Goal: Information Seeking & Learning: Understand process/instructions

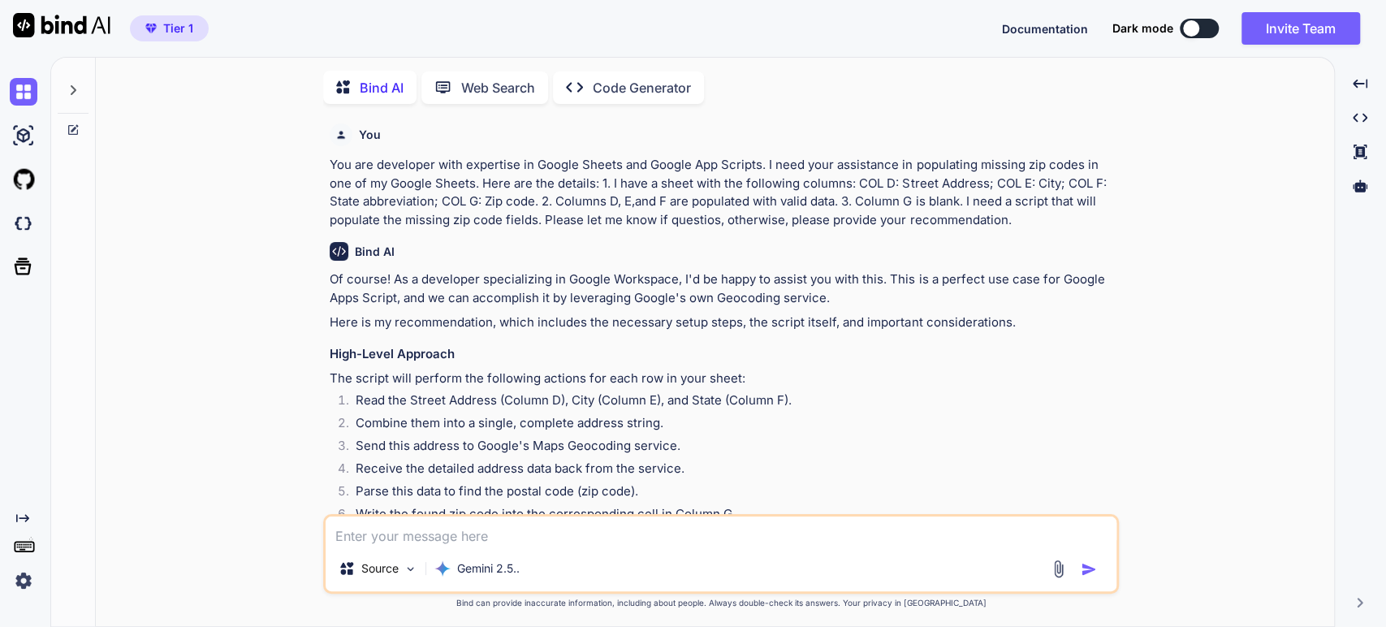
scroll to position [6, 0]
click at [19, 91] on img at bounding box center [24, 92] width 28 height 28
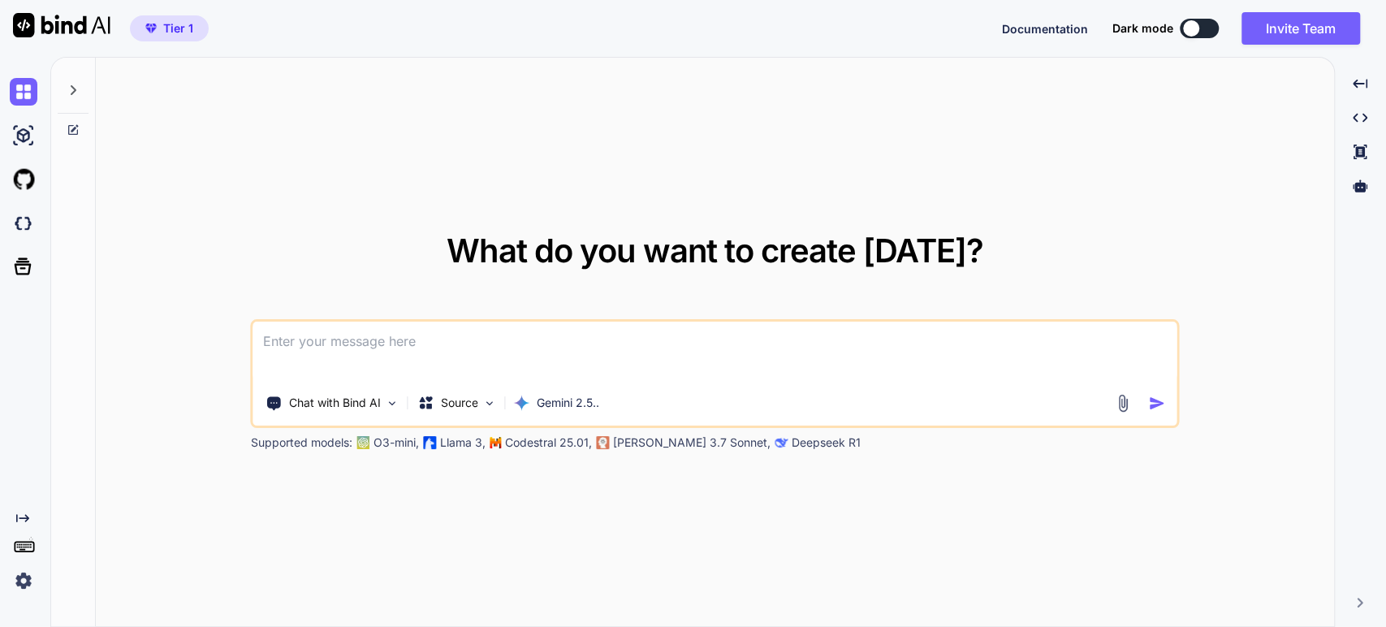
click at [19, 576] on img at bounding box center [24, 581] width 28 height 28
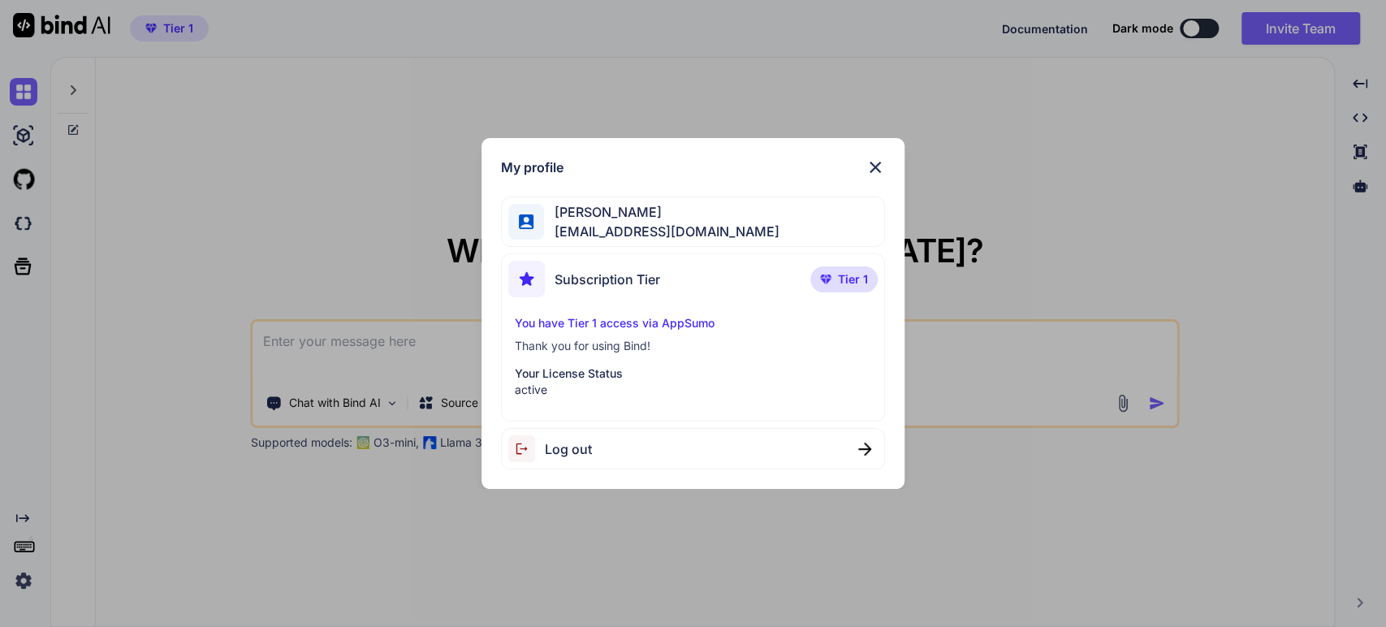
click at [874, 165] on img at bounding box center [874, 166] width 19 height 19
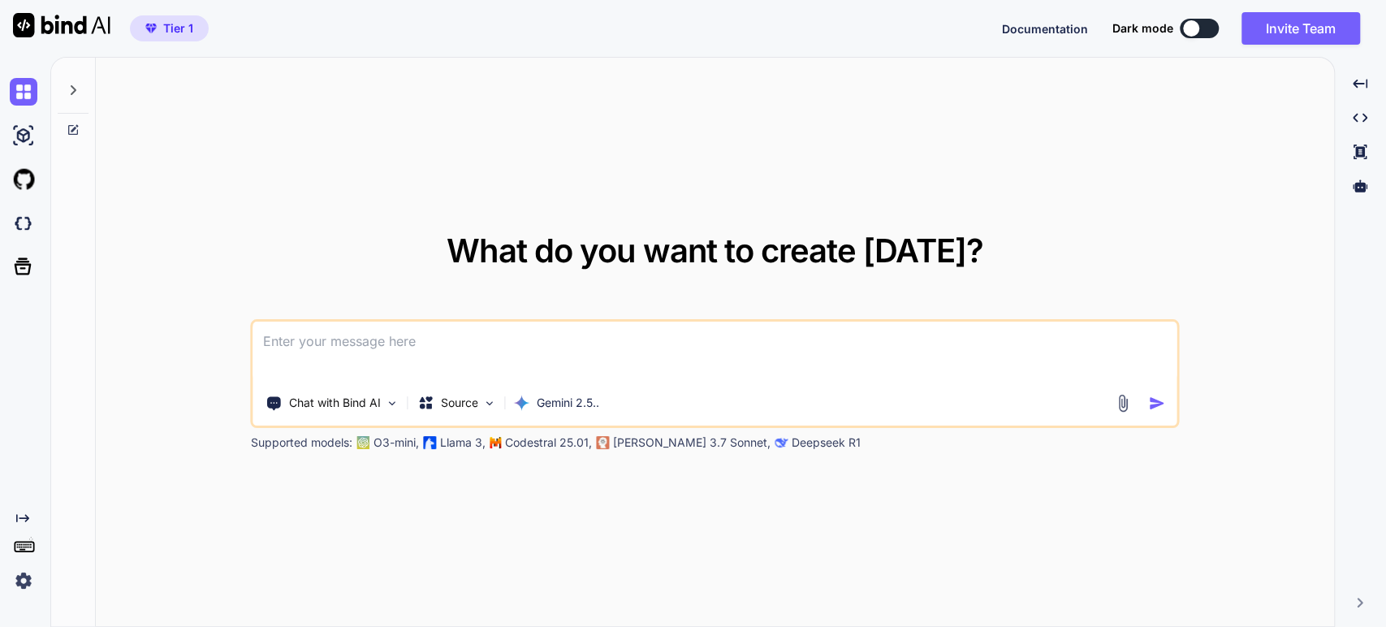
click at [71, 95] on icon at bounding box center [73, 90] width 13 height 13
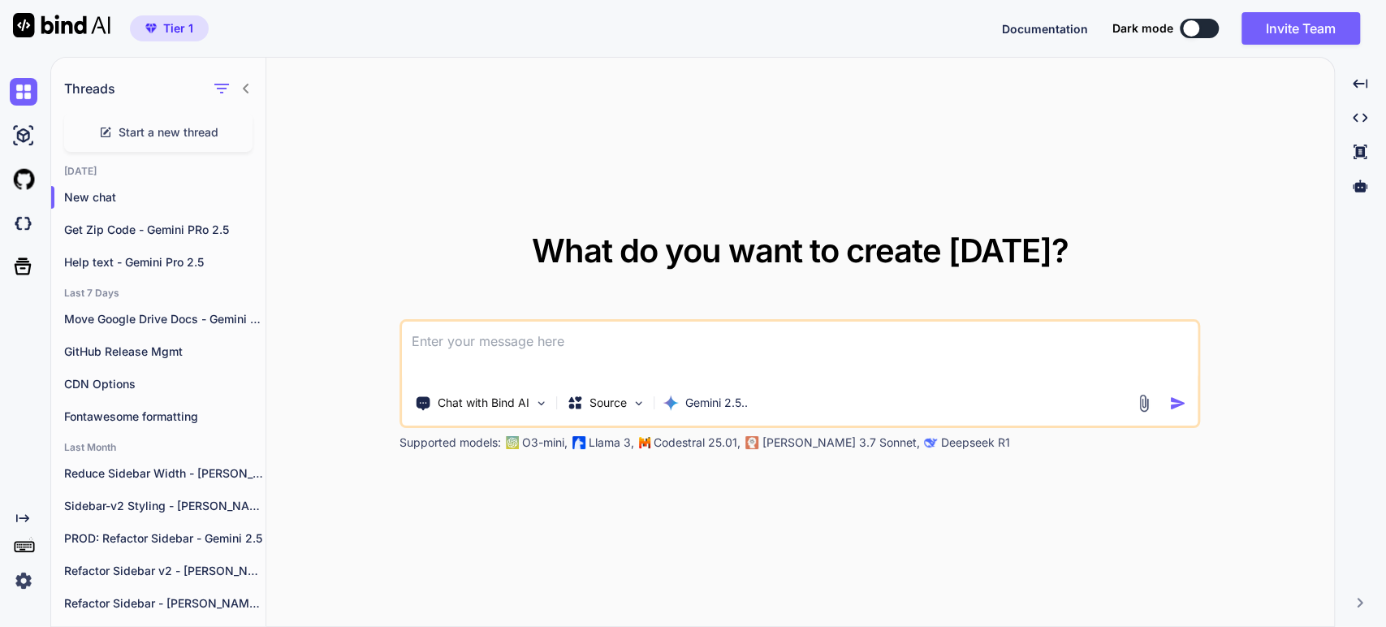
click at [497, 355] on textarea at bounding box center [800, 351] width 796 height 60
type textarea "x"
type textarea "Y"
type textarea "x"
type textarea "Yo"
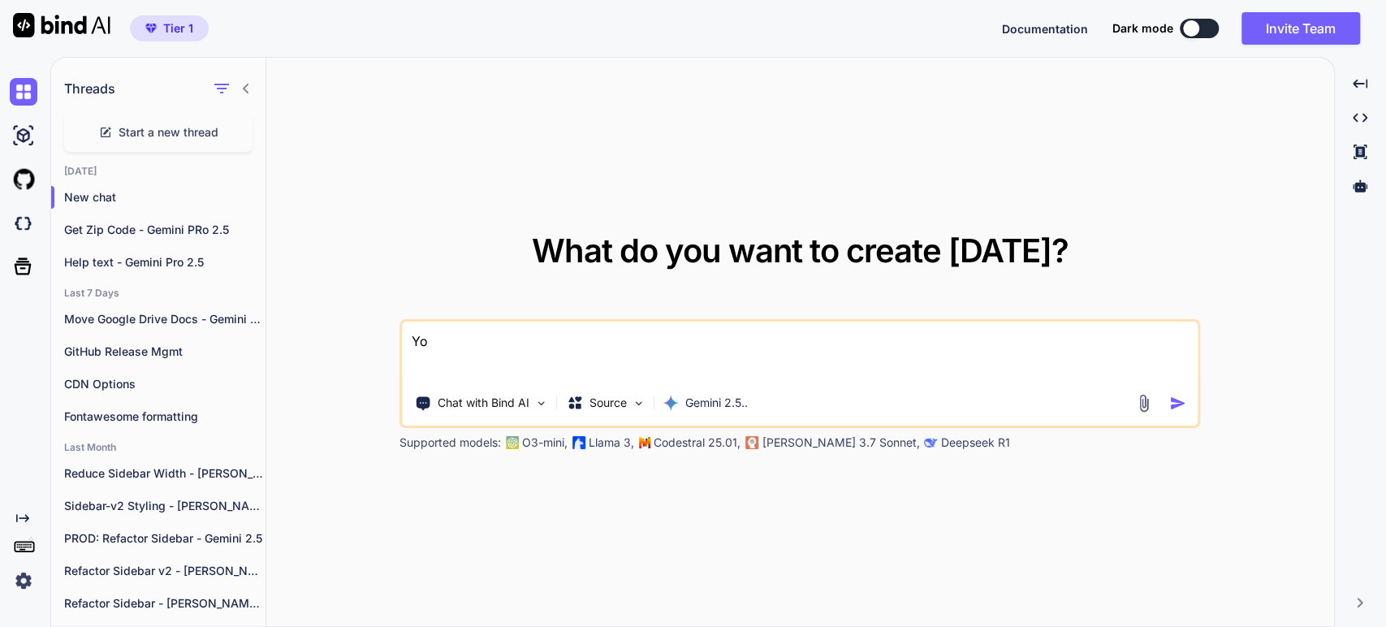
type textarea "x"
type textarea "You"
type textarea "x"
type textarea "You a"
type textarea "x"
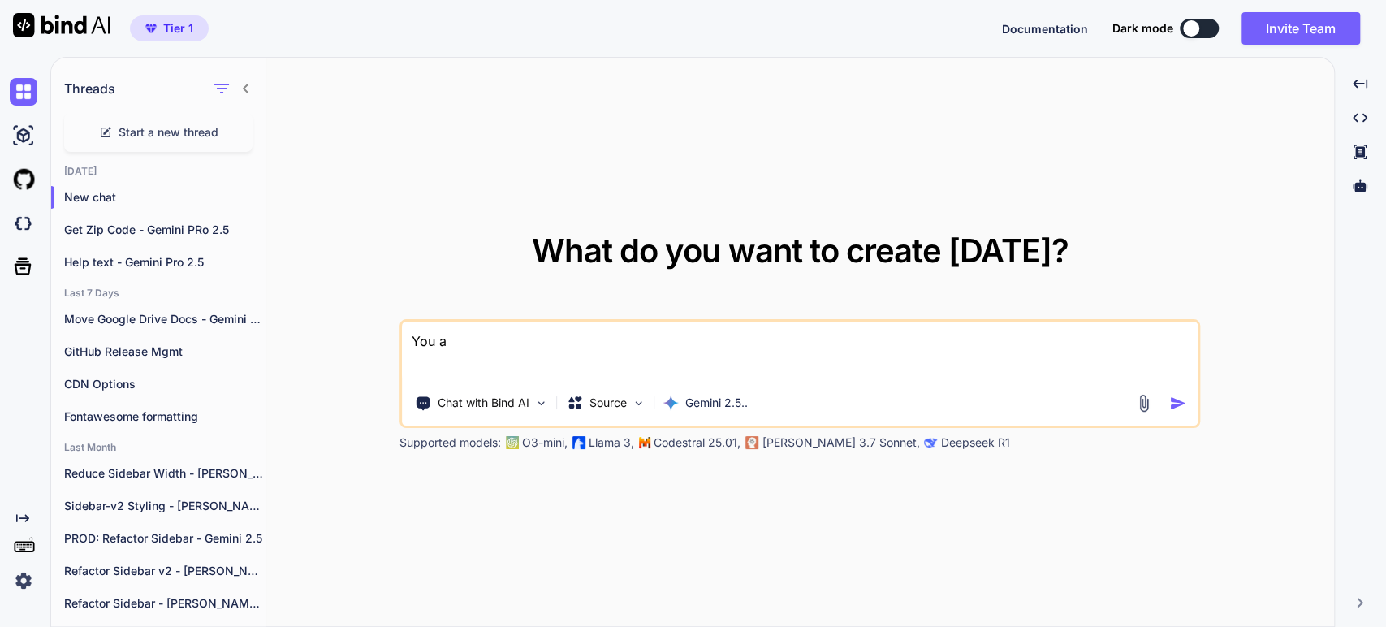
type textarea "You ar"
type textarea "x"
type textarea "You are"
type textarea "x"
type textarea "You are"
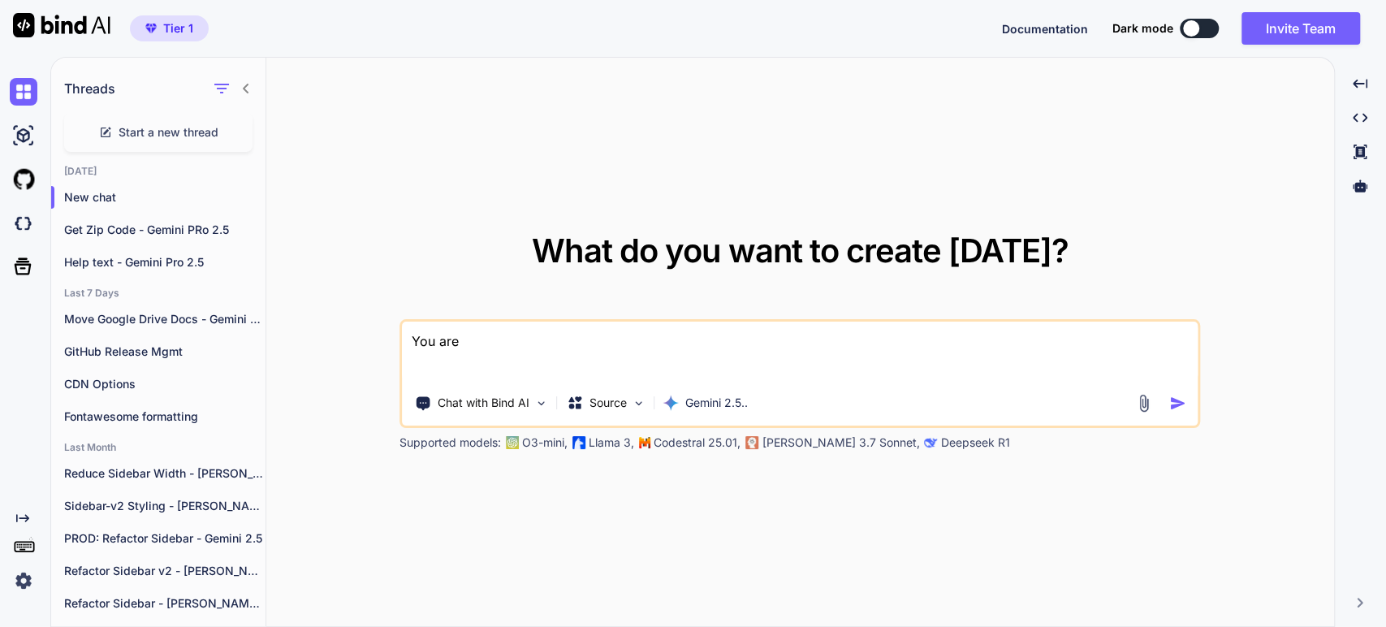
type textarea "x"
type textarea "You are a"
type textarea "x"
type textarea "You are an"
type textarea "x"
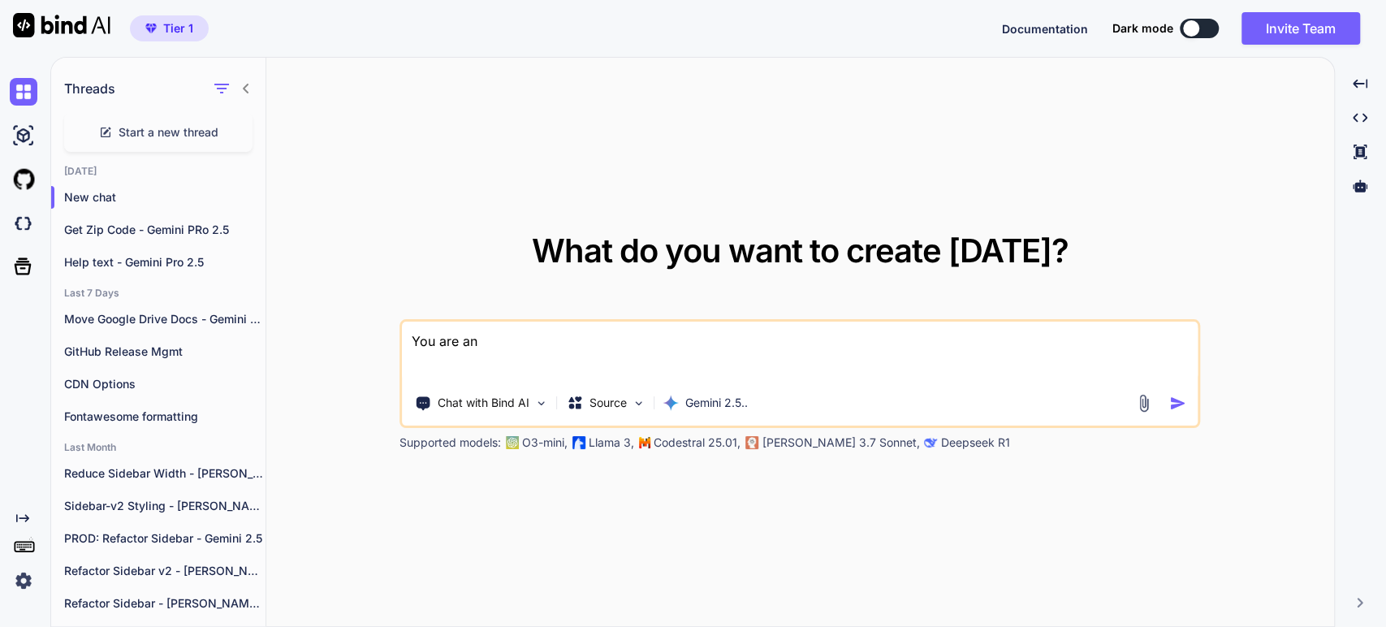
type textarea "You are an"
type textarea "x"
type textarea "You are an e"
type textarea "x"
type textarea "You are an exp"
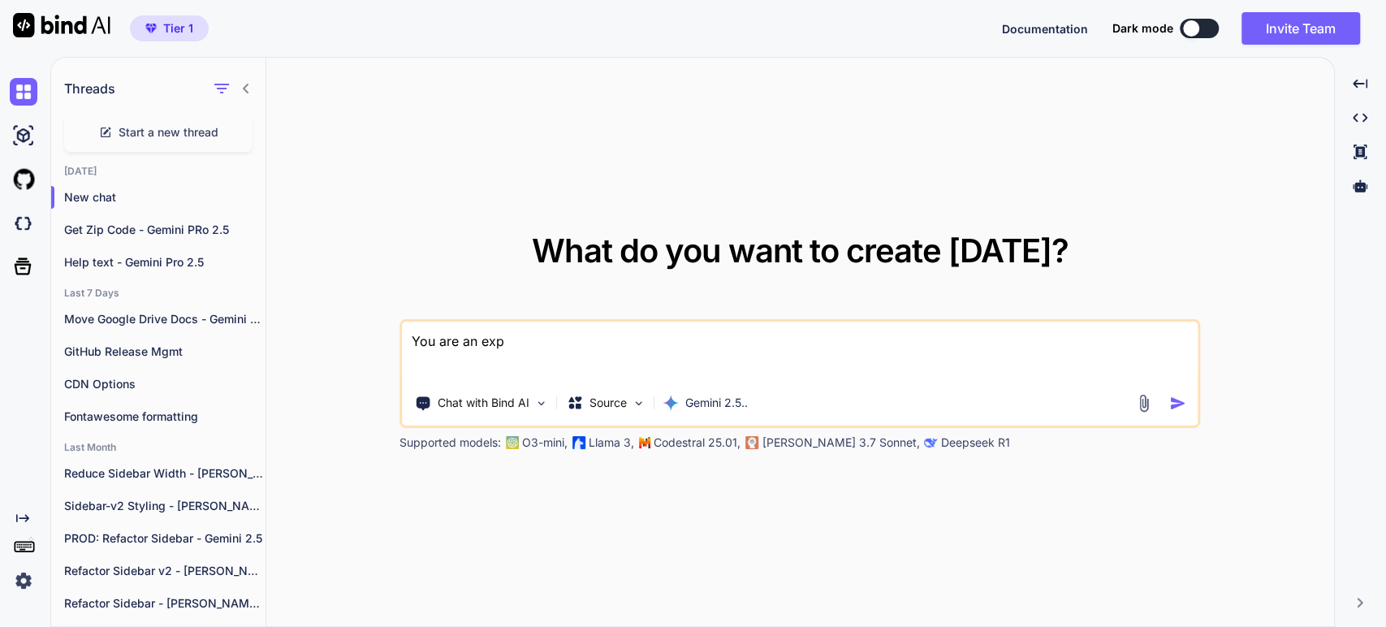
type textarea "x"
type textarea "You are an expe"
type textarea "x"
type textarea "You are an experi"
type textarea "x"
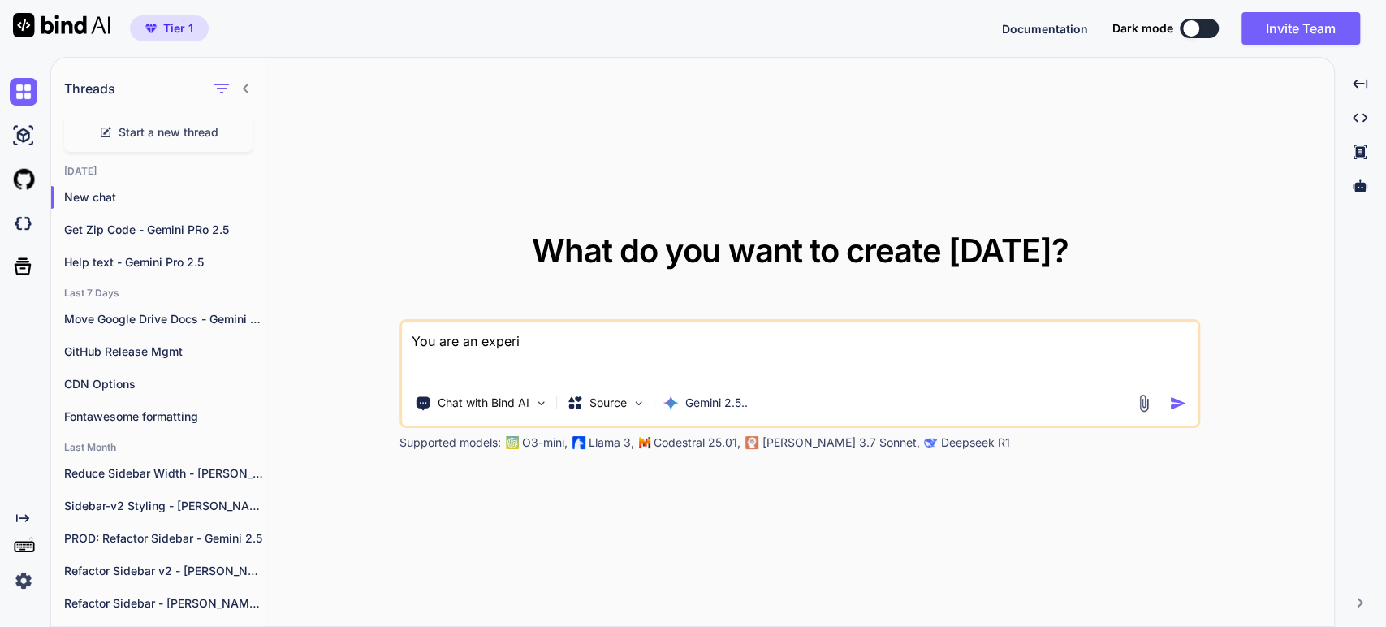
type textarea "You are an experie"
type textarea "x"
type textarea "You are an experien"
type textarea "x"
type textarea "You are an experienc"
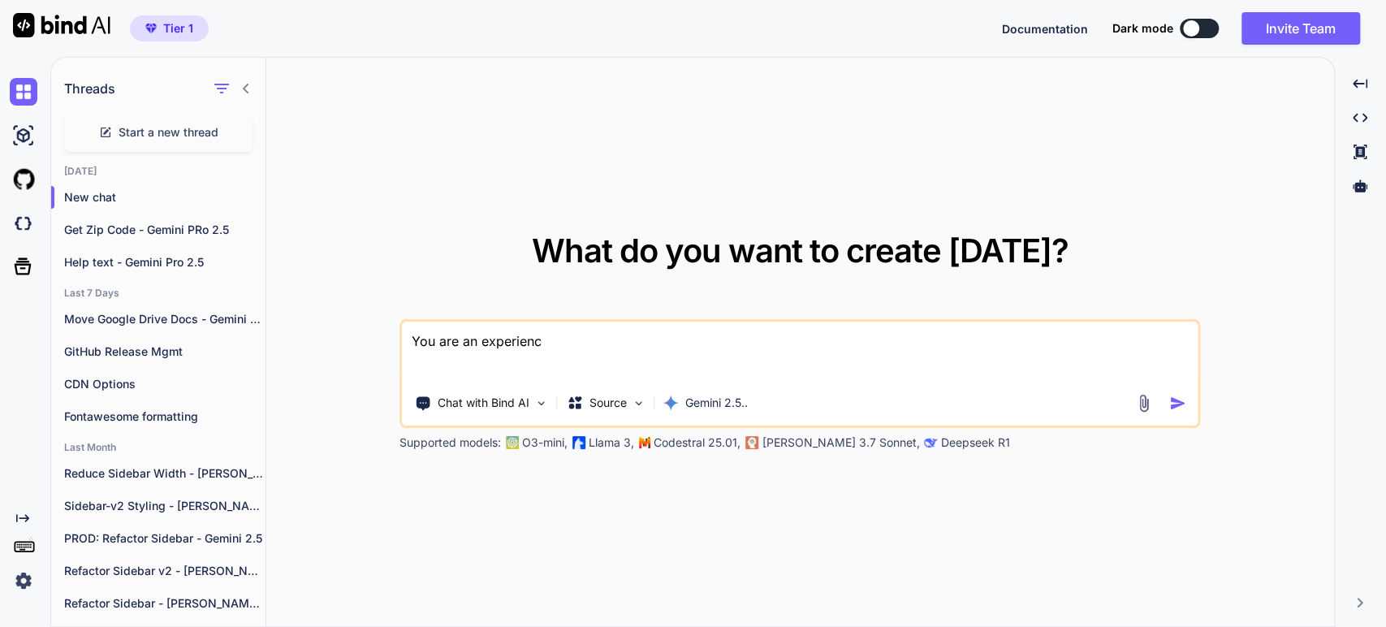
type textarea "x"
type textarea "You are an experience"
type textarea "x"
type textarea "You are an experienced"
type textarea "x"
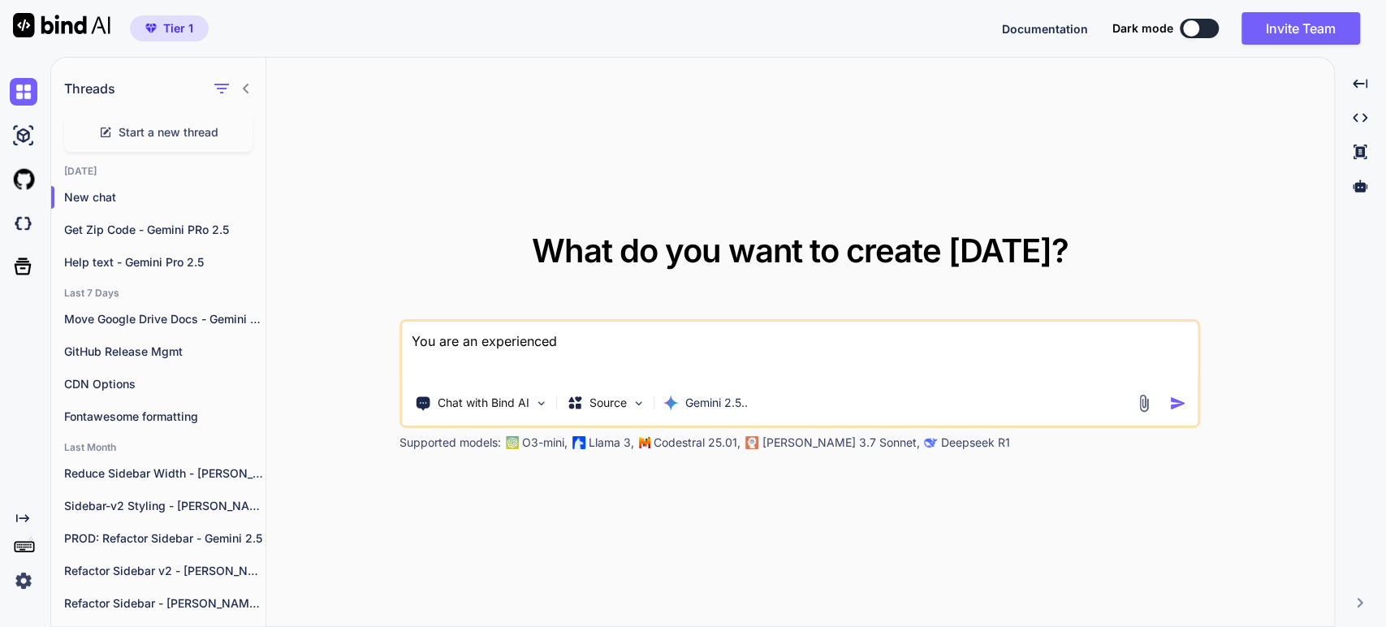
type textarea "You are an experienced"
type textarea "x"
type textarea "You are an experienced G"
type textarea "x"
type textarea "You are an experienced Go"
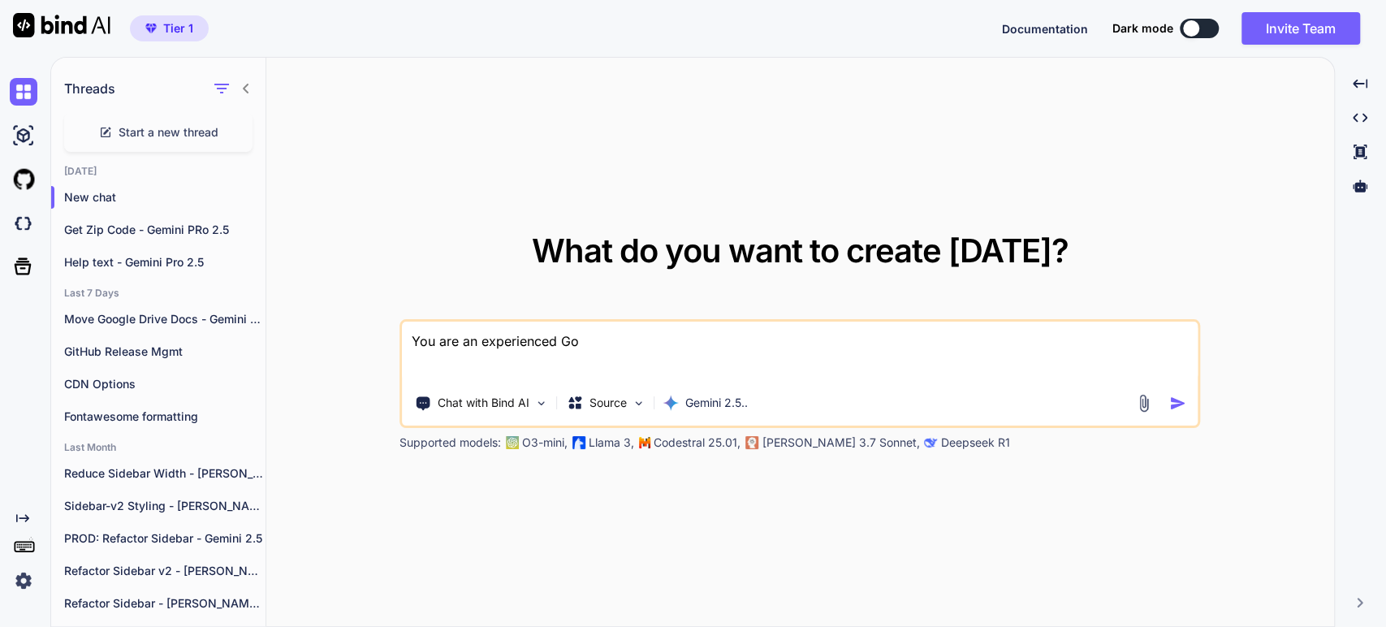
type textarea "x"
type textarea "You are an experienced Goog"
type textarea "x"
type textarea "You are an experienced Googl"
type textarea "x"
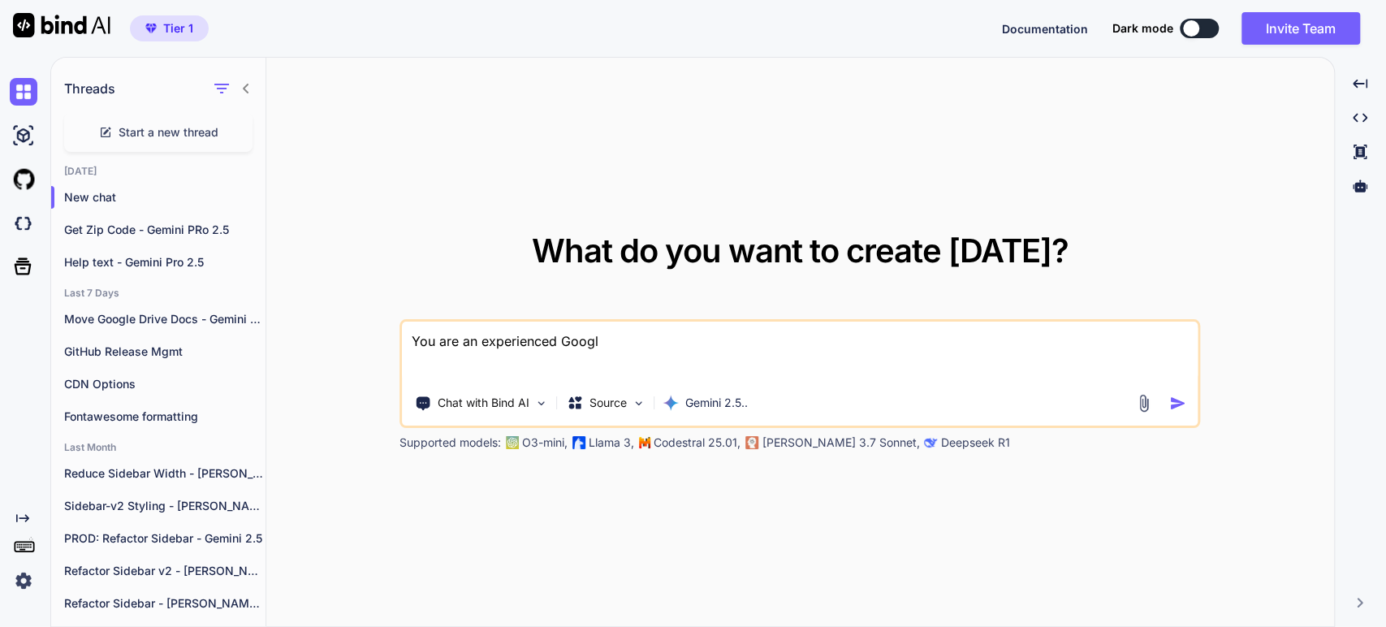
type textarea "You are an experienced Google"
type textarea "x"
type textarea "You are an experienced Google"
type textarea "x"
type textarea "You are an experienced Google S"
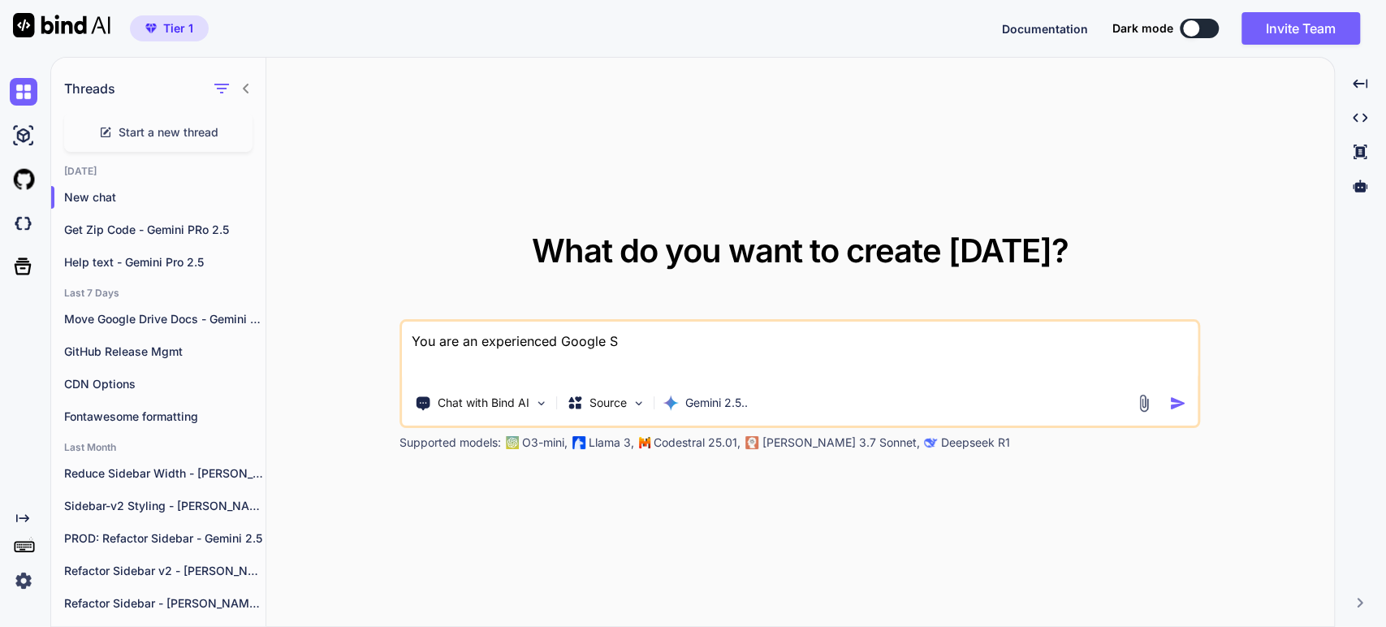
type textarea "x"
type textarea "You are an experienced Google She"
type textarea "x"
type textarea "You are an experienced Google Shee"
type textarea "x"
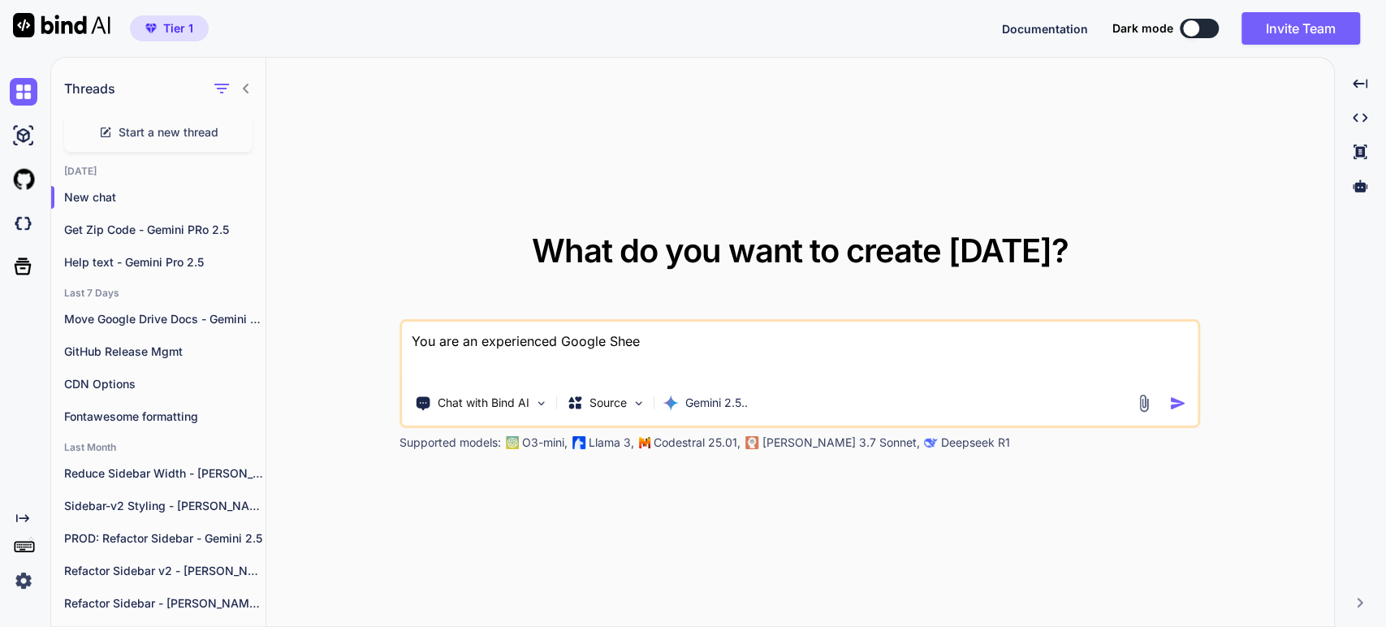
type textarea "You are an experienced Google Sheet"
type textarea "x"
type textarea "You are an experienced Google Sheet"
type textarea "x"
type textarea "You are an experienced Google Sheet /"
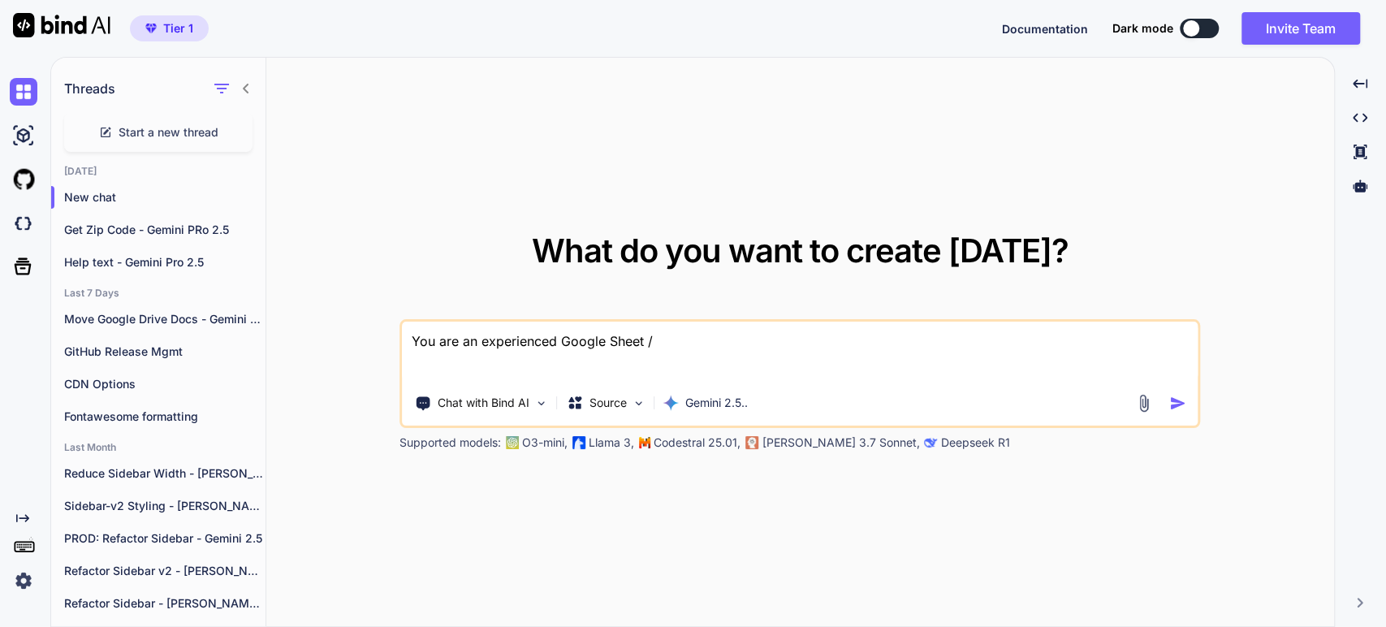
type textarea "x"
type textarea "You are an experienced Google Sheet /"
type textarea "x"
type textarea "You are an experienced Google Sheet / G"
type textarea "x"
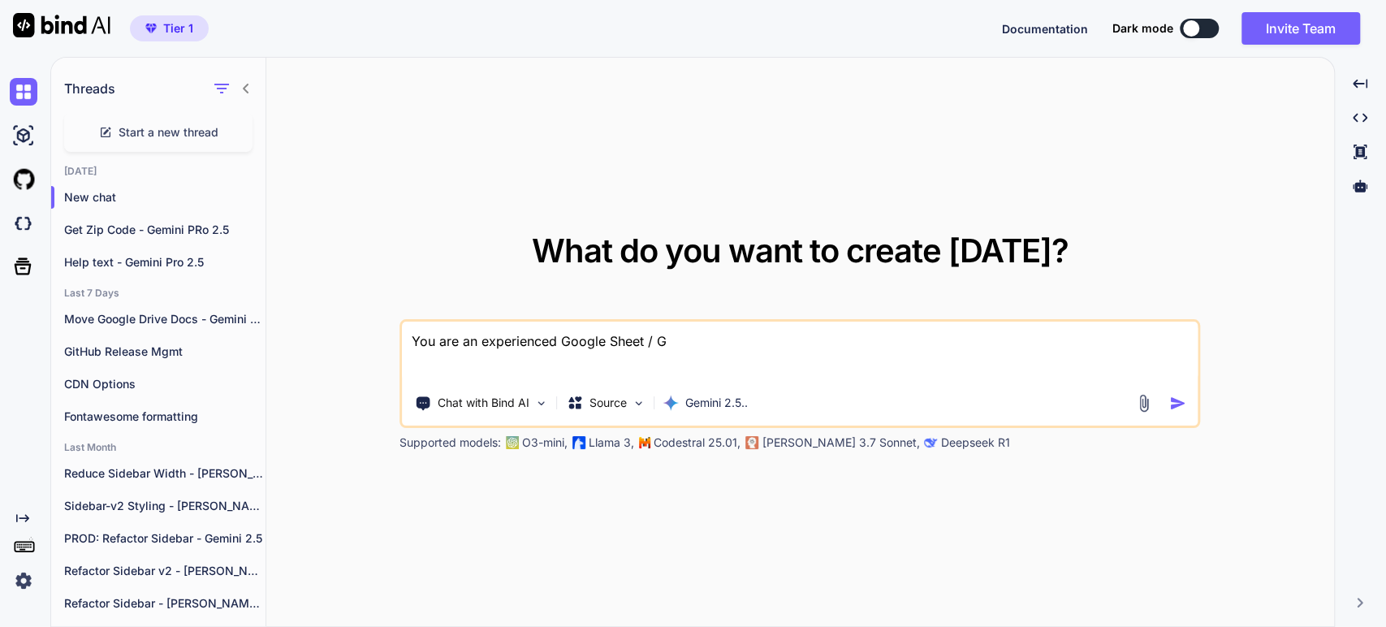
type textarea "You are an experienced Google Sheet / Go"
type textarea "x"
type textarea "You are an experienced Google Sheet / Goo"
type textarea "x"
type textarea "You are an experienced Google Sheet / Goog"
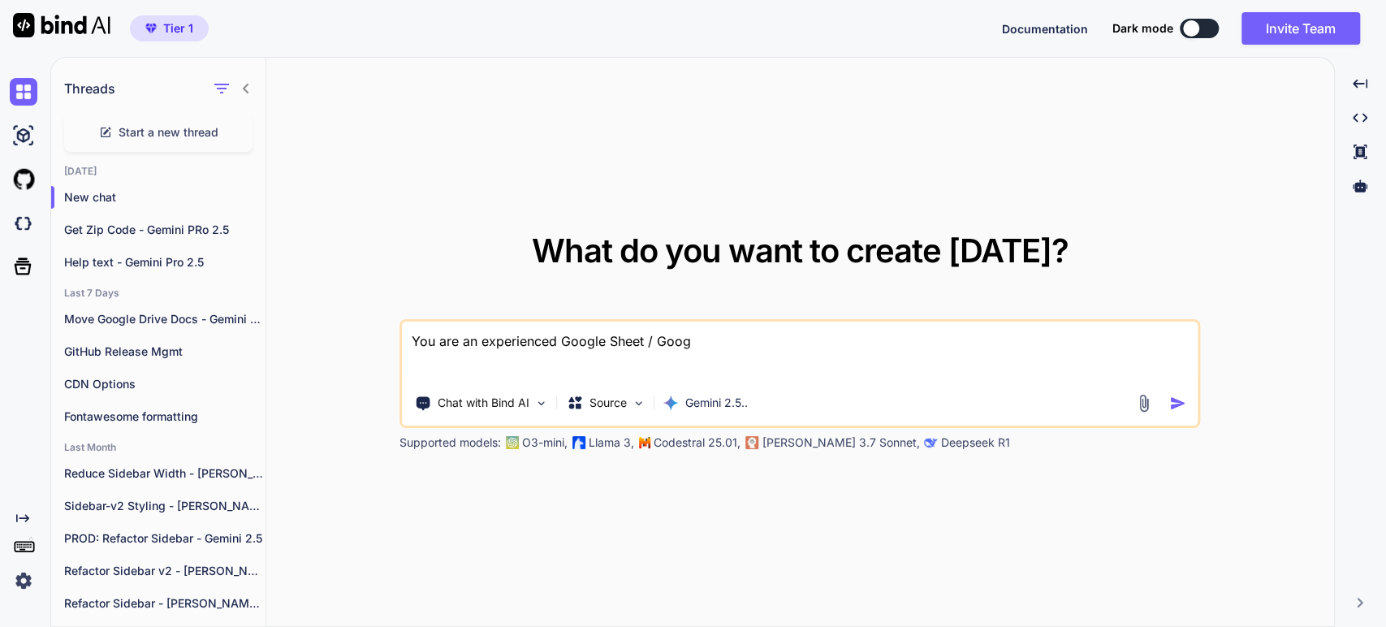
type textarea "x"
type textarea "You are an experienced Google Sheet / Googl"
type textarea "x"
type textarea "You are an experienced Google Sheet / Google"
type textarea "x"
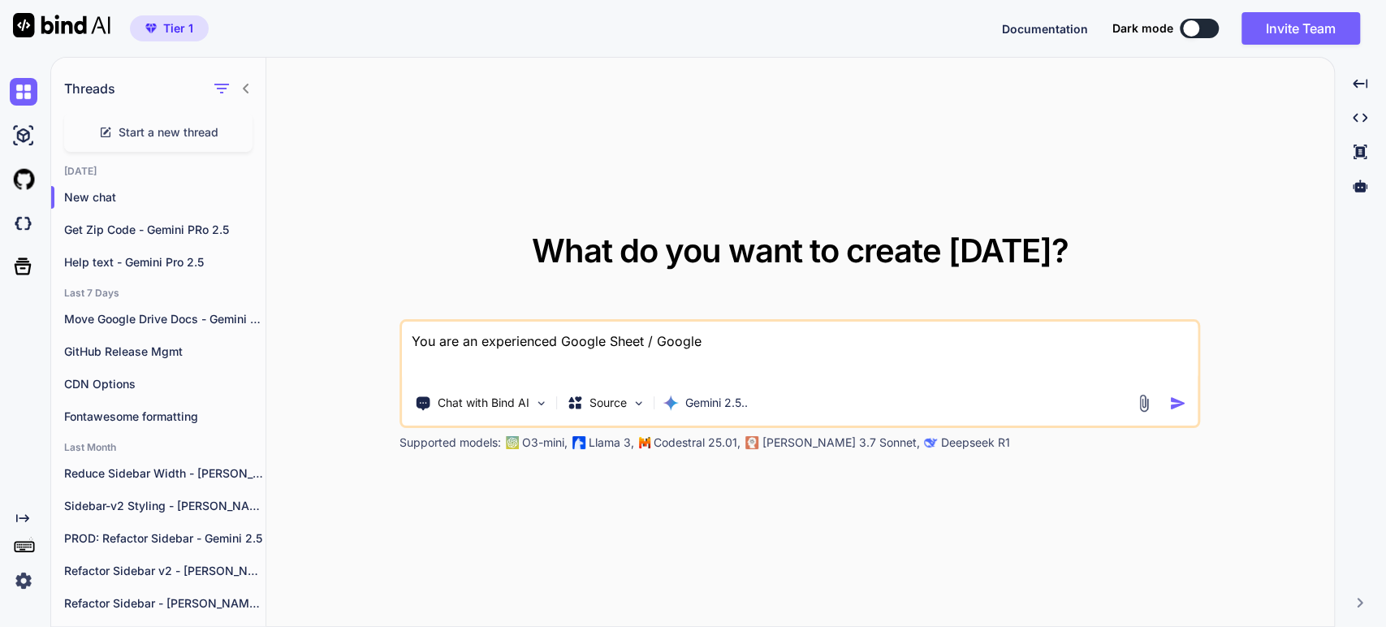
type textarea "You are an experienced Google Sheet / Google"
type textarea "x"
type textarea "You are an experienced Google Sheet / Google A"
type textarea "x"
type textarea "You are an experienced Google Sheet / Google Ap"
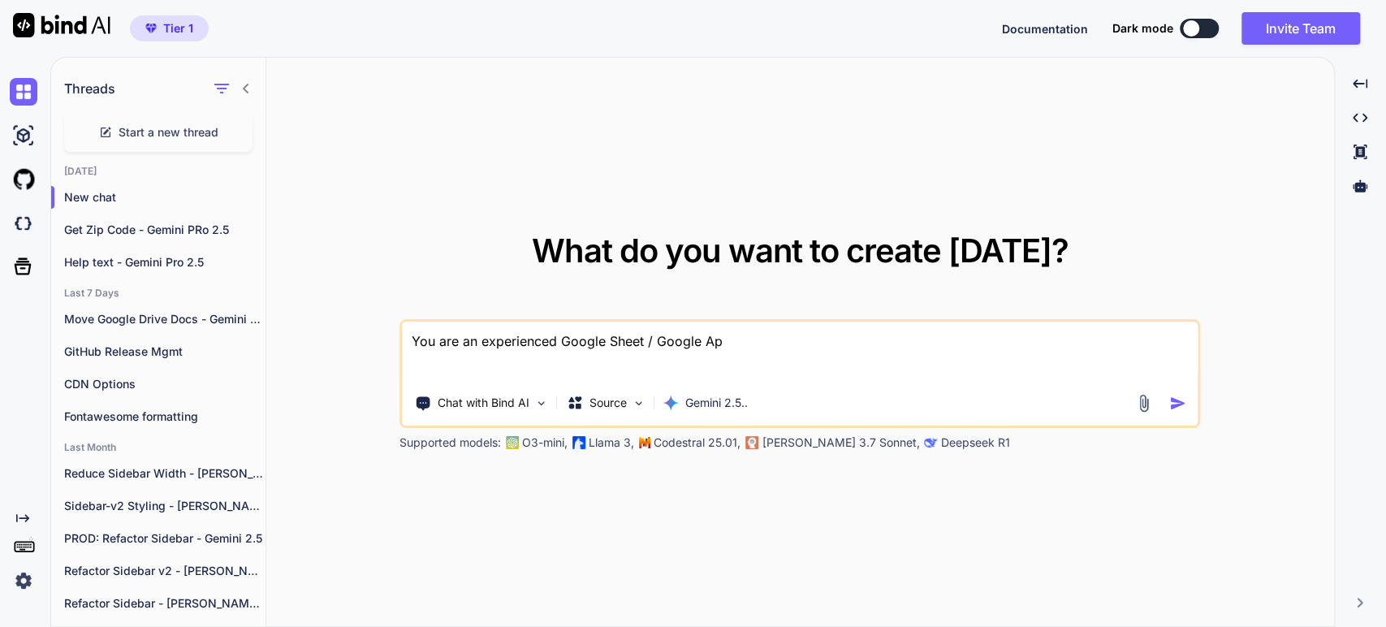
type textarea "x"
type textarea "You are an experienced Google Sheet / Google App"
type textarea "x"
type textarea "You are an experienced Google Sheet / Google App"
type textarea "x"
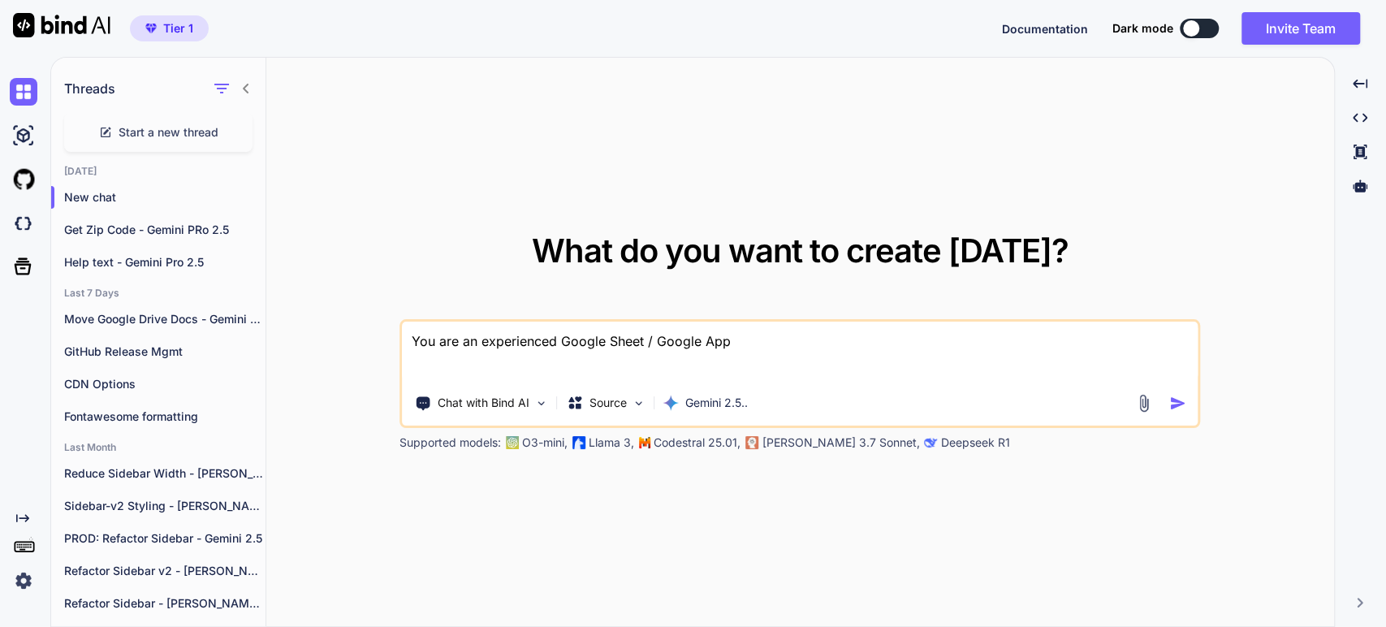
type textarea "You are an experienced Google Sheet / Google App S"
type textarea "x"
type textarea "You are an experienced Google Sheet / Google App Sc"
type textarea "x"
type textarea "You are an experienced Google Sheet / Google App Scr"
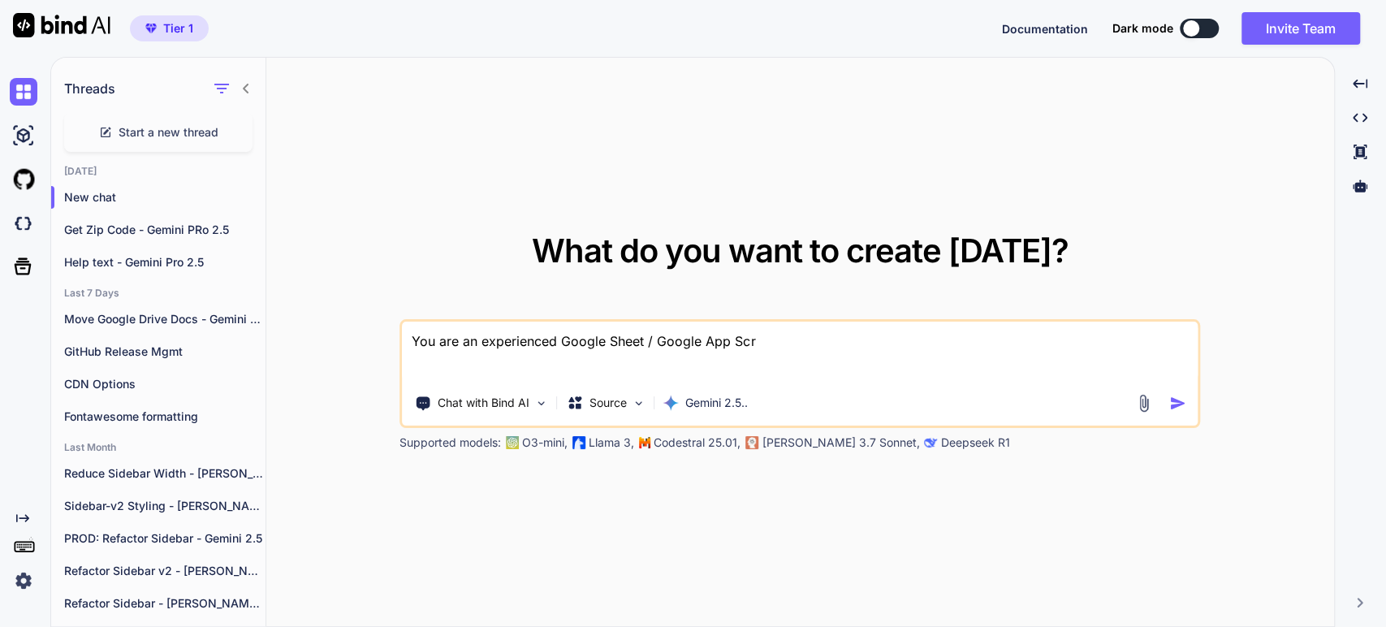
type textarea "x"
type textarea "You are an experienced Google Sheet / Google App Scri"
type textarea "x"
type textarea "You are an experienced Google Sheet / Google App Scrip"
type textarea "x"
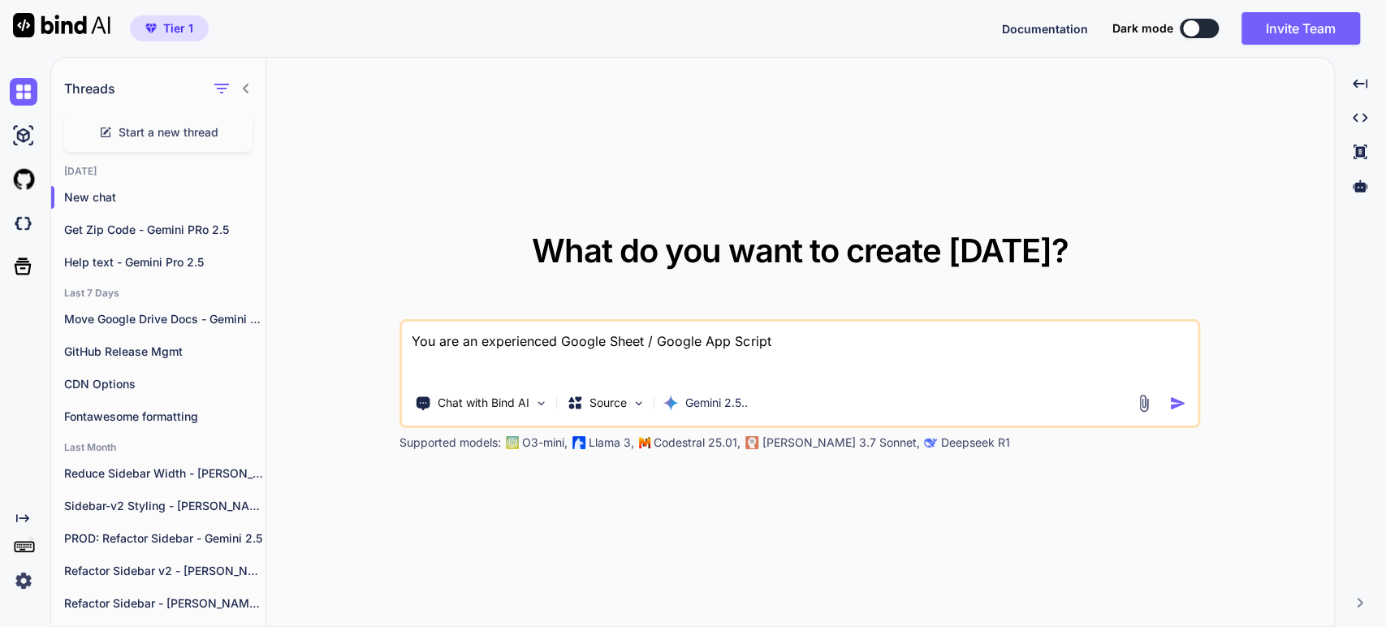
type textarea "You are an experienced Google Sheet / Google App Script"
type textarea "x"
type textarea "You are an experienced Google Sheet / Google App Script d"
type textarea "x"
type textarea "You are an experienced Google Sheet / Google App Script de"
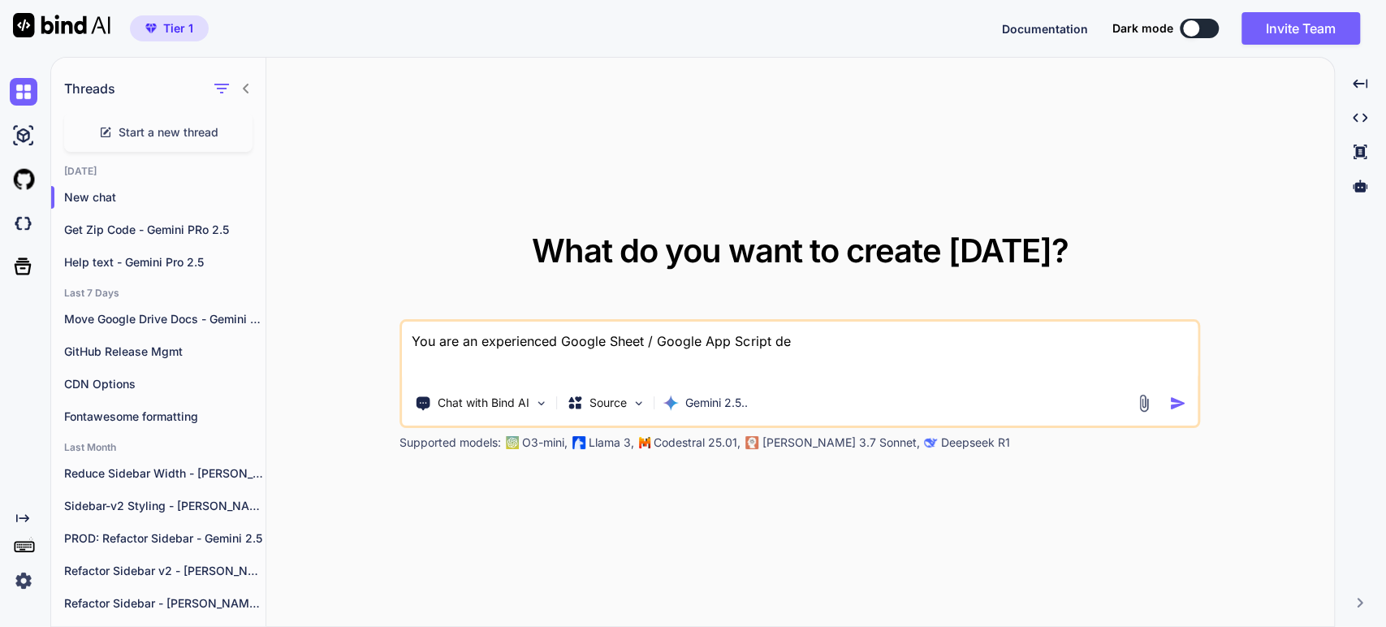
type textarea "x"
type textarea "You are an experienced Google Sheet / Google App Script dev"
type textarea "x"
type textarea "You are an experienced Google Sheet / Google App Script deve"
type textarea "x"
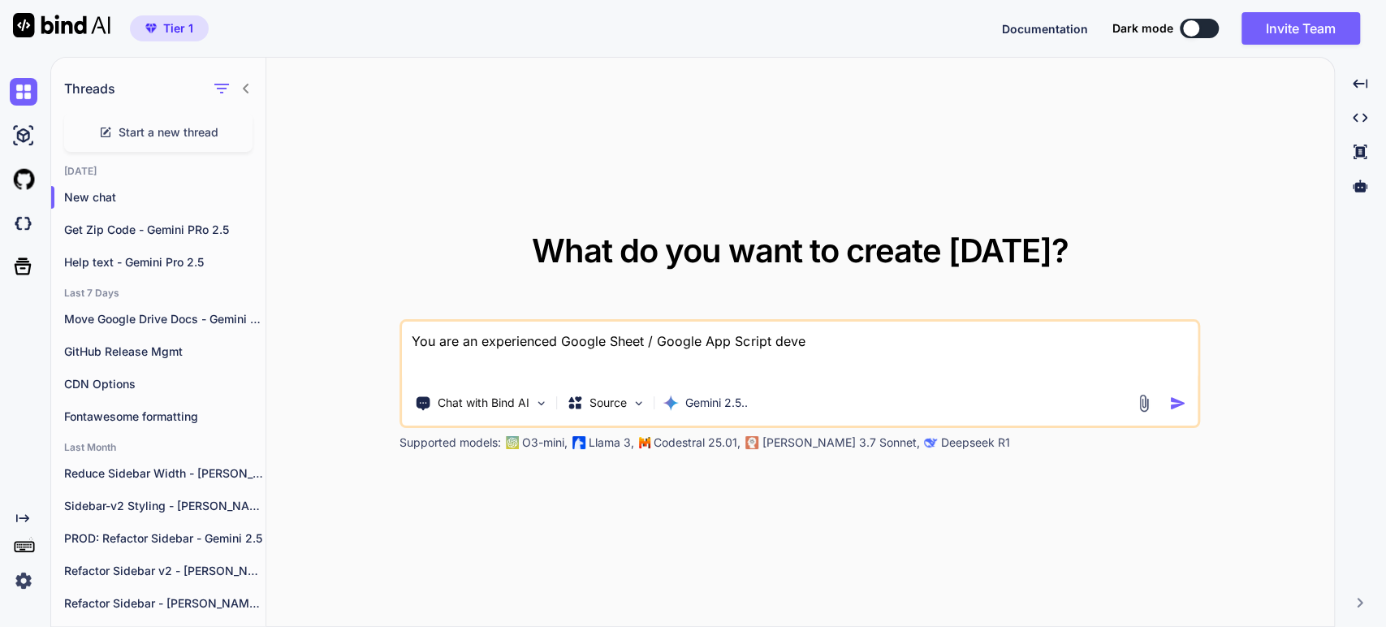
type textarea "You are an experienced Google Sheet / Google App Script devel"
type textarea "x"
type textarea "You are an experienced Google Sheet / Google App Script develo"
type textarea "x"
type textarea "You are an experienced Google Sheet / Google App Script develope"
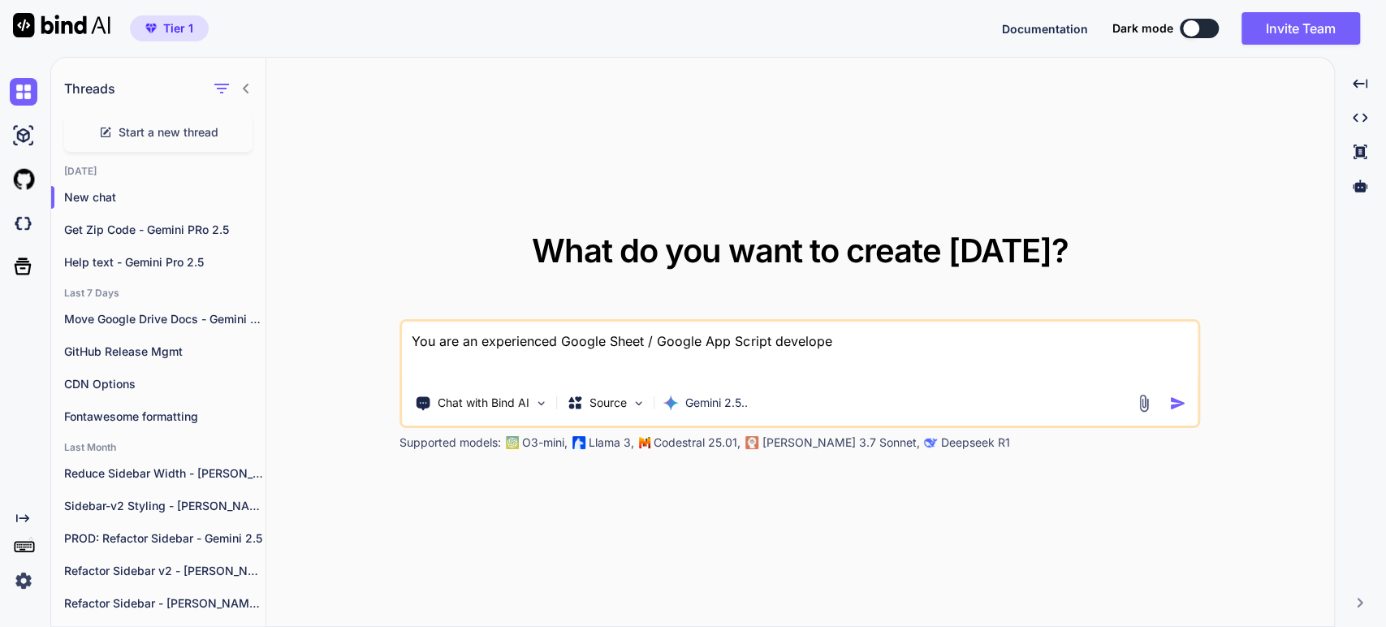
type textarea "x"
type textarea "You are an experienced Google Sheet / Google App Script developer."
type textarea "x"
type textarea "You are an experienced Google Sheet / Google App Script developer."
type textarea "x"
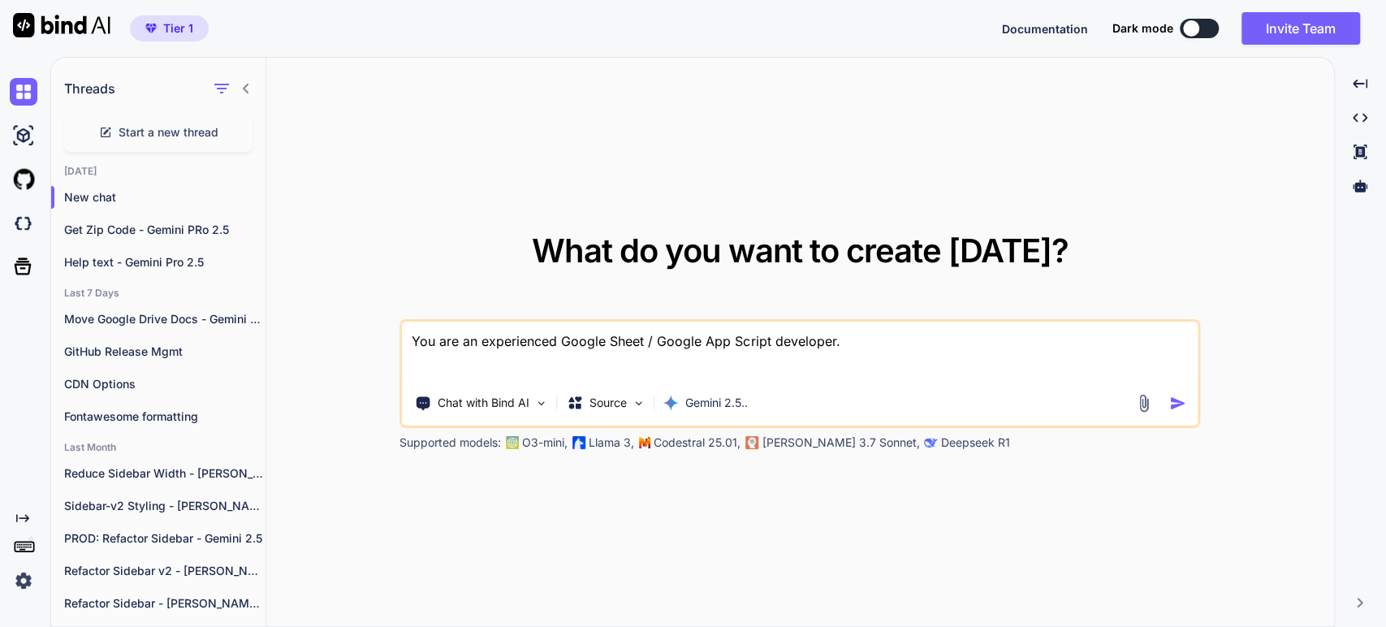
type textarea "You are an experienced Google Sheet / Google App Script developer. I"
type textarea "x"
type textarea "You are an experienced Google Sheet / Google App Script developer. I"
type textarea "x"
type textarea "You are an experienced Google Sheet / Google App Script developer. I n"
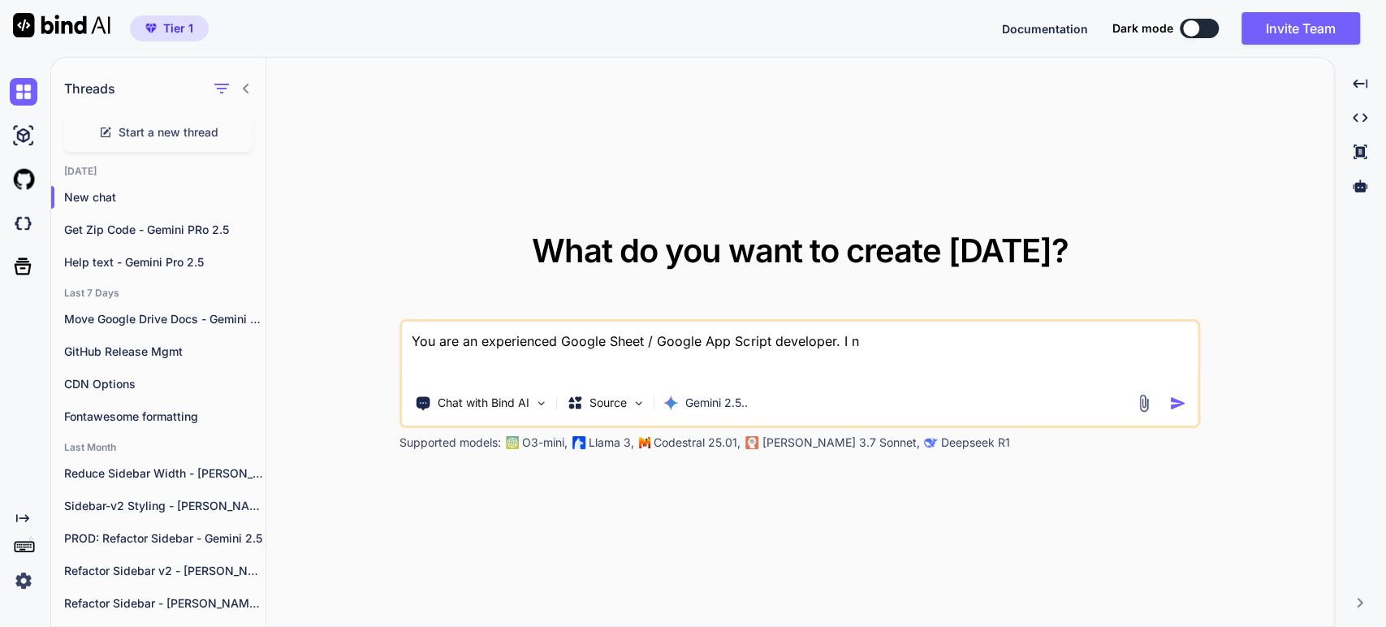
type textarea "x"
type textarea "You are an experienced Google Sheet / Google App Script developer. I ne"
type textarea "x"
type textarea "You are an experienced Google Sheet / Google App Script developer. I nee"
type textarea "x"
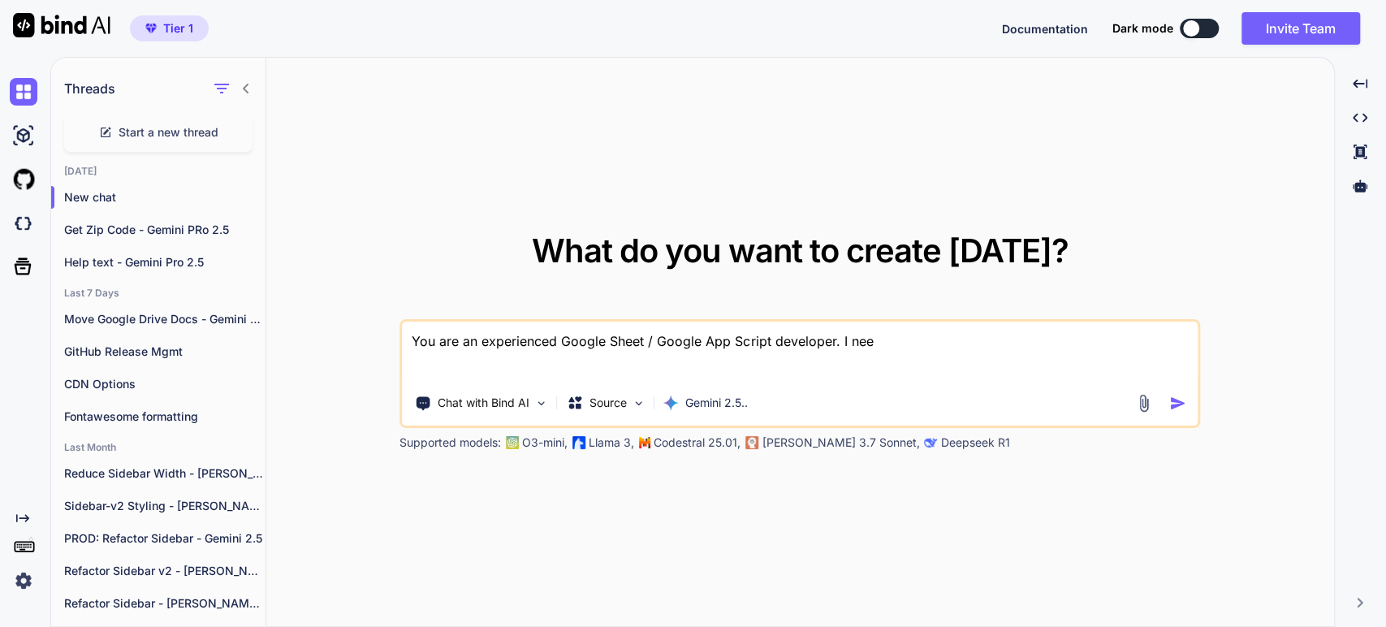
type textarea "You are an experienced Google Sheet / Google App Script developer. I need"
type textarea "x"
type textarea "You are an experienced Google Sheet / Google App Script developer. I need"
type textarea "x"
type textarea "You are an experienced Google Sheet / Google App Script developer. I need y"
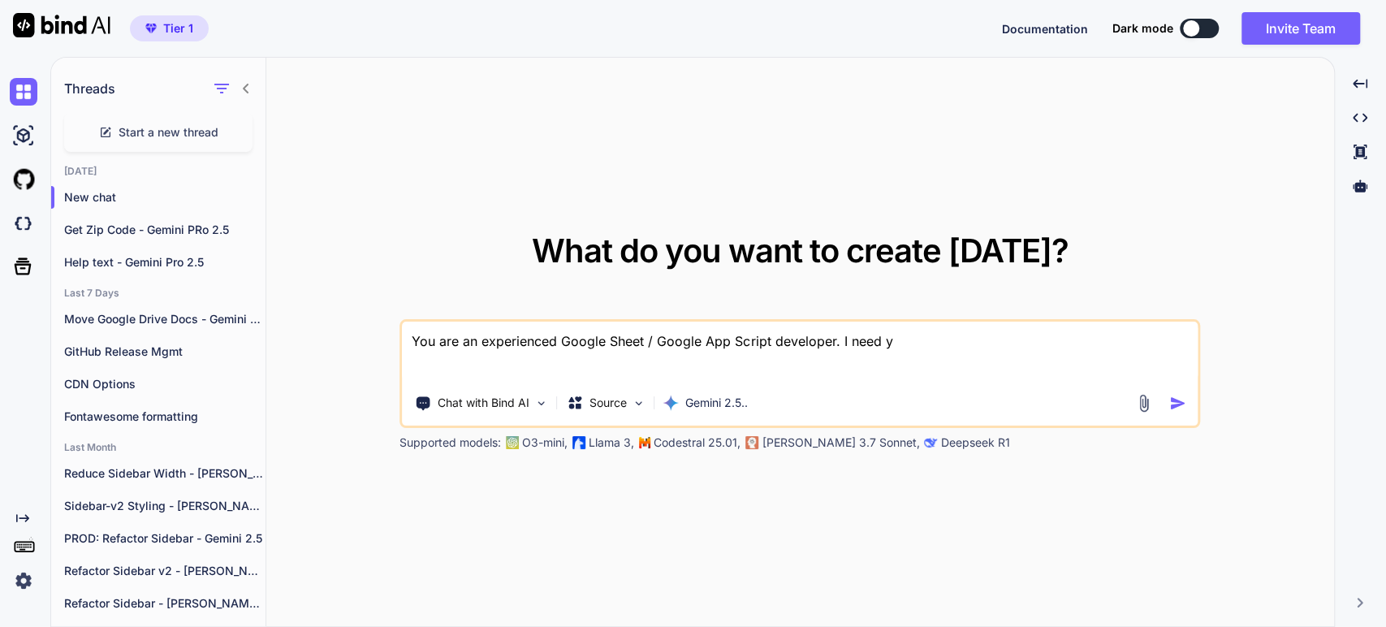
type textarea "x"
type textarea "You are an experienced Google Sheet / Google App Script developer. I need yo"
type textarea "x"
type textarea "You are an experienced Google Sheet / Google App Script developer. I need you"
type textarea "x"
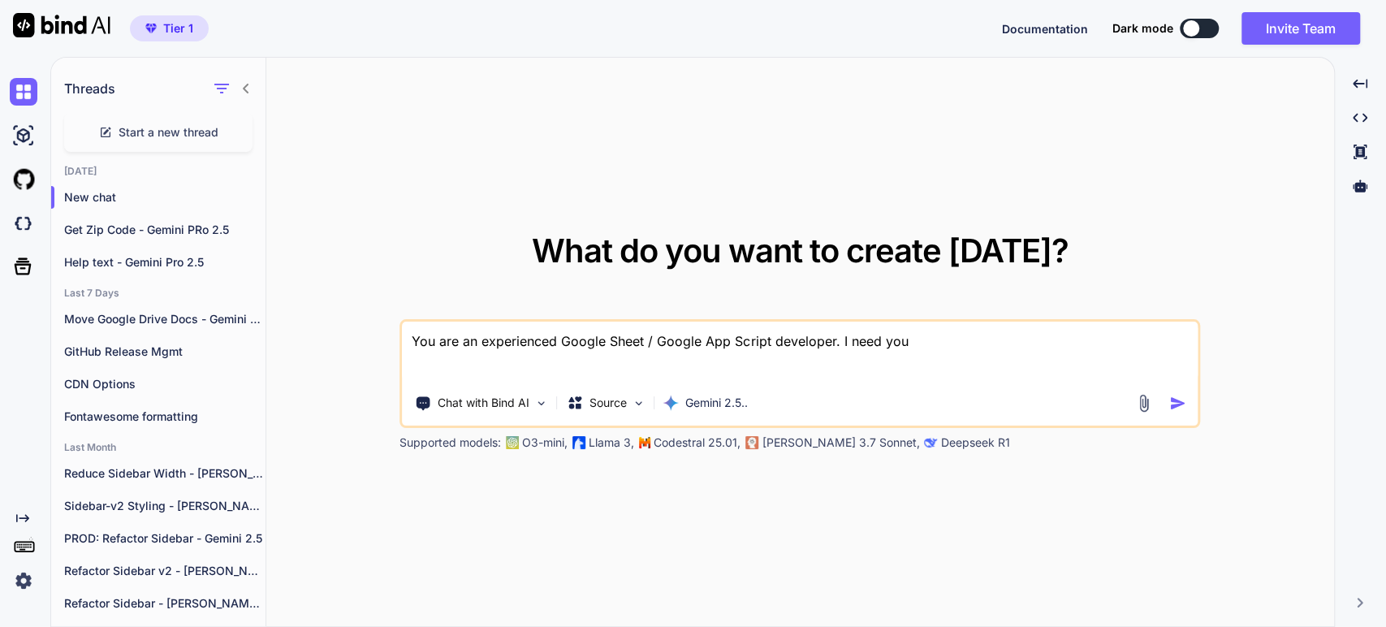
type textarea "You are an experienced Google Sheet / Google App Script developer. I need your"
type textarea "x"
type textarea "You are an experienced Google Sheet / Google App Script developer. I need your"
type textarea "x"
type textarea "You are an experienced Google Sheet / Google App Script developer. I need your h"
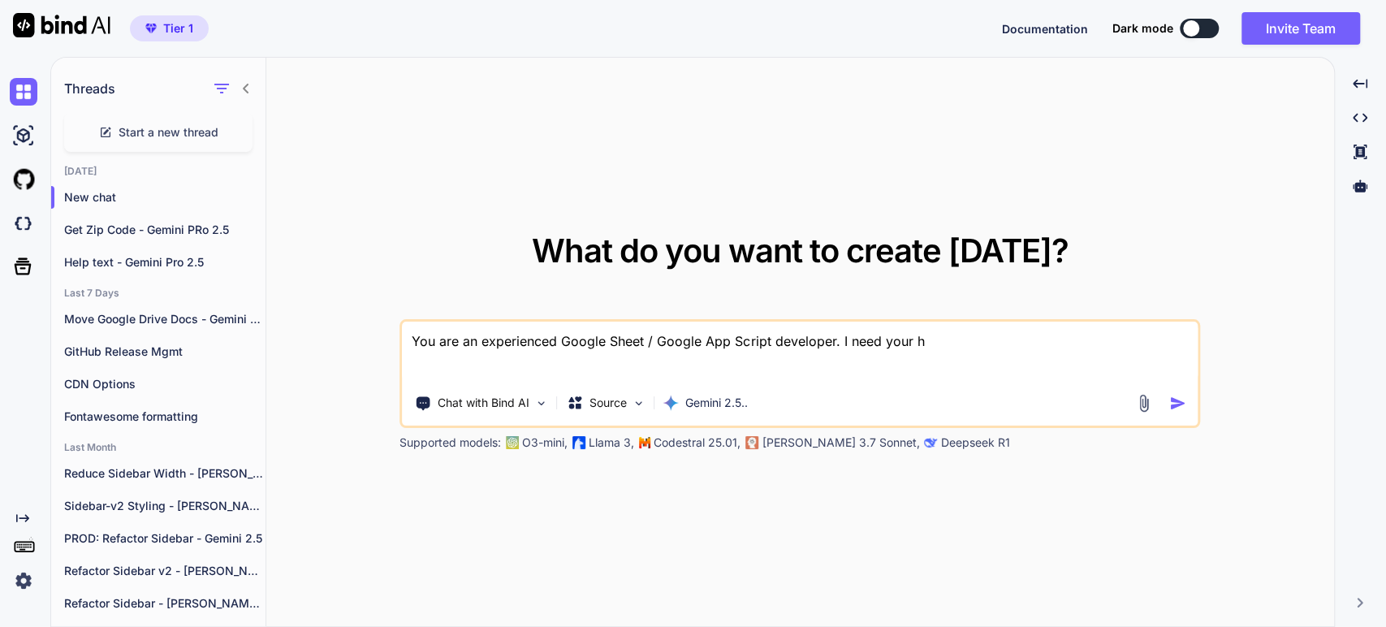
type textarea "x"
type textarea "You are an experienced Google Sheet / Google App Script developer. I need your …"
type textarea "x"
type textarea "You are an experienced Google Sheet / Google App Script developer. I need your …"
type textarea "x"
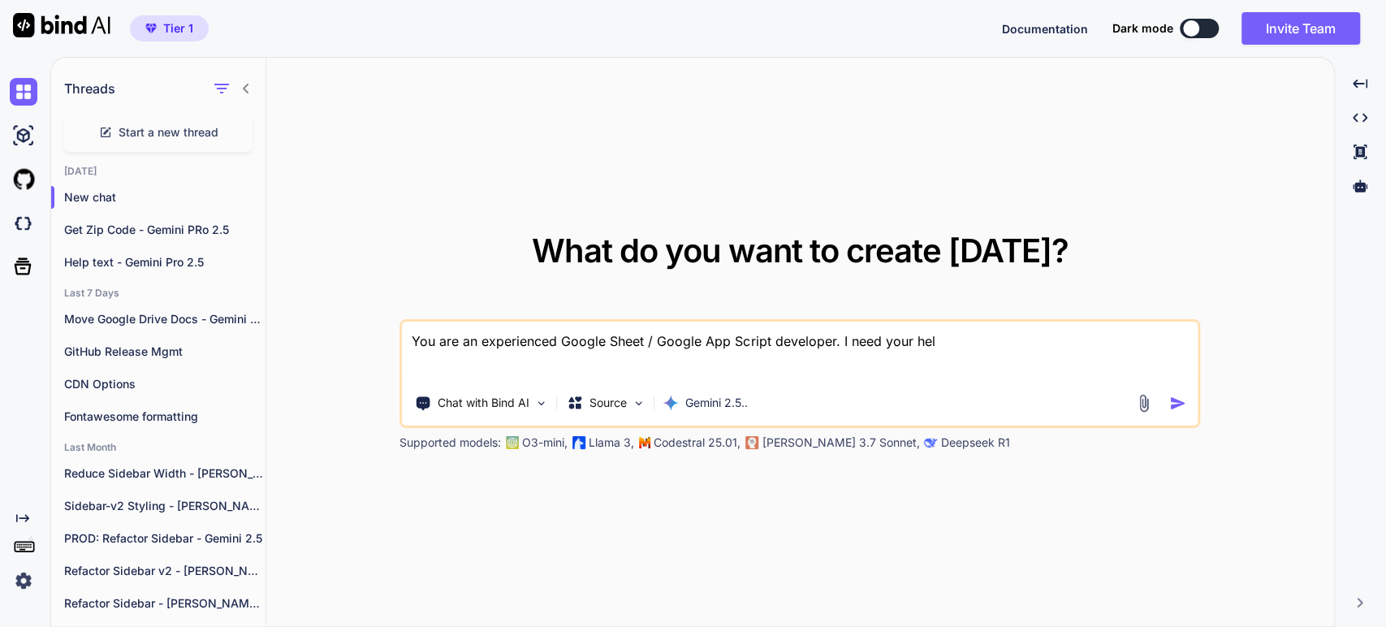
type textarea "You are an experienced Google Sheet / Google App Script developer. I need your …"
type textarea "x"
type textarea "You are an experienced Google Sheet / Google App Script developer. I need your …"
type textarea "x"
type textarea "You are an experienced Google Sheet / Google App Script developer. I need your …"
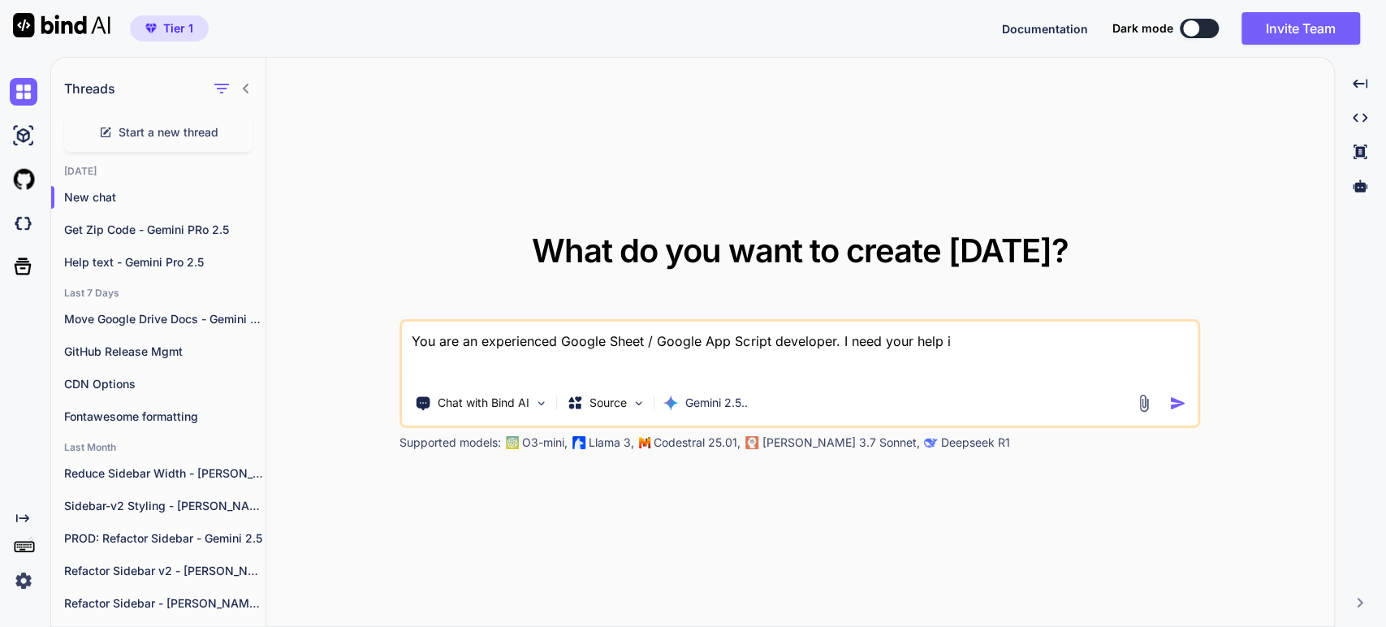
type textarea "x"
type textarea "You are an experienced Google Sheet / Google App Script developer. I need your …"
type textarea "x"
type textarea "You are an experienced Google Sheet / Google App Script developer. I need your …"
type textarea "x"
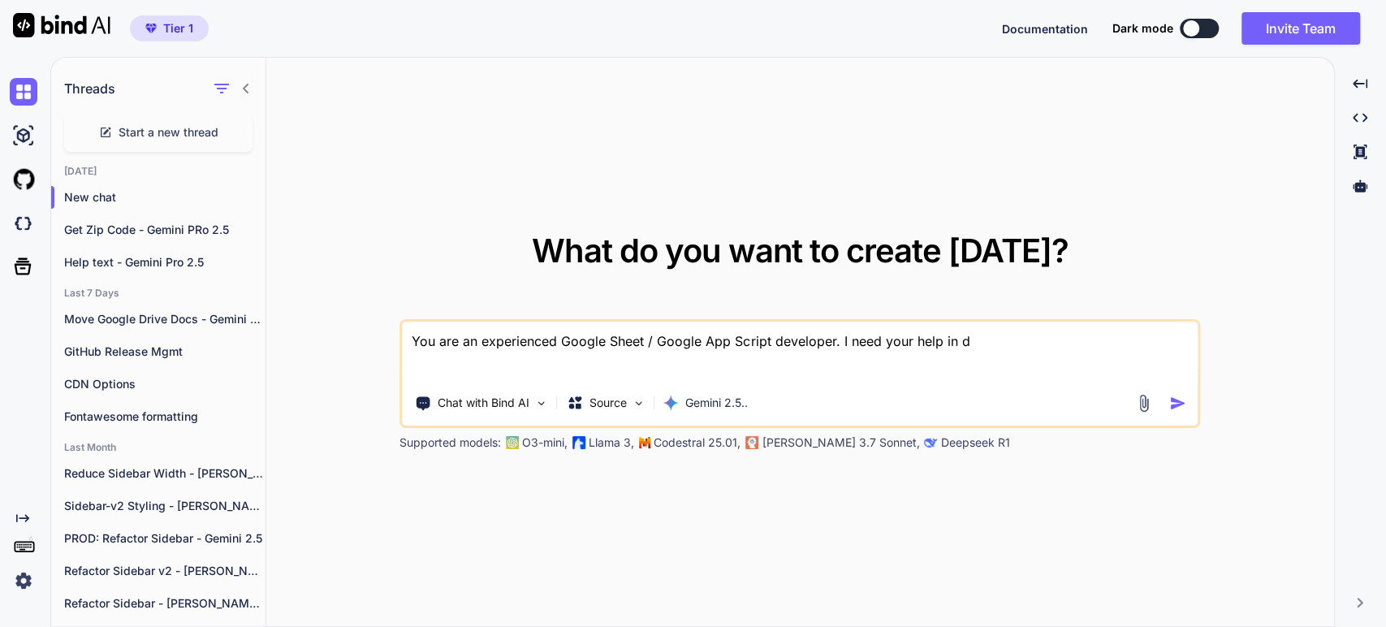
type textarea "You are an experienced Google Sheet / Google App Script developer. I need your …"
type textarea "x"
type textarea "You are an experienced Google Sheet / Google App Script developer. I need your …"
type textarea "x"
type textarea "You are an experienced Google Sheet / Google App Script developer. I need your …"
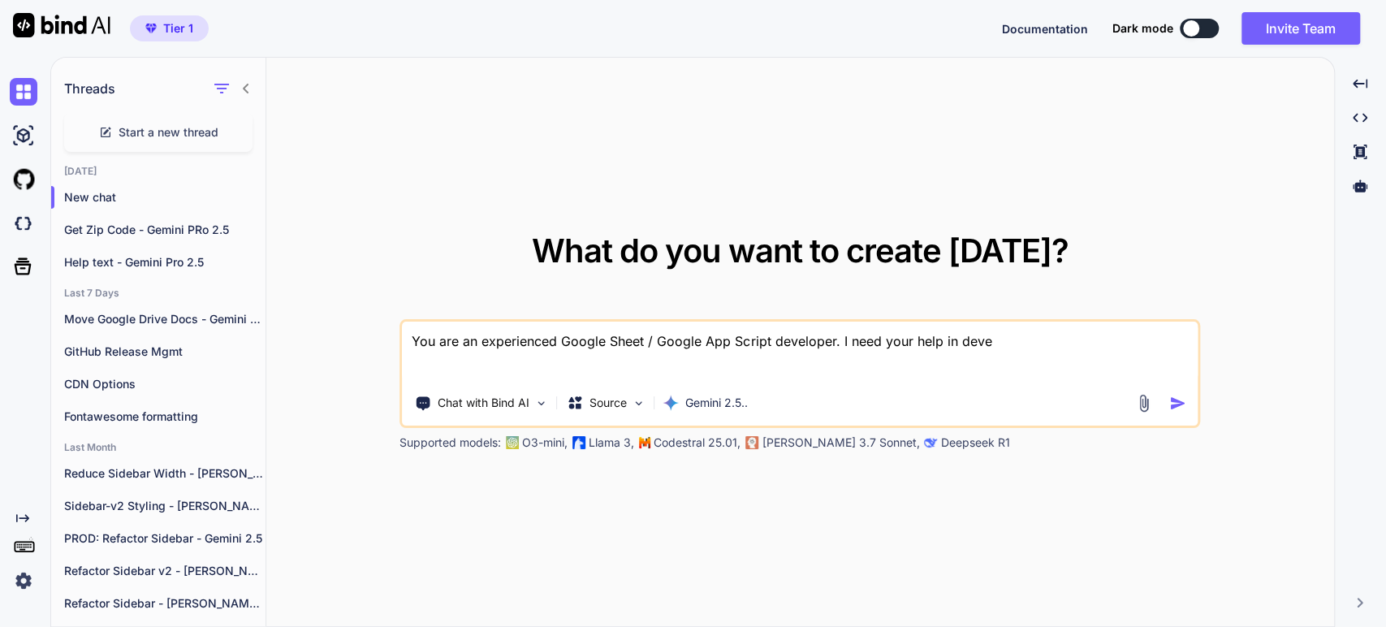
type textarea "x"
type textarea "You are an experienced Google Sheet / Google App Script developer. I need your …"
type textarea "x"
type textarea "You are an experienced Google Sheet / Google App Script developer. I need your …"
type textarea "x"
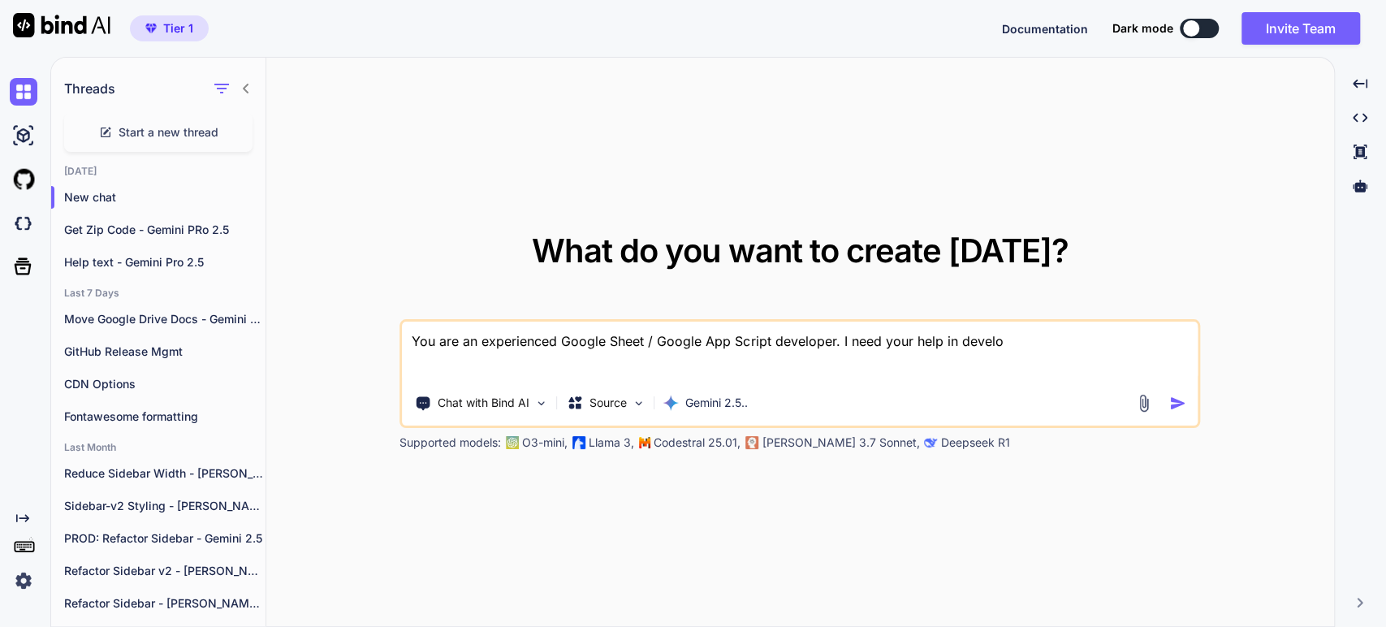
type textarea "You are an experienced Google Sheet / Google App Script developer. I need your …"
type textarea "x"
type textarea "You are an experienced Google Sheet / Google App Script developer. I need your …"
type textarea "x"
type textarea "You are an experienced Google Sheet / Google App Script developer. I need your …"
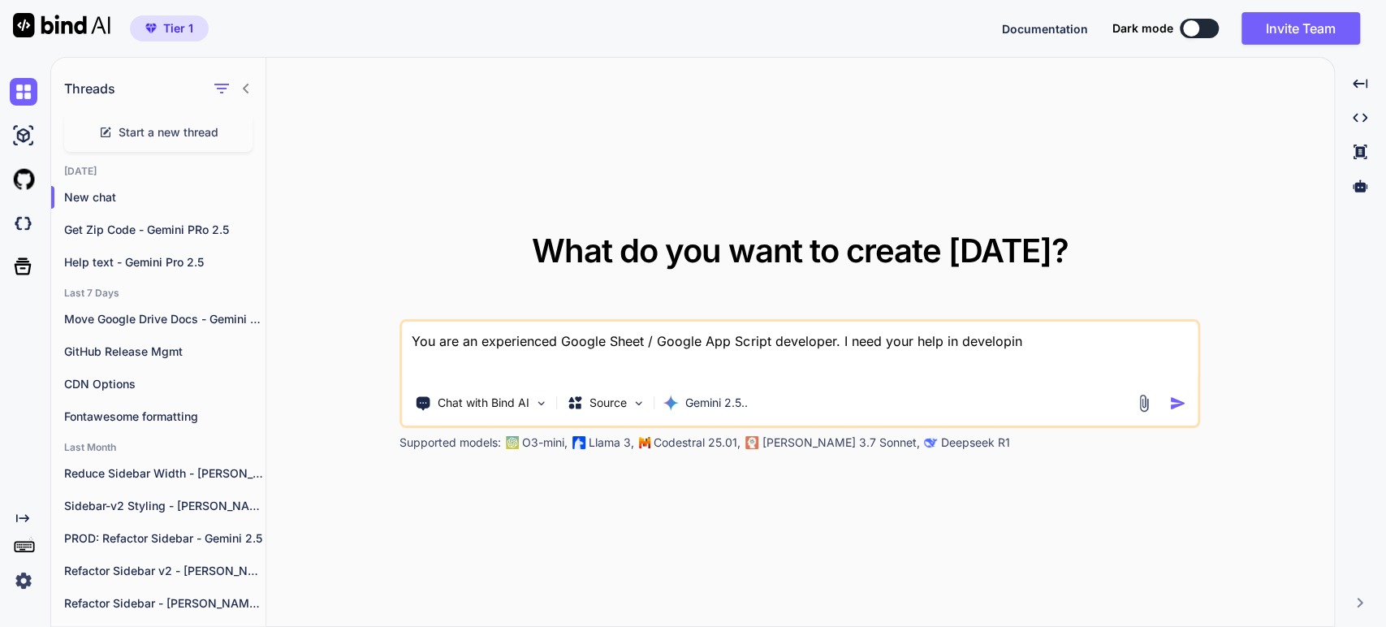
type textarea "x"
type textarea "You are an experienced Google Sheet / Google App Script developer. I need your …"
type textarea "x"
type textarea "You are an experienced Google Sheet / Google App Script developer. I need your …"
type textarea "x"
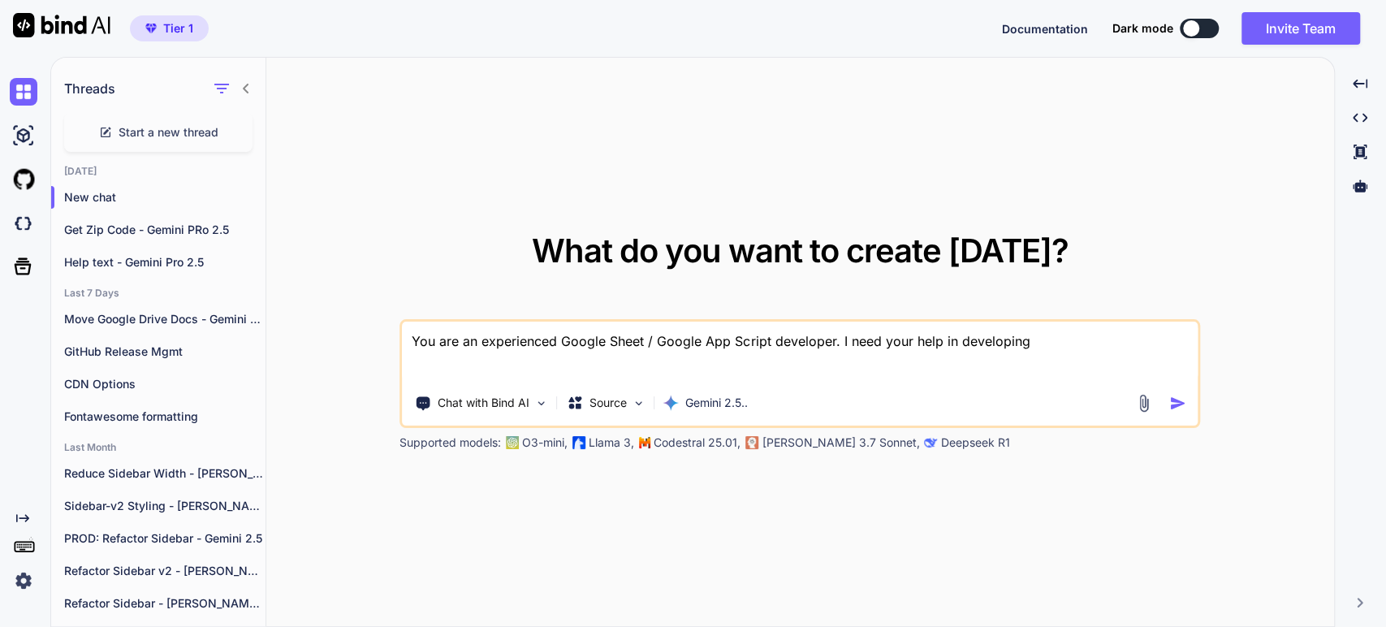
type textarea "You are an experienced Google Sheet / Google App Script developer. I need your …"
type textarea "x"
type textarea "You are an experienced Google Sheet / Google App Script developer. I need your …"
type textarea "x"
type textarea "You are an experienced Google Sheet / Google App Script developer. I need your …"
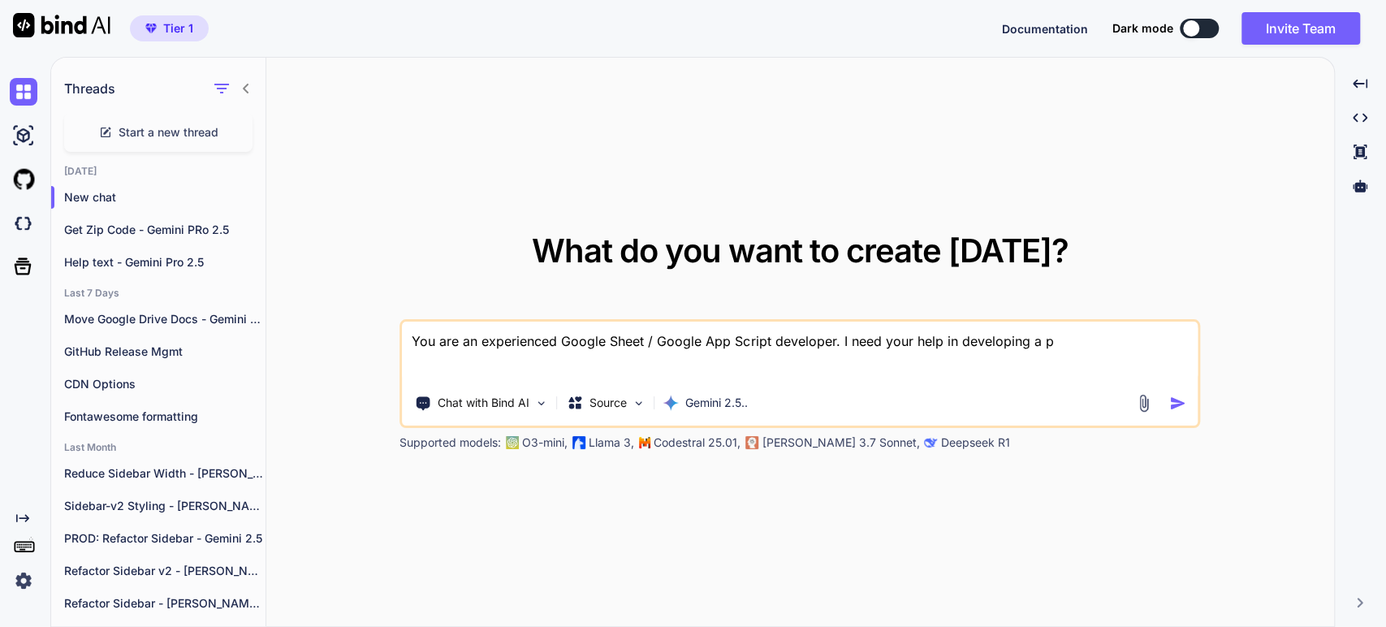
type textarea "x"
type textarea "You are an experienced Google Sheet / Google App Script developer. I need your …"
type textarea "x"
type textarea "You are an experienced Google Sheet / Google App Script developer. I need your …"
type textarea "x"
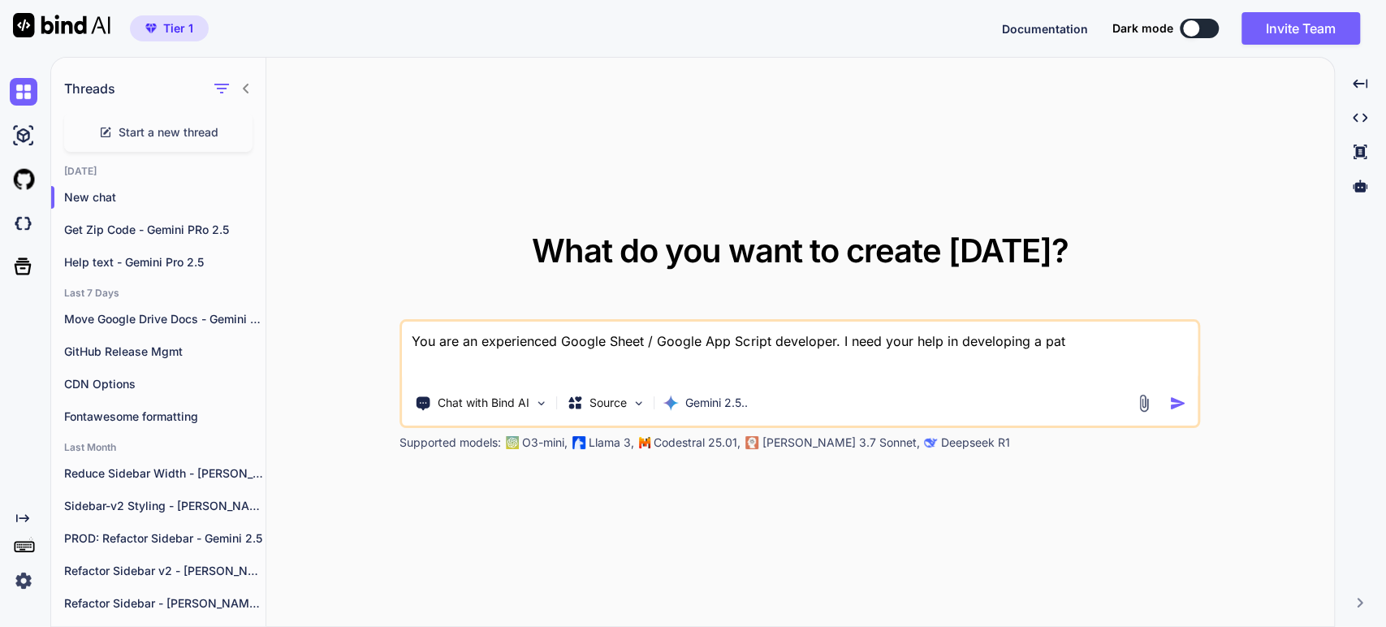
type textarea "You are an experienced Google Sheet / Google App Script developer. I need your …"
type textarea "x"
type textarea "You are an experienced Google Sheet / Google App Script developer. I need your …"
type textarea "x"
type textarea "You are an experienced Google Sheet / Google App Script developer. I need your …"
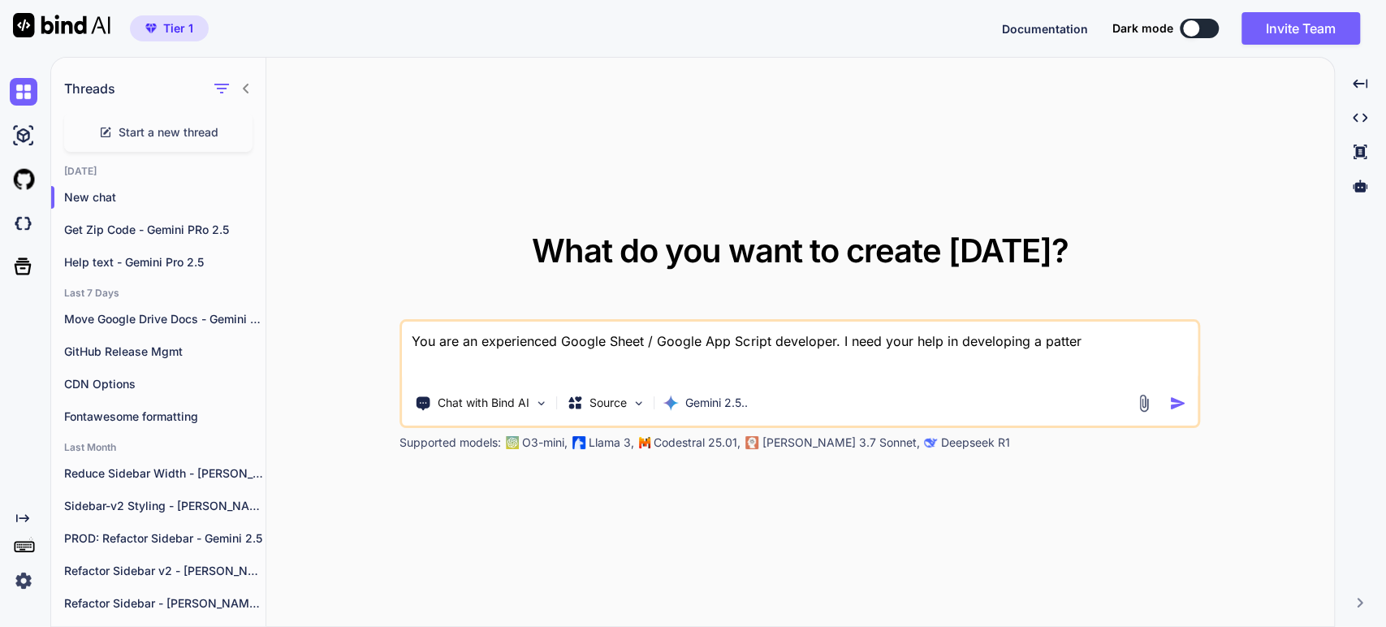
type textarea "x"
type textarea "You are an experienced Google Sheet / Google App Script developer. I need your …"
type textarea "x"
type textarea "You are an experienced Google Sheet / Google App Script developer. I need your …"
type textarea "x"
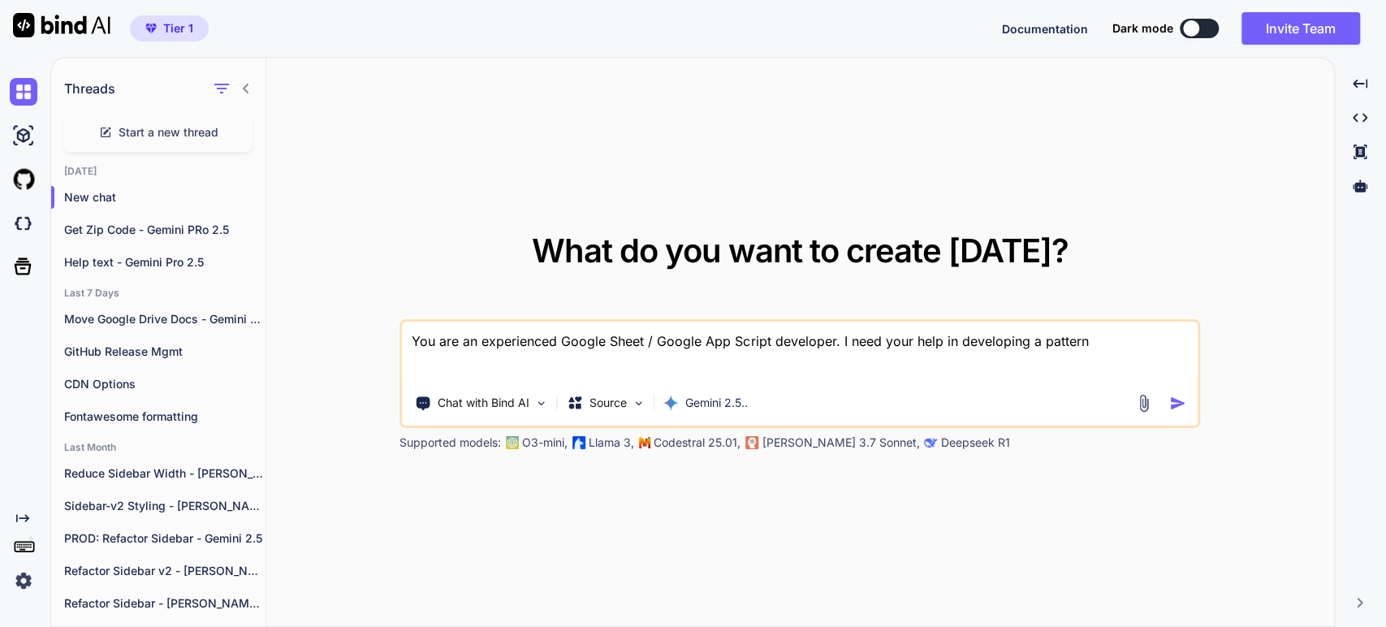
type textarea "You are an experienced Google Sheet / Google App Script developer. I need your …"
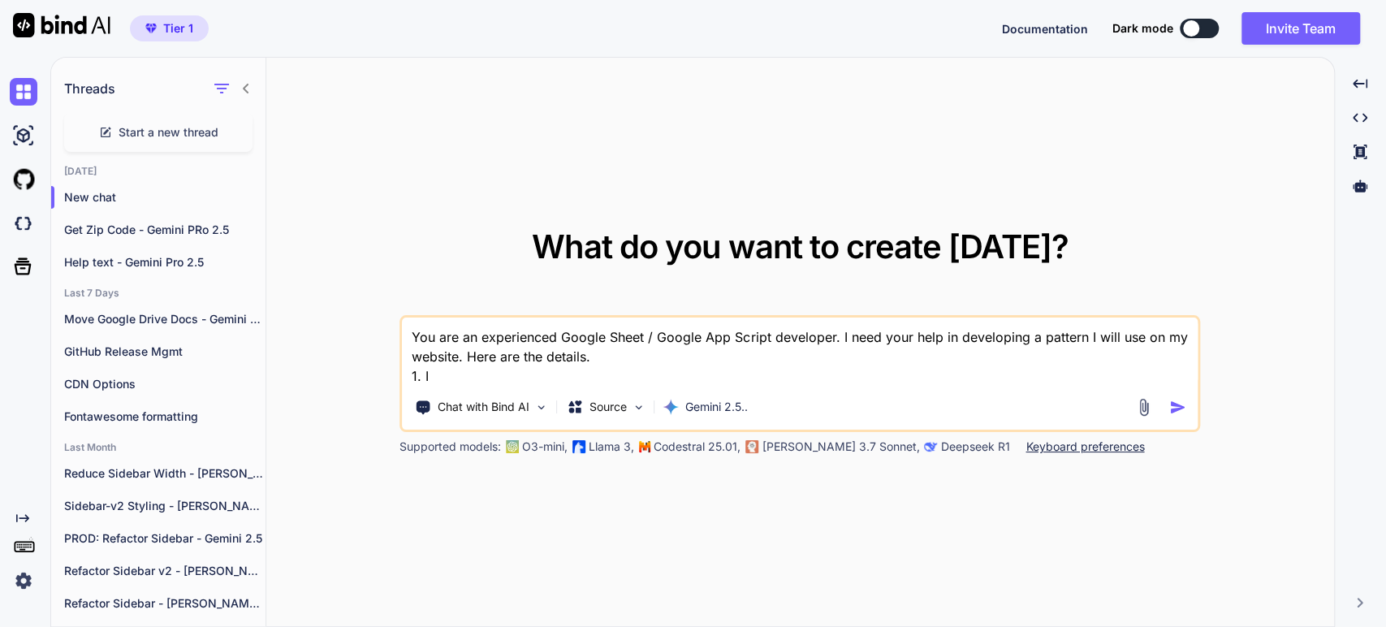
click at [1155, 340] on textarea "You are an experienced Google Sheet / Google App Script developer. I need your …" at bounding box center [800, 351] width 796 height 68
click at [429, 376] on textarea "You are an experienced Google Sheet / Google App Script developer. I need your …" at bounding box center [800, 351] width 796 height 68
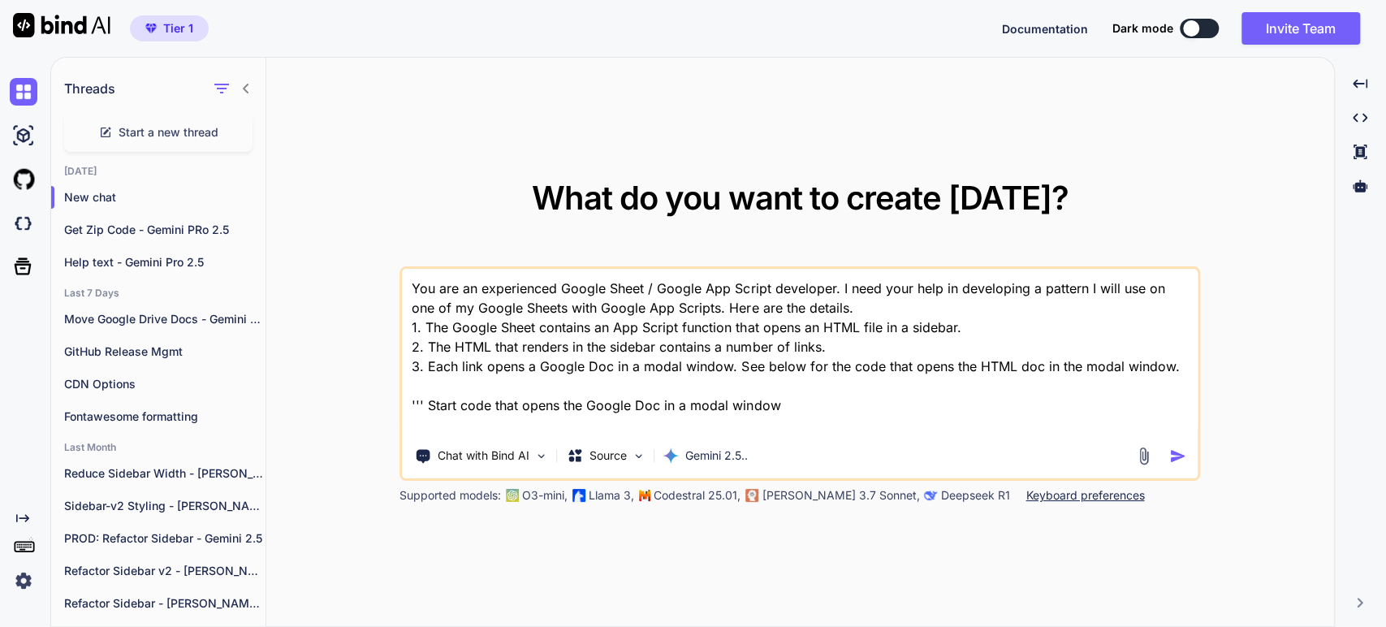
paste textarea "function openDocRebuild() { // TODO: Replace with your actual URL const url = '…"
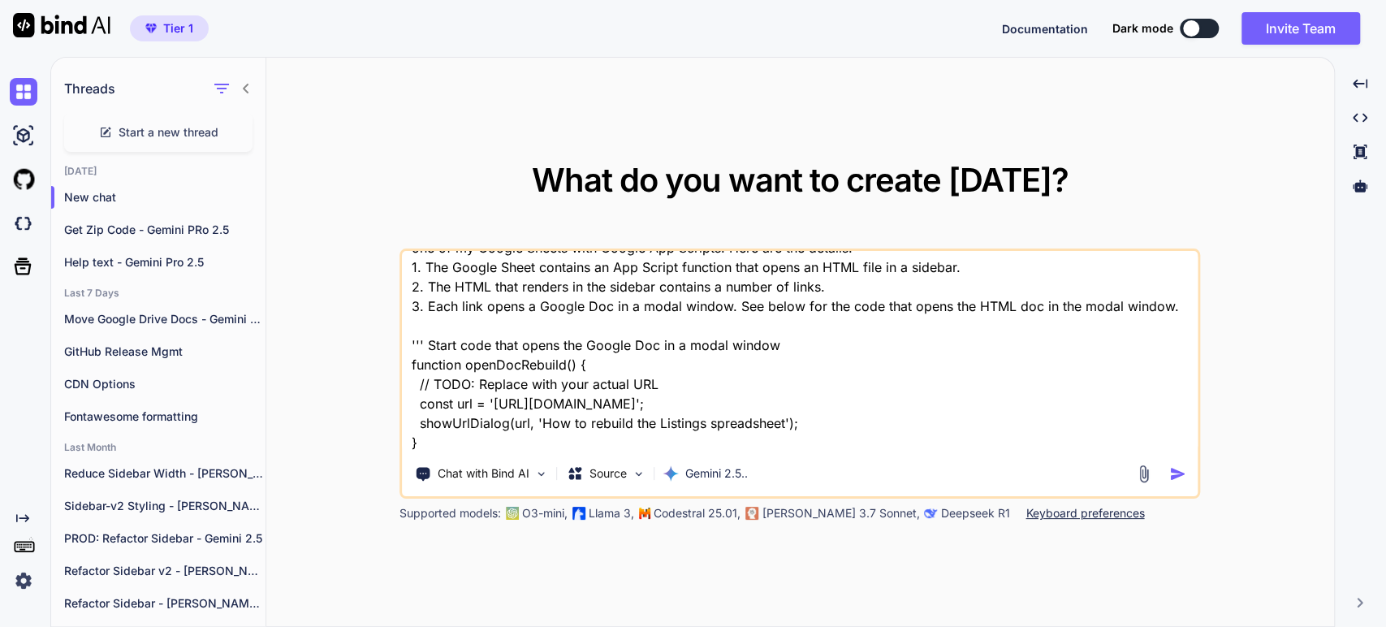
drag, startPoint x: 661, startPoint y: 363, endPoint x: 416, endPoint y: 375, distance: 245.5
click at [416, 375] on textarea "You are an experienced Google Sheet / Google App Script developer. I need your …" at bounding box center [800, 351] width 796 height 201
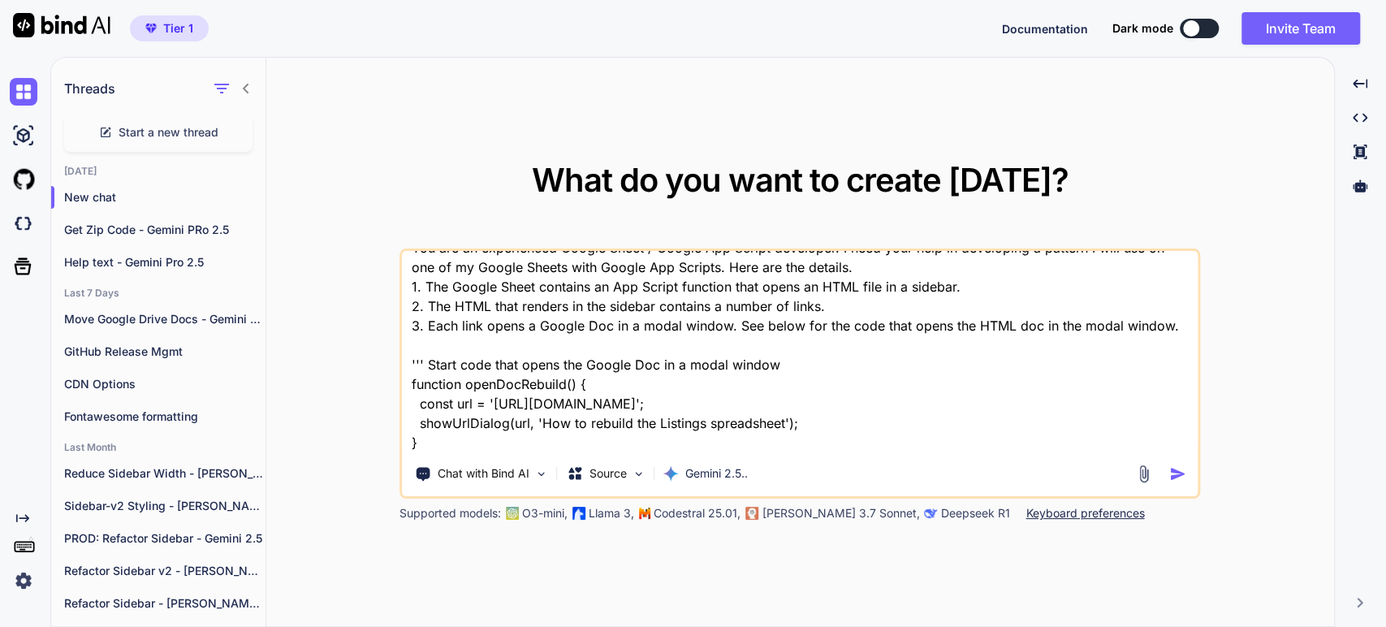
scroll to position [42, 0]
click at [983, 306] on textarea "You are an experienced Google Sheet / Google App Script developer. I need your …" at bounding box center [800, 351] width 796 height 201
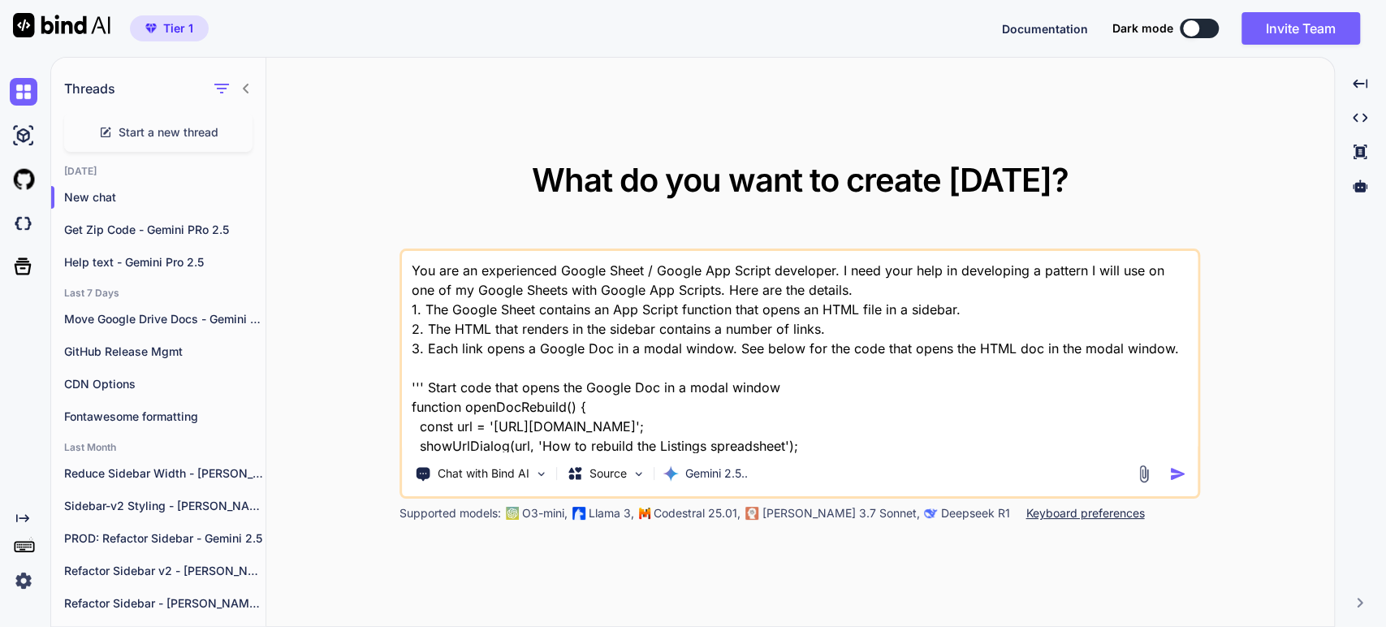
click at [684, 359] on textarea "You are an experienced Google Sheet / Google App Script developer. I need your …" at bounding box center [800, 351] width 796 height 201
drag, startPoint x: 843, startPoint y: 346, endPoint x: 1007, endPoint y: 350, distance: 163.2
click at [1007, 350] on textarea "You are an experienced Google Sheet / Google App Script developer. I need your …" at bounding box center [800, 351] width 796 height 201
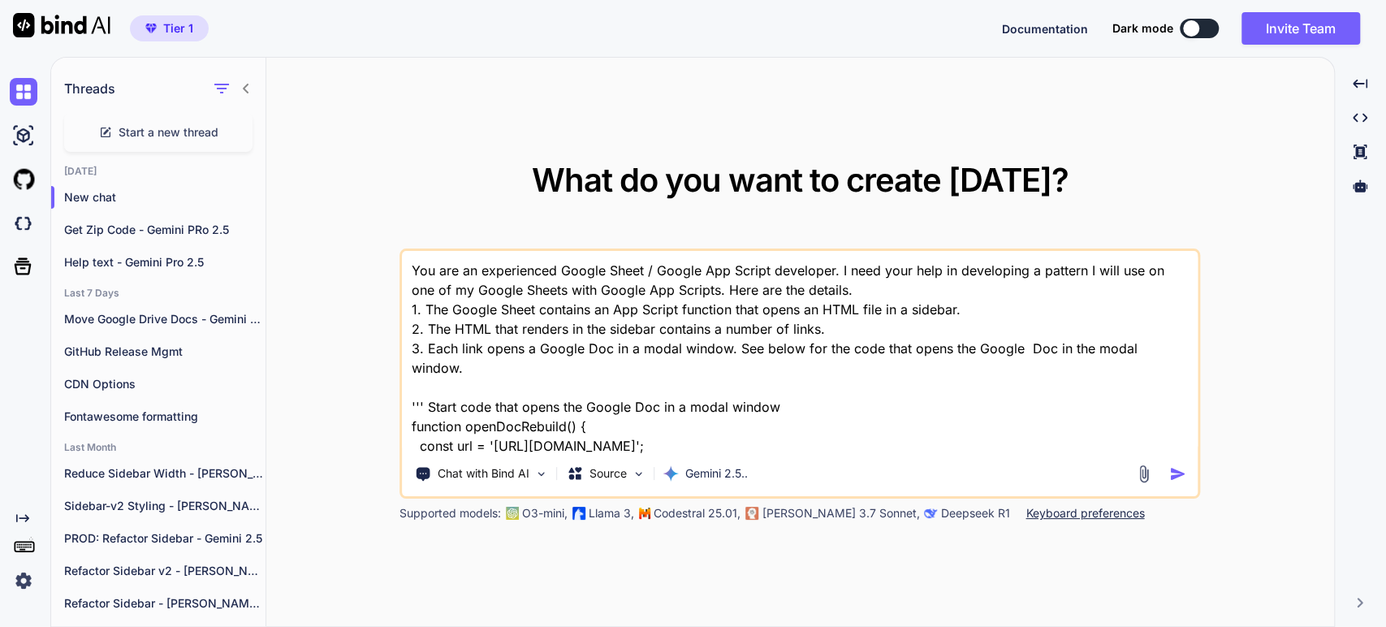
scroll to position [61, 0]
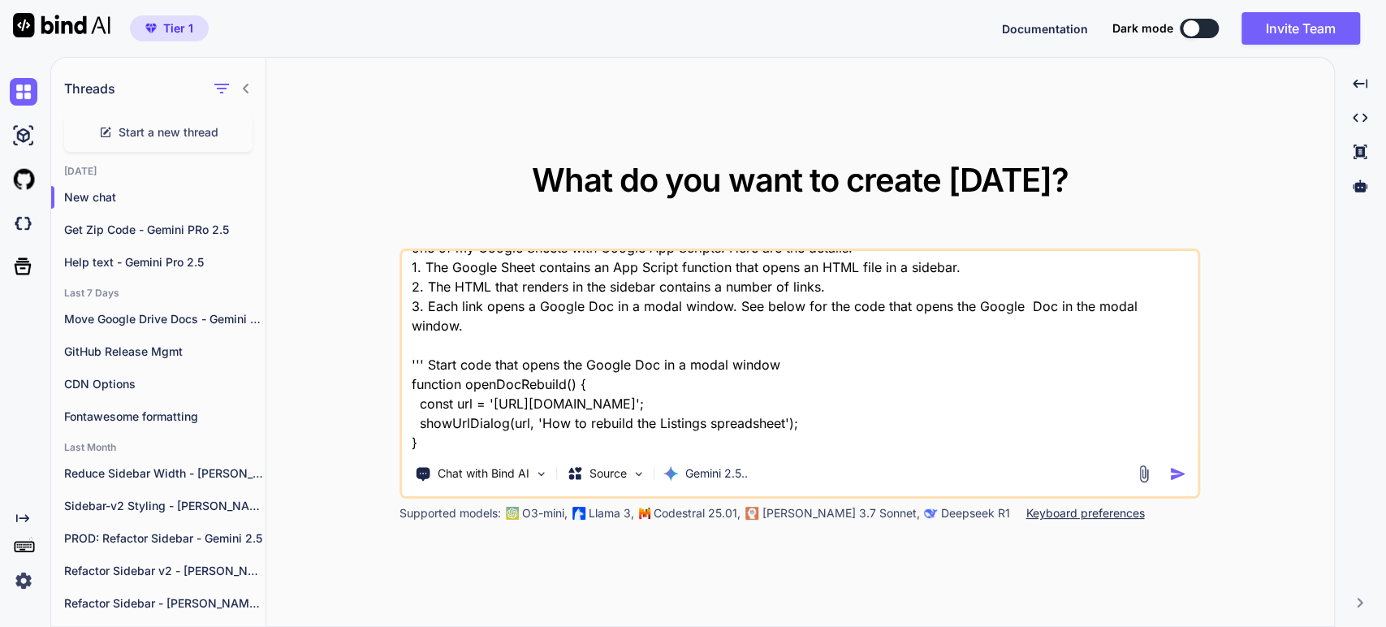
click at [790, 345] on textarea "You are an experienced Google Sheet / Google App Script developer. I need your …" at bounding box center [800, 351] width 796 height 201
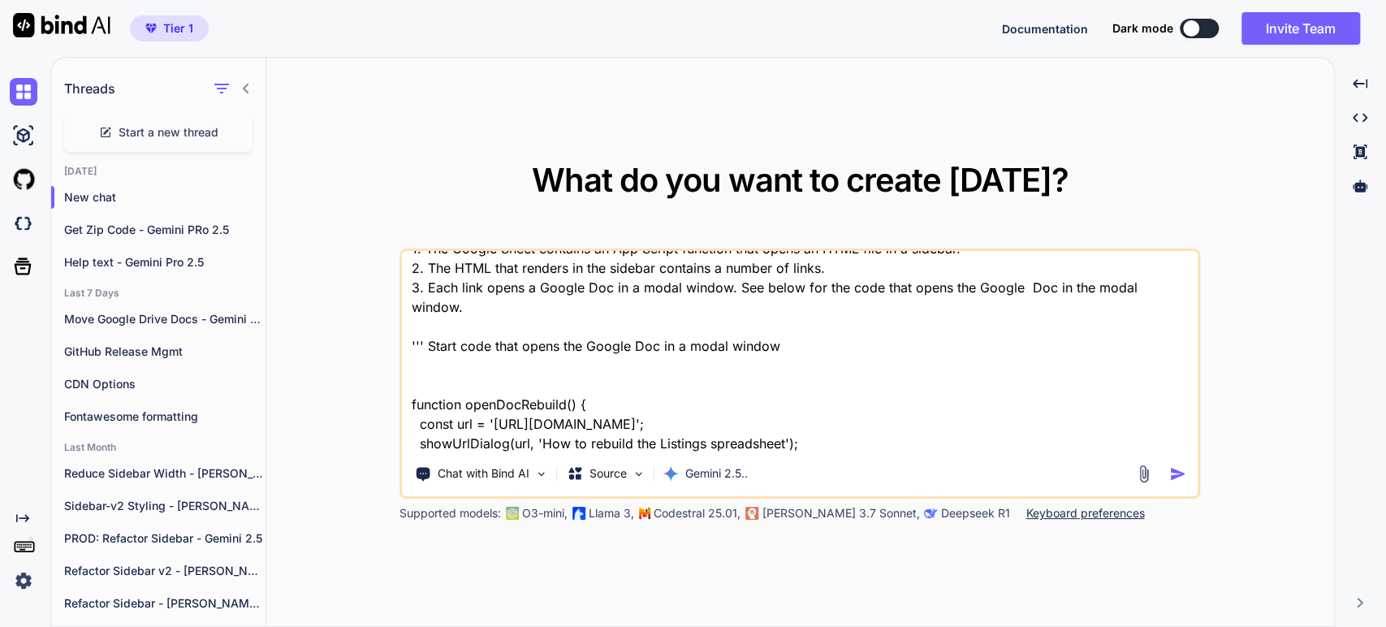
paste textarea "<p><a onclick="openDocInModal('[URL][DOMAIN_NAME])"><img src="[URL][DOMAIN_NAME…"
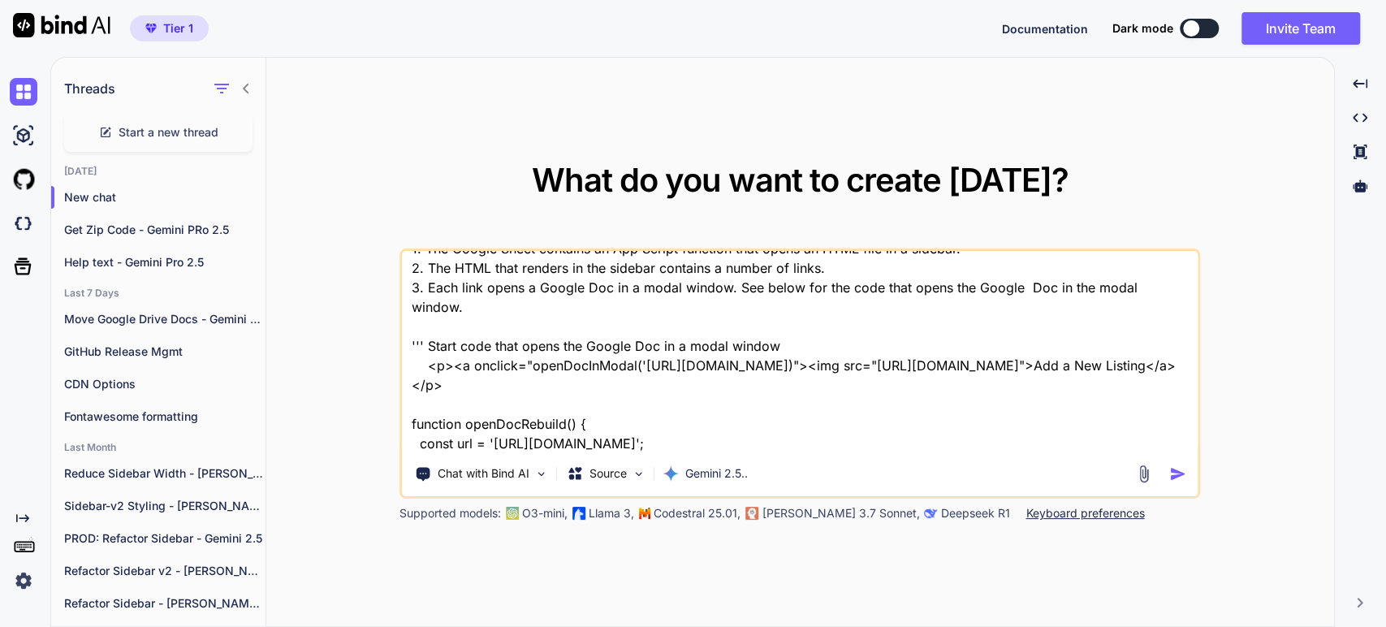
drag, startPoint x: 463, startPoint y: 319, endPoint x: 474, endPoint y: 311, distance: 14.0
click at [464, 319] on textarea "You are an experienced Google Sheet / Google App Script developer. I need your …" at bounding box center [800, 351] width 796 height 201
click at [475, 307] on textarea "You are an experienced Google Sheet / Google App Script developer. I need your …" at bounding box center [800, 351] width 796 height 201
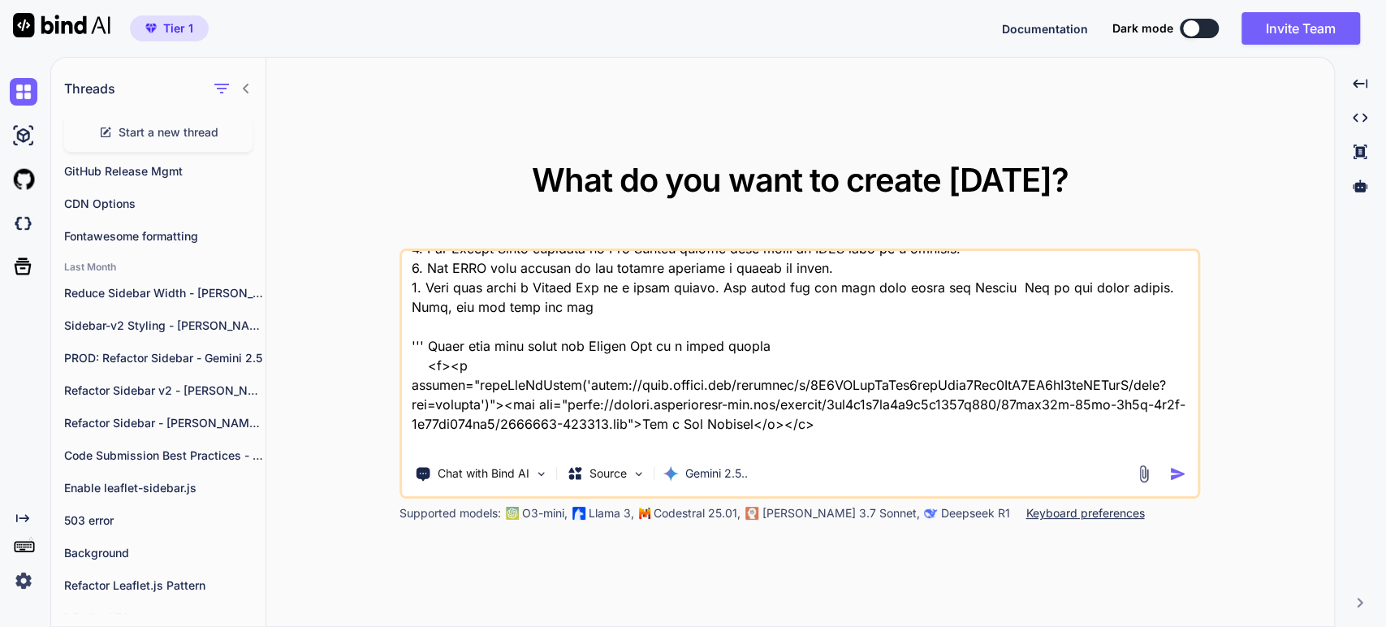
scroll to position [158, 0]
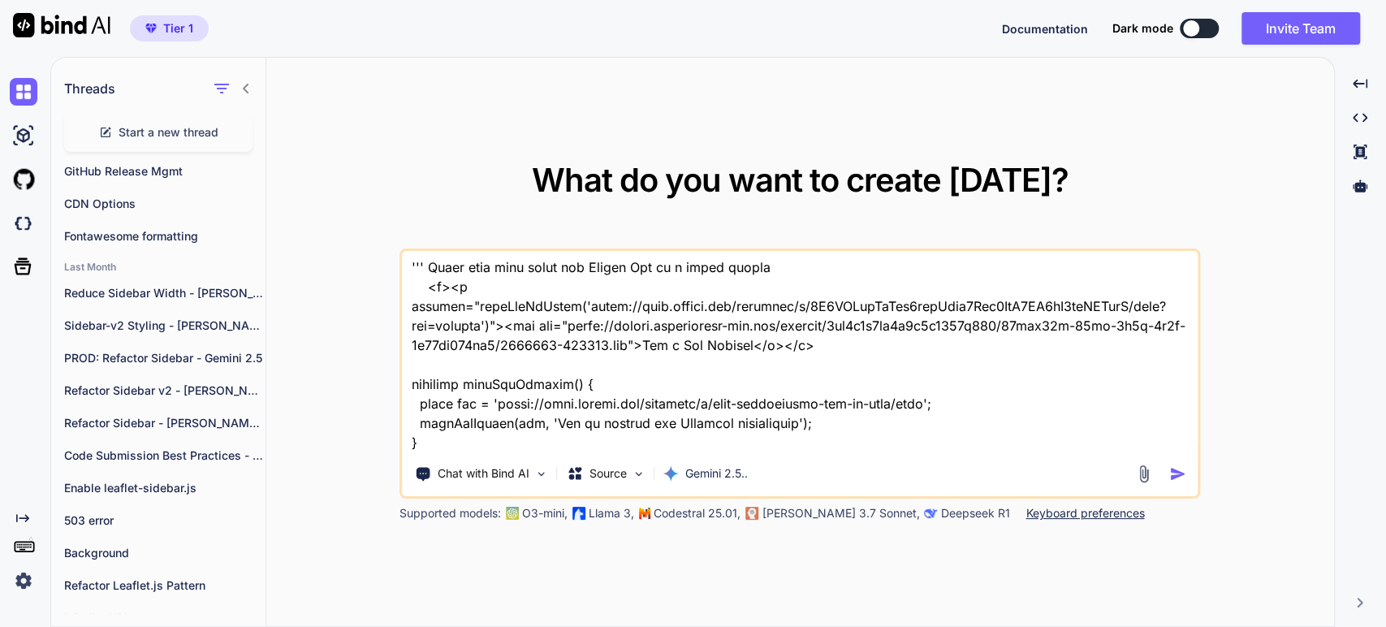
drag, startPoint x: 425, startPoint y: 432, endPoint x: 405, endPoint y: 364, distance: 71.1
click at [405, 364] on textarea at bounding box center [800, 351] width 796 height 201
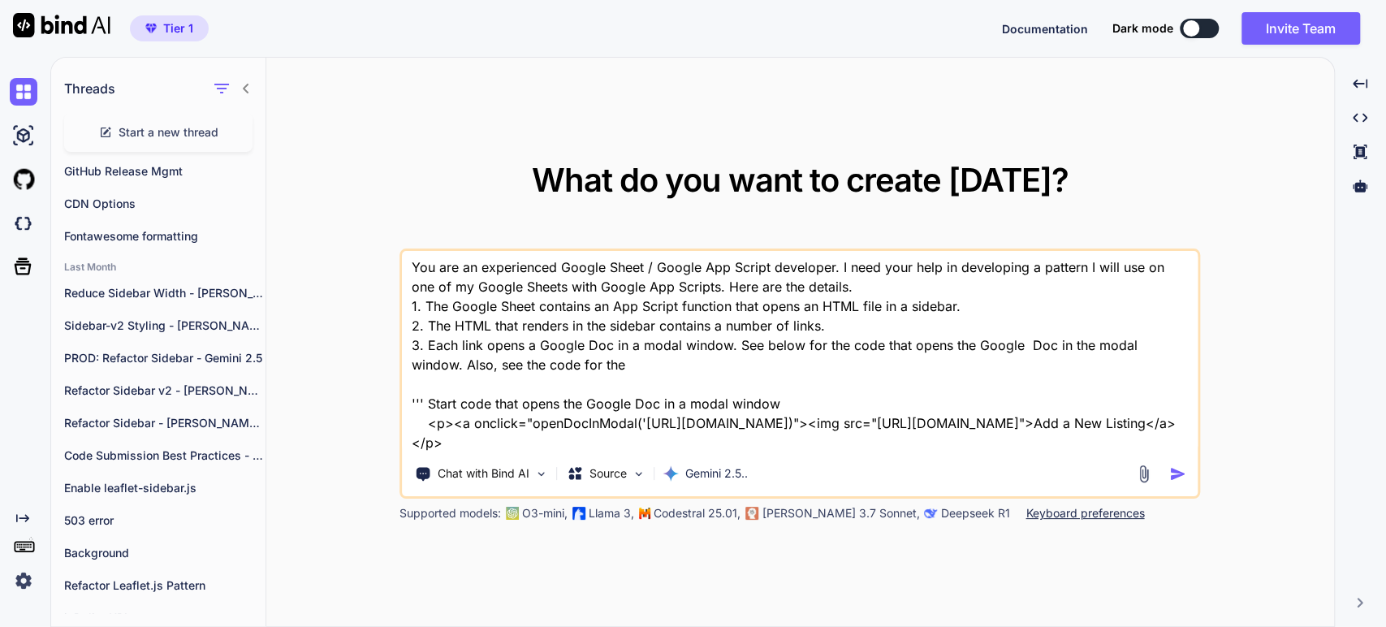
scroll to position [81, 0]
drag, startPoint x: 466, startPoint y: 284, endPoint x: 620, endPoint y: 288, distance: 154.3
click at [620, 288] on textarea "You are an experienced Google Sheet / Google App Script developer. I need your …" at bounding box center [800, 351] width 796 height 201
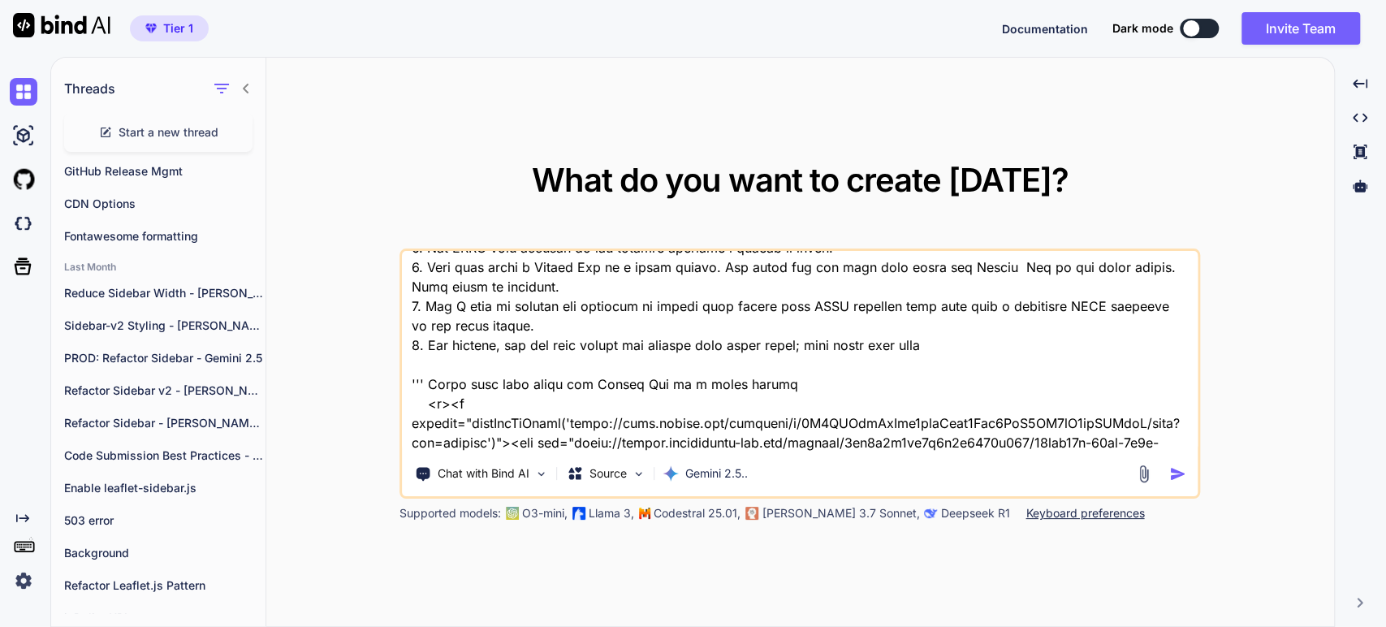
scroll to position [139, 0]
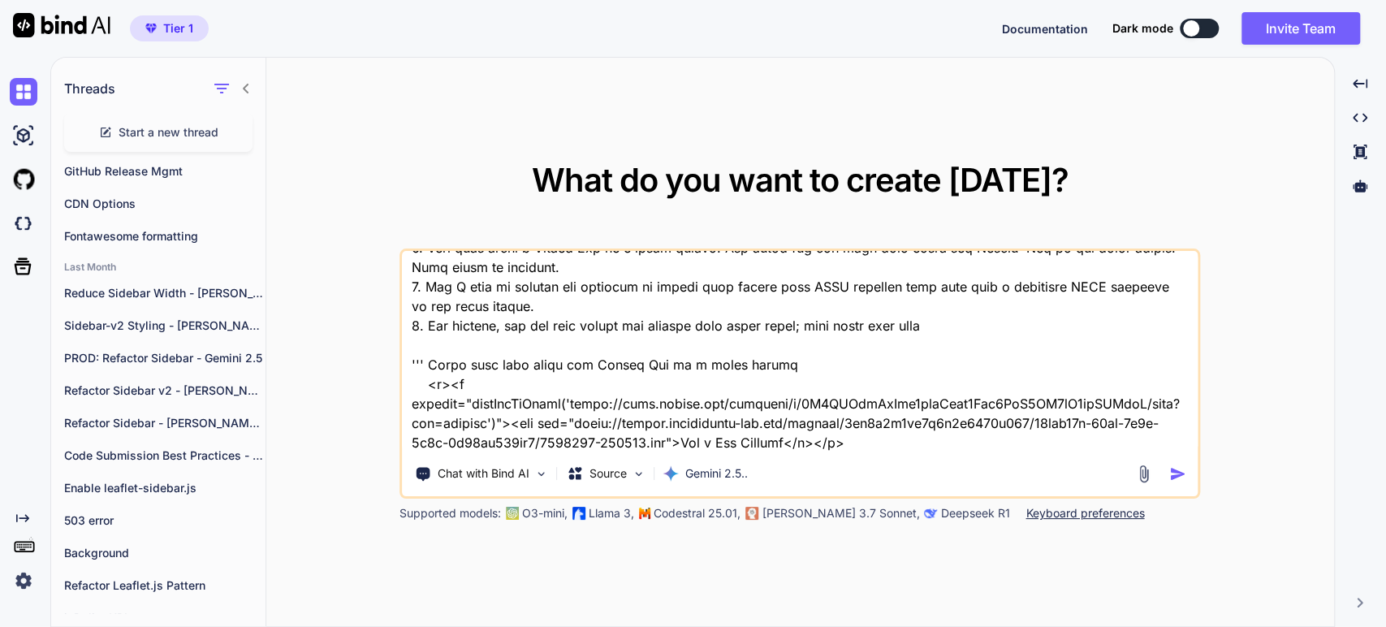
drag, startPoint x: 487, startPoint y: 385, endPoint x: 581, endPoint y: 371, distance: 95.2
click at [581, 371] on textarea at bounding box center [800, 351] width 796 height 201
paste textarea "<p><a onclick="openDocInModal('[URL][DOMAIN_NAME])"><img src="[URL][DOMAIN_NAME…"
click at [948, 285] on textarea at bounding box center [800, 351] width 796 height 201
paste textarea "[URL][DOMAIN_NAME]"
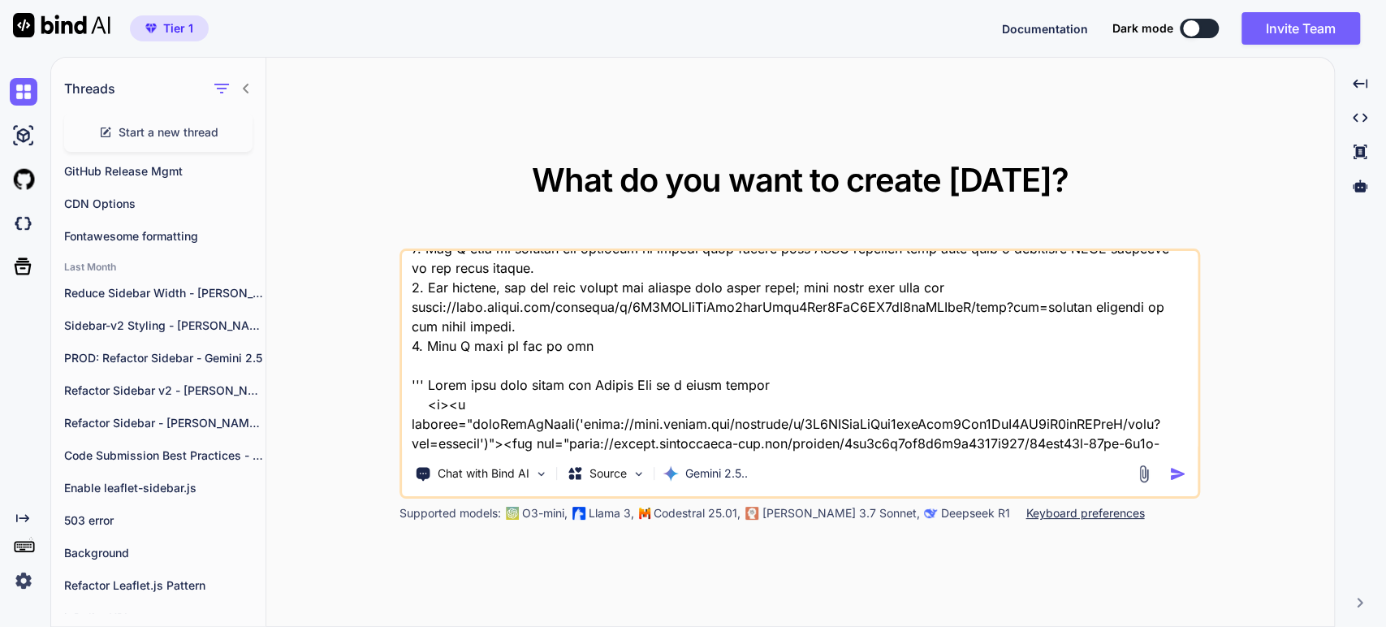
paste textarea "[URL][DOMAIN_NAME]"
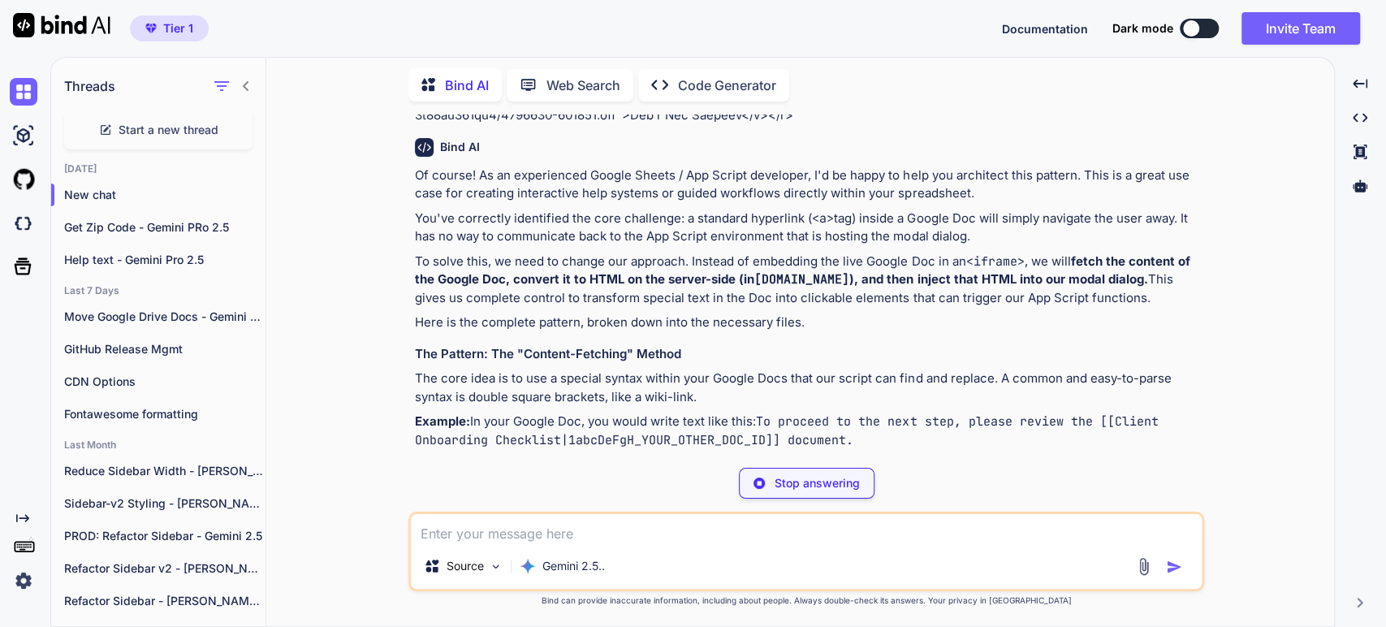
scroll to position [270, 0]
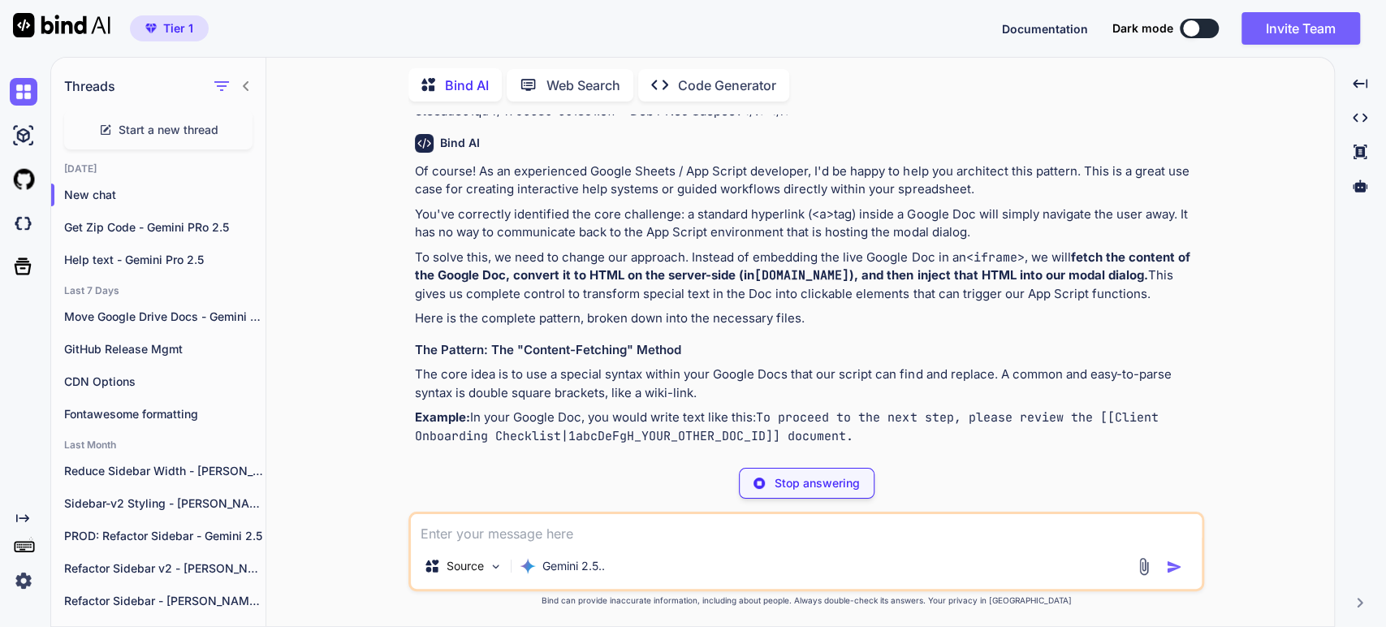
click at [1027, 219] on p "You've correctly identified the core challenge: a standard hyperlink ( <a> tag)…" at bounding box center [808, 223] width 786 height 37
click at [818, 231] on p "You've correctly identified the core challenge: a standard hyperlink ( <a> tag)…" at bounding box center [808, 223] width 786 height 37
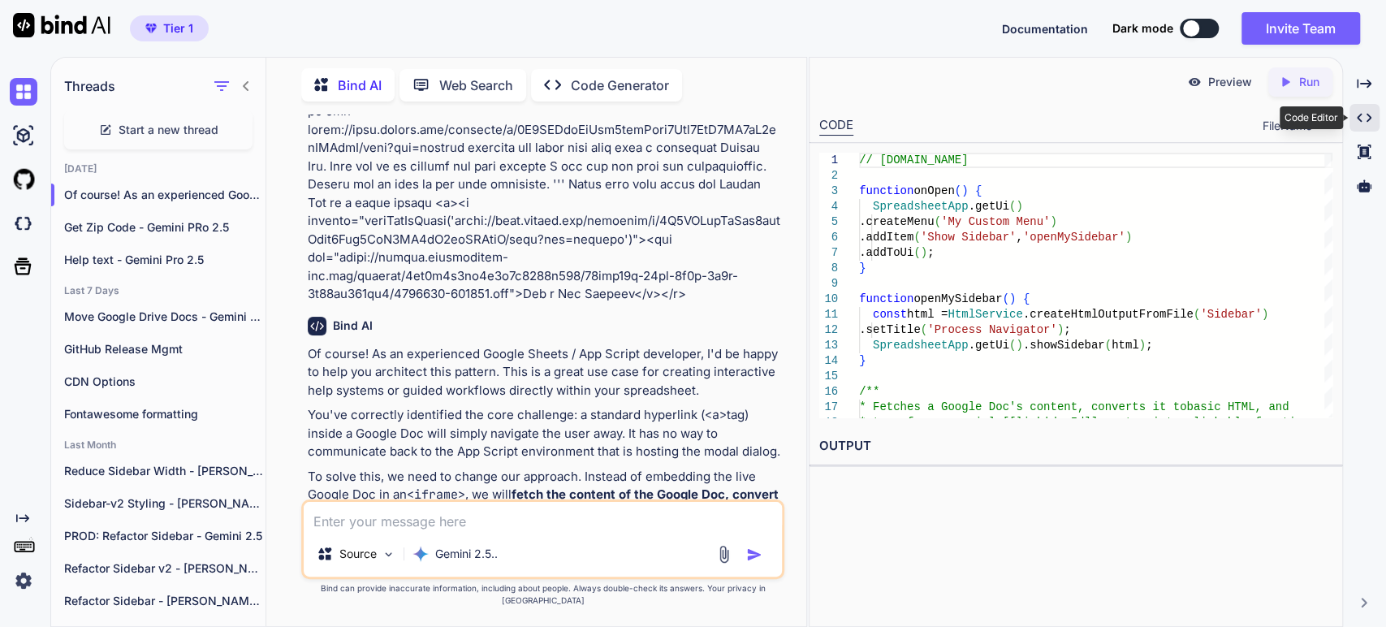
click at [1357, 118] on icon at bounding box center [1363, 118] width 15 height 9
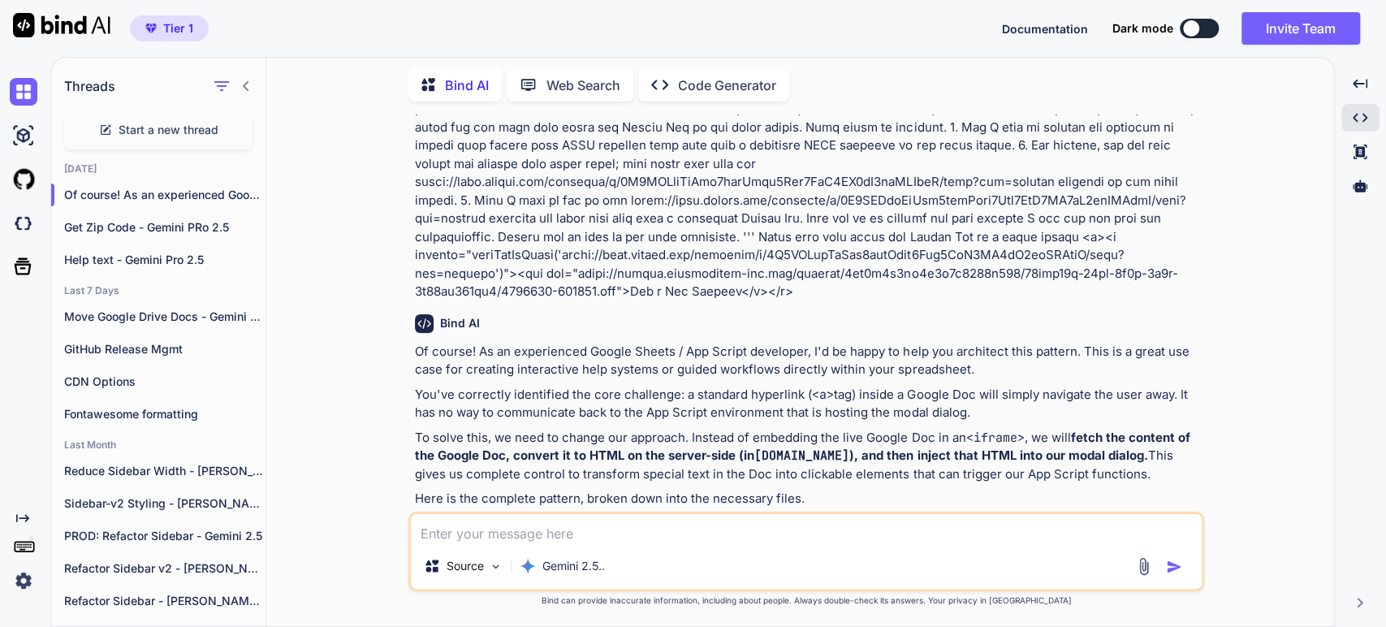
scroll to position [180, 0]
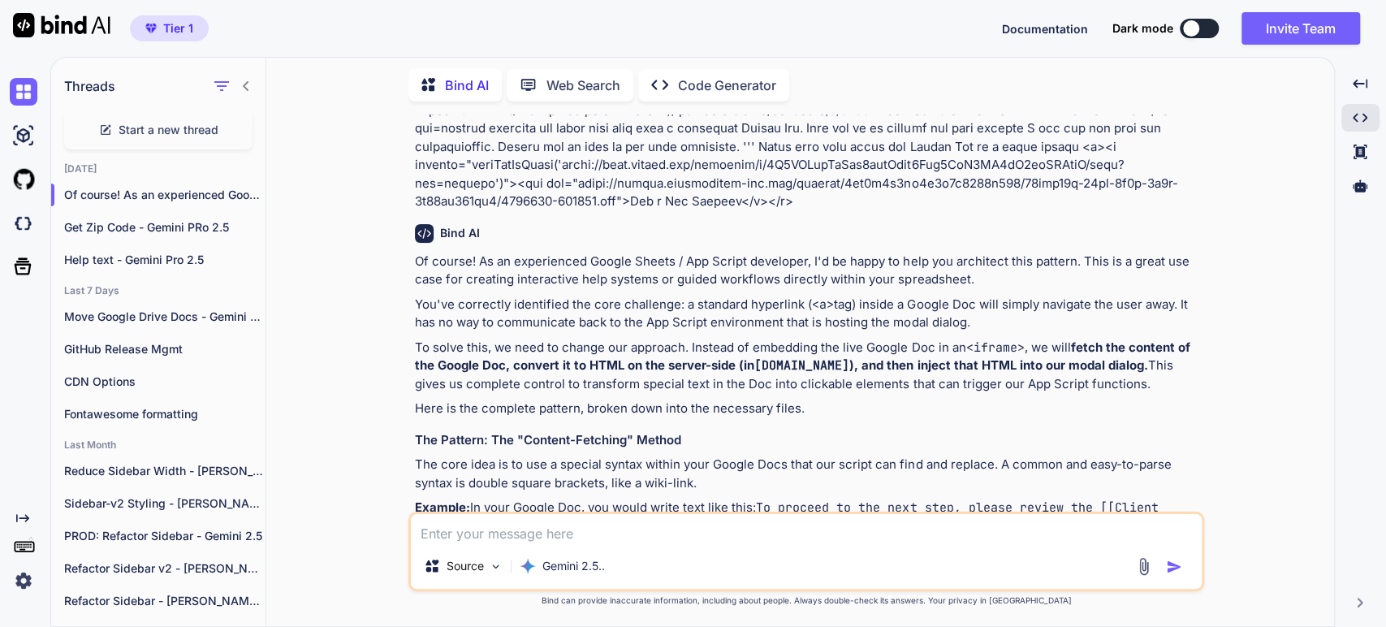
click at [800, 350] on p "To solve this, we need to change our approach. Instead of embedding the live Go…" at bounding box center [808, 366] width 786 height 55
click at [887, 340] on p "To solve this, we need to change our approach. Instead of embedding the live Go…" at bounding box center [808, 366] width 786 height 55
click at [974, 343] on code "<iframe>" at bounding box center [994, 347] width 58 height 16
click at [1049, 346] on p "To solve this, we need to change our approach. Instead of embedding the live Go…" at bounding box center [808, 366] width 786 height 55
click at [883, 362] on strong "fetch the content of the Google Doc, convert it to HTML on the server-side (in …" at bounding box center [804, 356] width 778 height 34
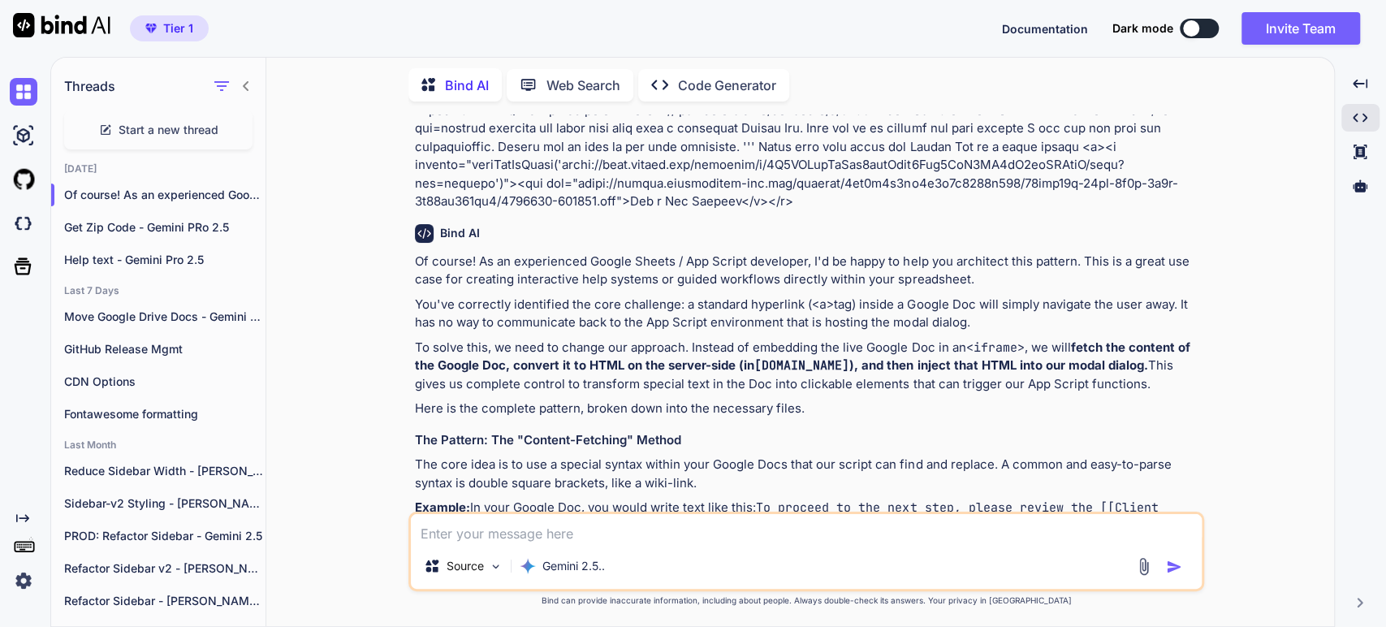
click at [1037, 373] on p "To solve this, we need to change our approach. Instead of embedding the live Go…" at bounding box center [808, 366] width 786 height 55
click at [470, 409] on p "Here is the complete pattern, broken down into the necessary files." at bounding box center [808, 408] width 786 height 19
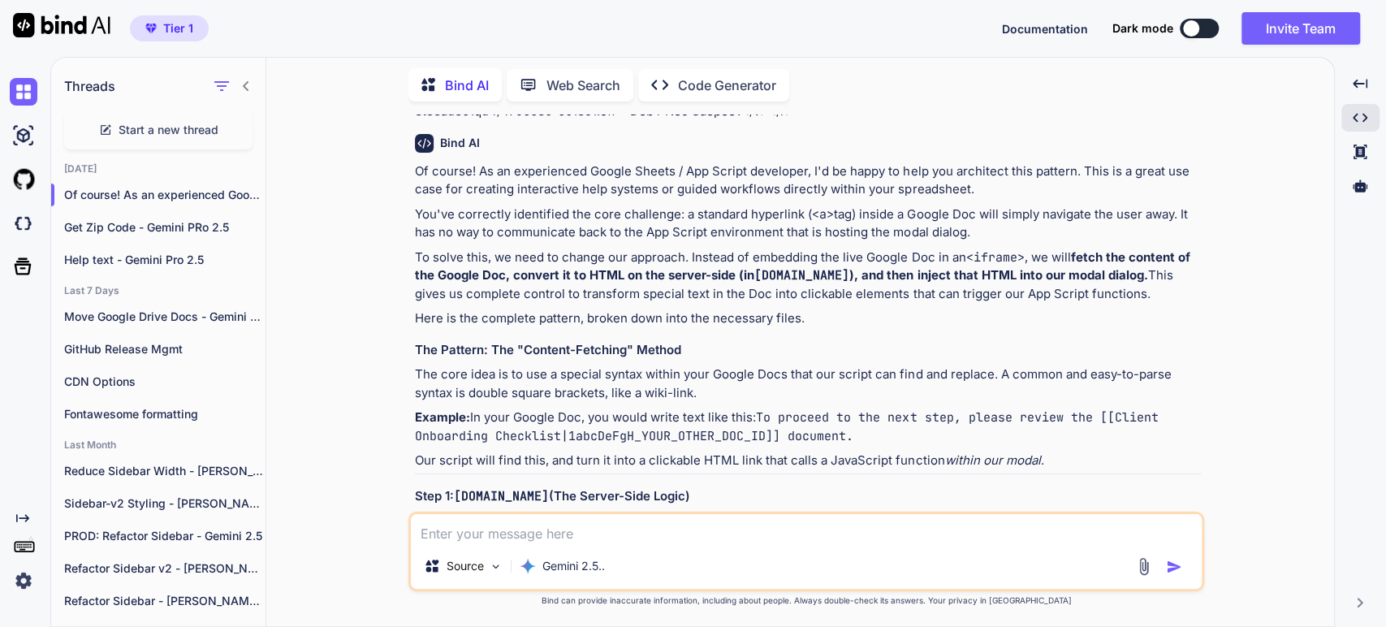
click at [501, 366] on p "The core idea is to use a special syntax within your Google Docs that our scrip…" at bounding box center [808, 383] width 786 height 37
click at [552, 376] on p "The core idea is to use a special syntax within your Google Docs that our scrip…" at bounding box center [808, 383] width 786 height 37
click at [673, 378] on p "The core idea is to use a special syntax within your Google Docs that our scrip…" at bounding box center [808, 383] width 786 height 37
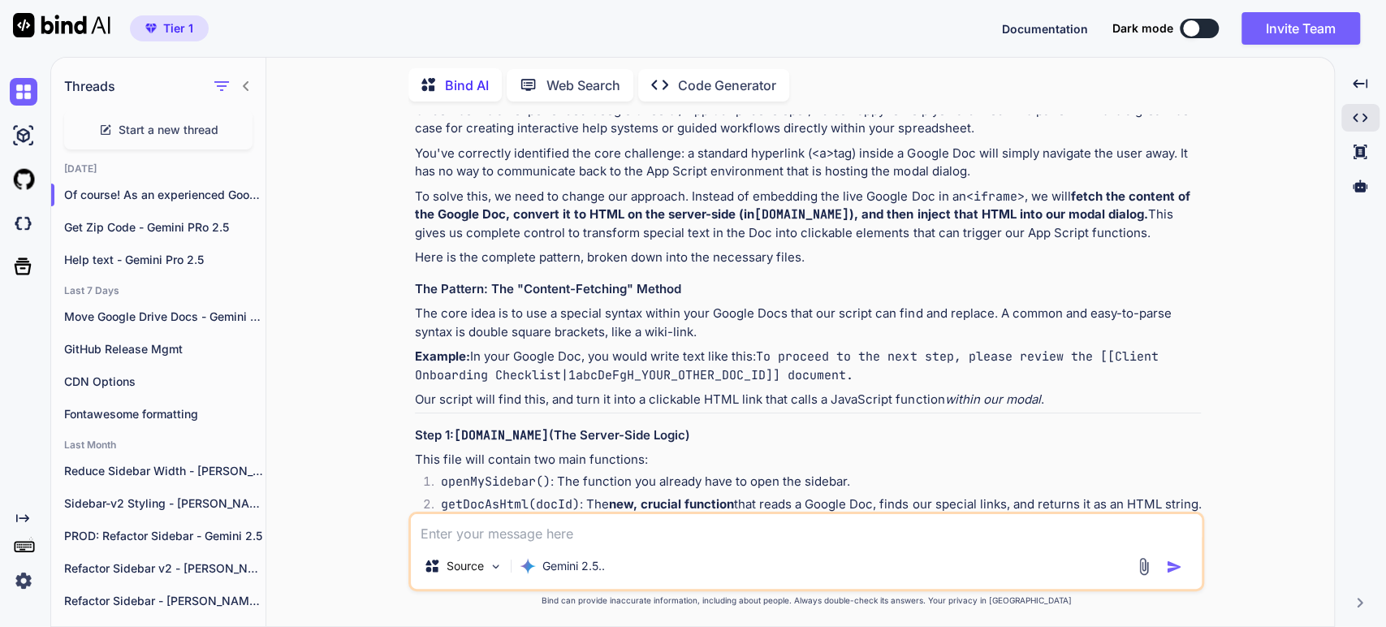
scroll to position [360, 0]
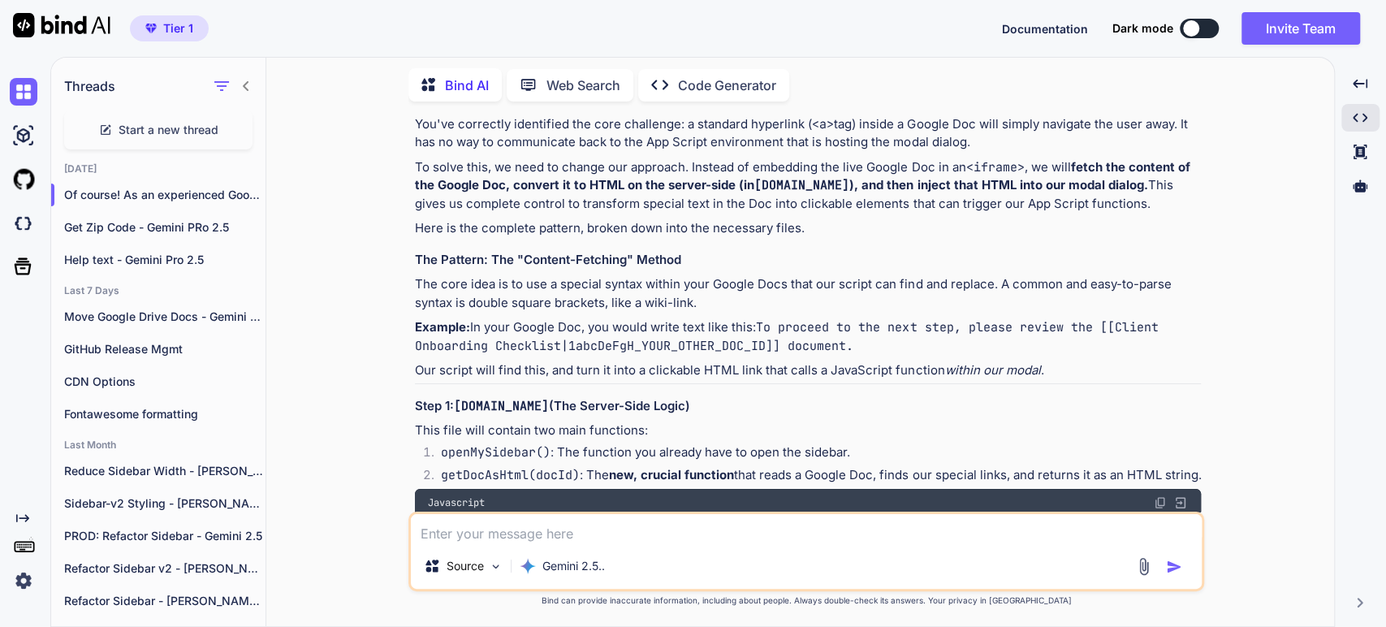
click at [909, 290] on p "The core idea is to use a special syntax within your Google Docs that our scrip…" at bounding box center [808, 293] width 786 height 37
click at [556, 305] on p "The core idea is to use a special syntax within your Google Docs that our scrip…" at bounding box center [808, 293] width 786 height 37
click at [516, 339] on code "To proceed to the next step, please review the [[Client Onboarding Checklist|1a…" at bounding box center [790, 336] width 750 height 35
click at [590, 380] on p "Our script will find this, and turn it into a clickable HTML link that calls a …" at bounding box center [808, 370] width 786 height 19
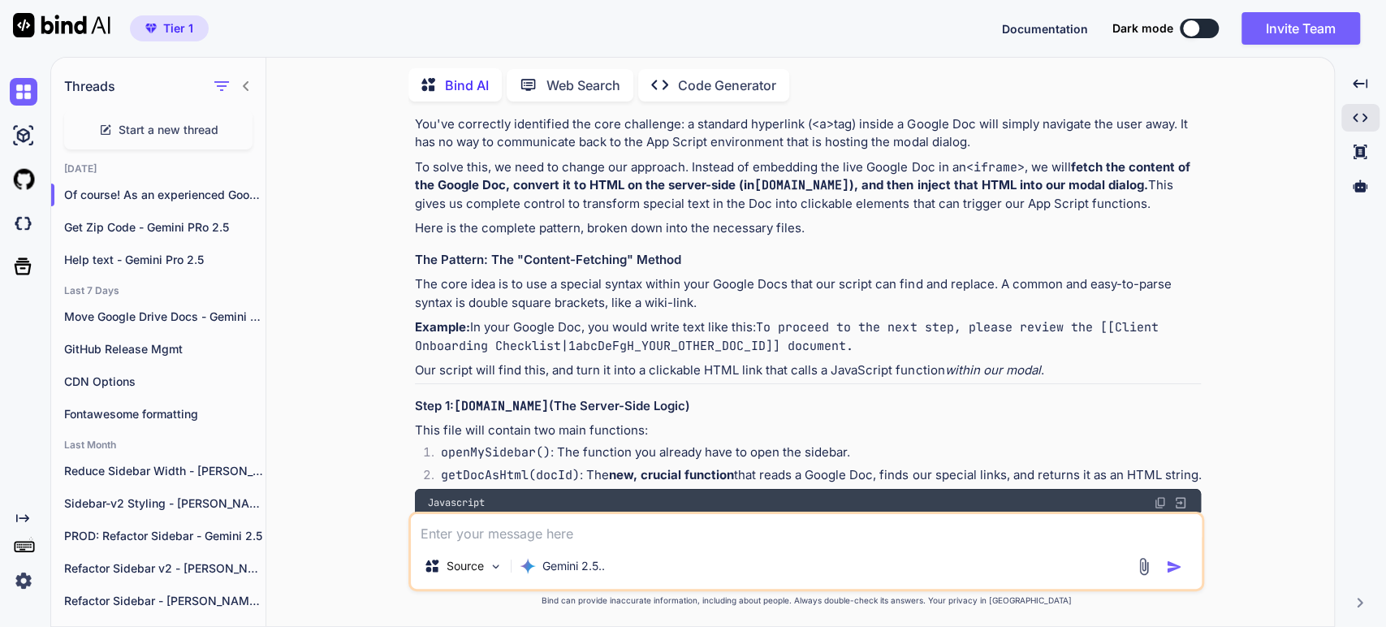
click at [682, 380] on p "Our script will find this, and turn it into a clickable HTML link that calls a …" at bounding box center [808, 370] width 786 height 19
click at [797, 380] on p "Our script will find this, and turn it into a clickable HTML link that calls a …" at bounding box center [808, 370] width 786 height 19
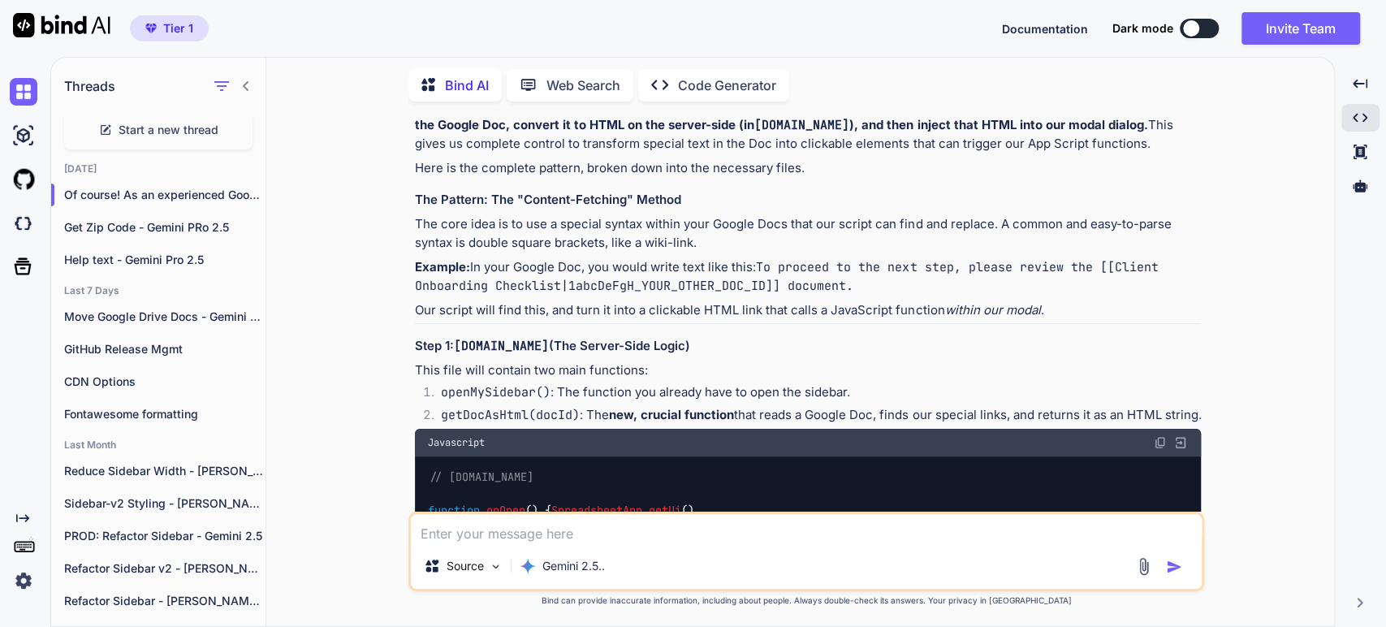
scroll to position [451, 0]
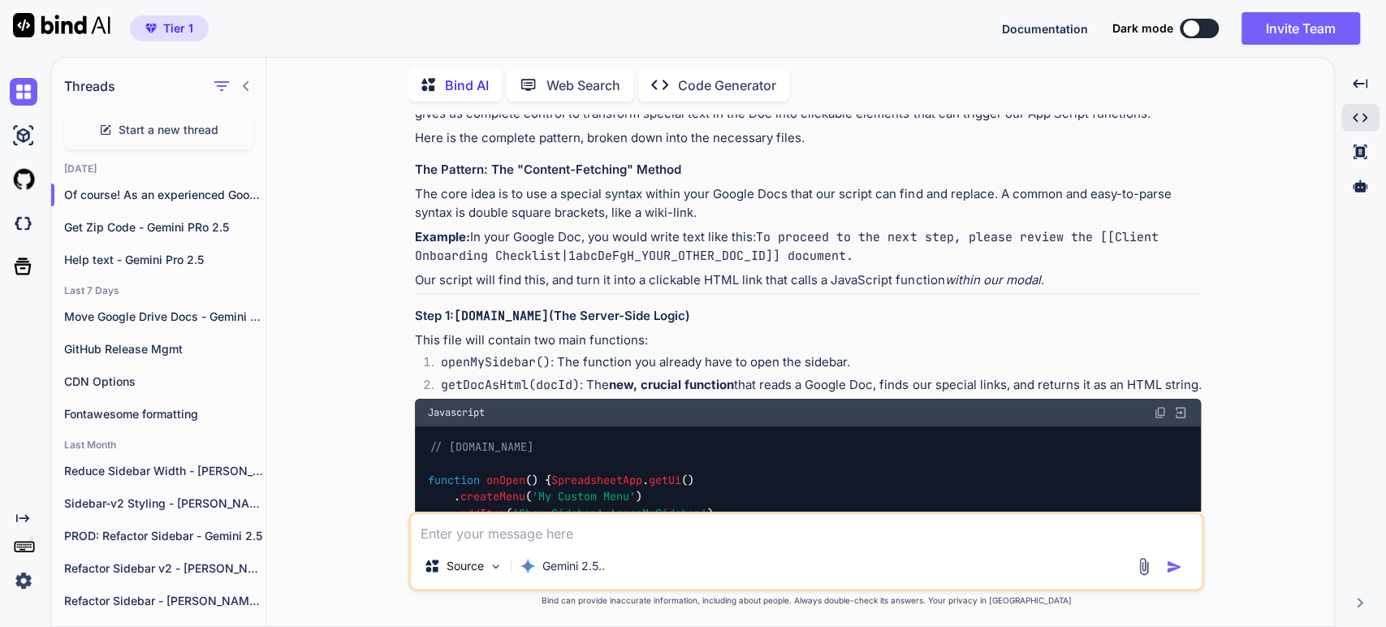
click at [547, 350] on p "This file will contain two main functions:" at bounding box center [808, 340] width 786 height 19
click at [527, 350] on p "This file will contain two main functions:" at bounding box center [808, 340] width 786 height 19
click at [625, 376] on li "openMySidebar() : The function you already have to open the sidebar." at bounding box center [814, 364] width 773 height 23
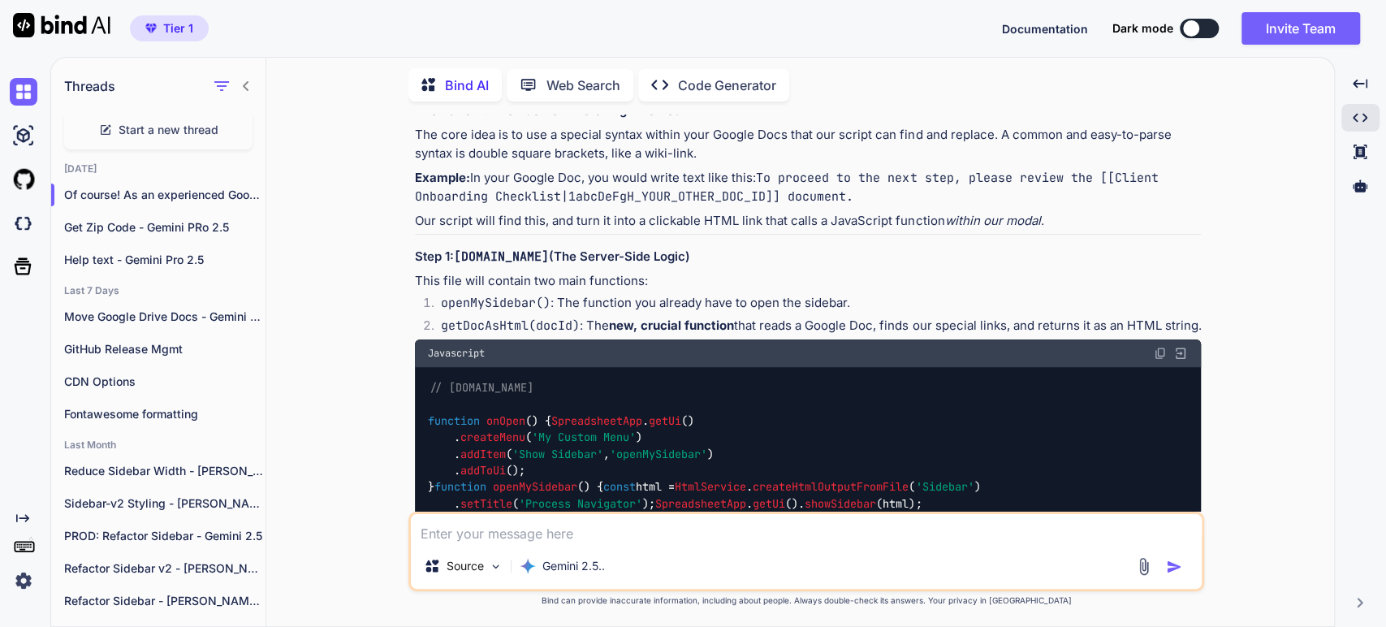
scroll to position [541, 0]
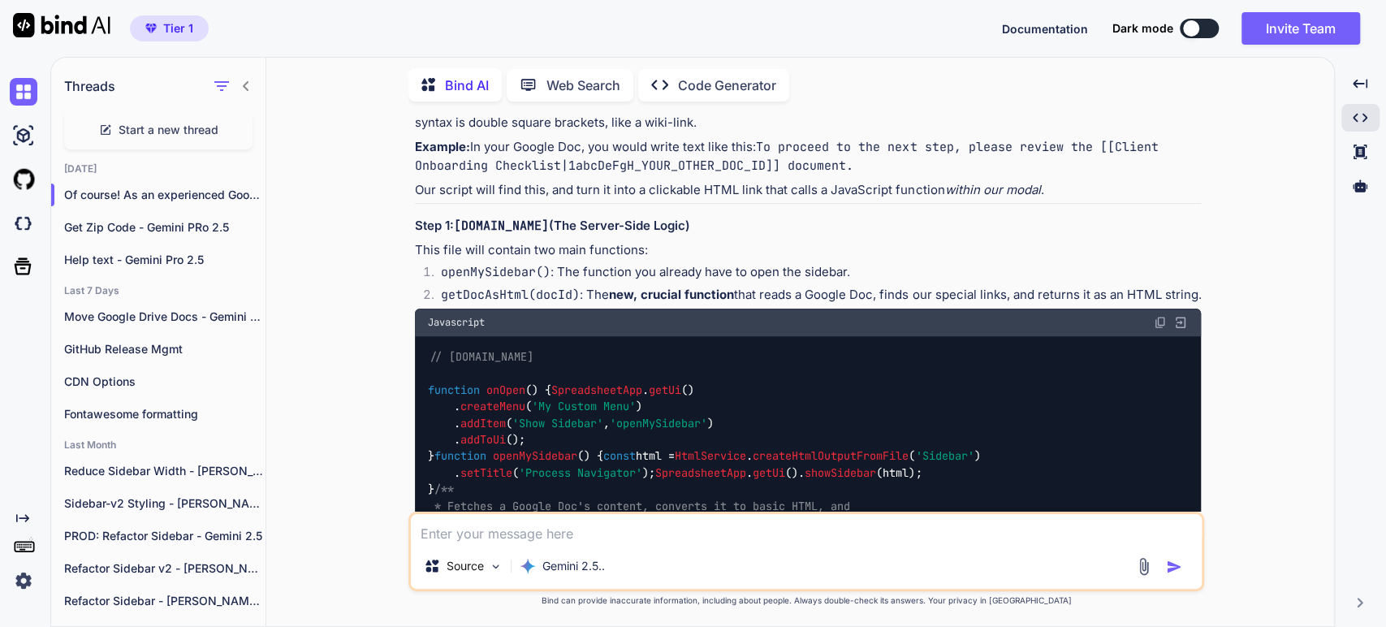
click at [516, 286] on li "openMySidebar() : The function you already have to open the sidebar." at bounding box center [814, 274] width 773 height 23
click at [589, 308] on li "getDocAsHtml(docId) : The new, crucial function that reads a Google Doc, finds …" at bounding box center [814, 297] width 773 height 23
click at [657, 302] on strong "new, crucial function" at bounding box center [671, 294] width 125 height 15
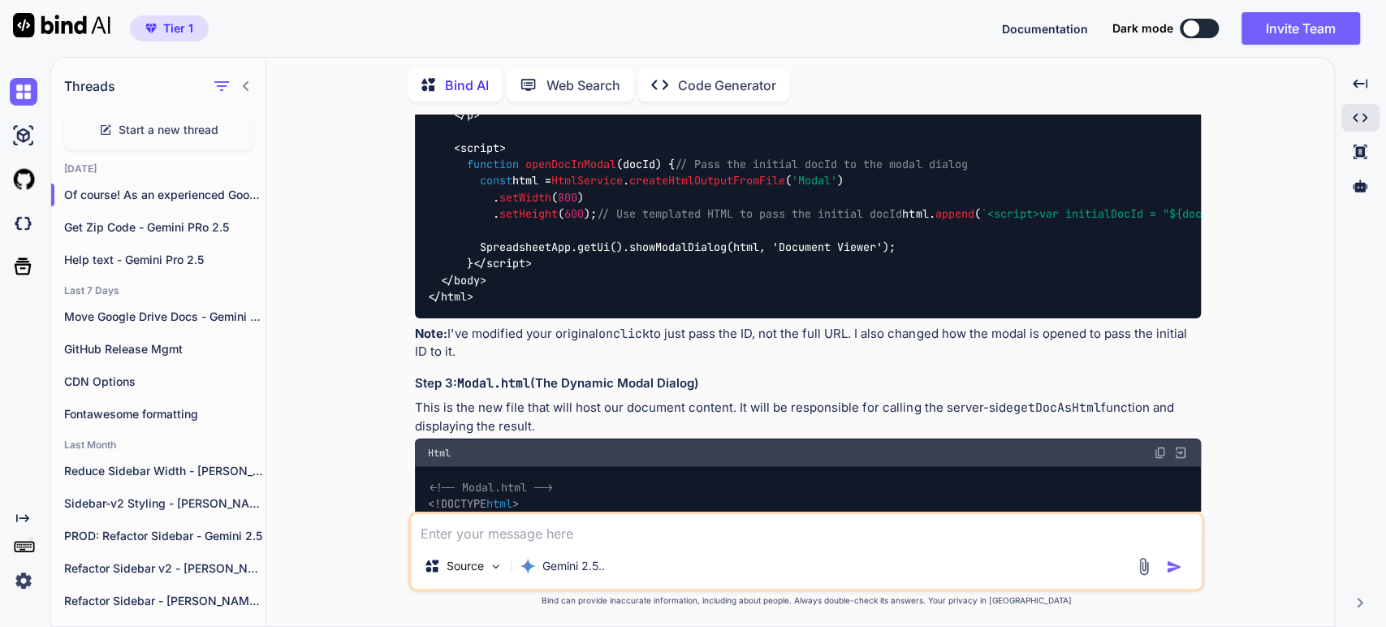
scroll to position [1804, 0]
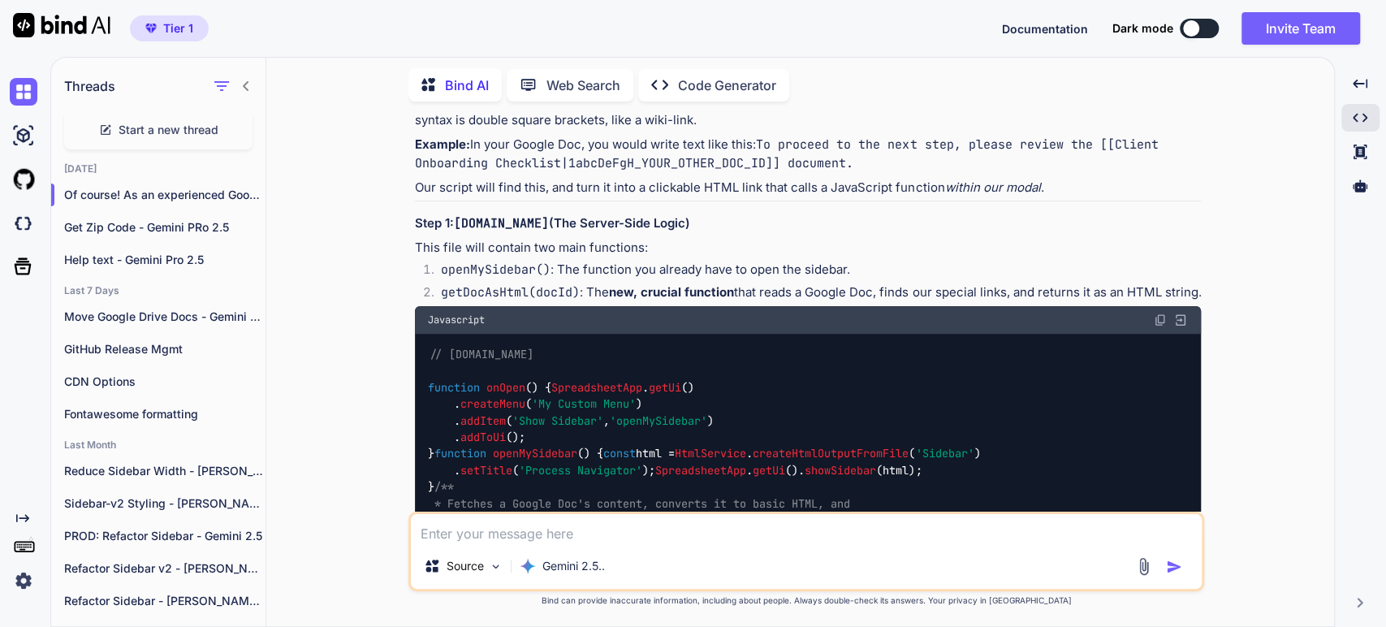
scroll to position [541, 0]
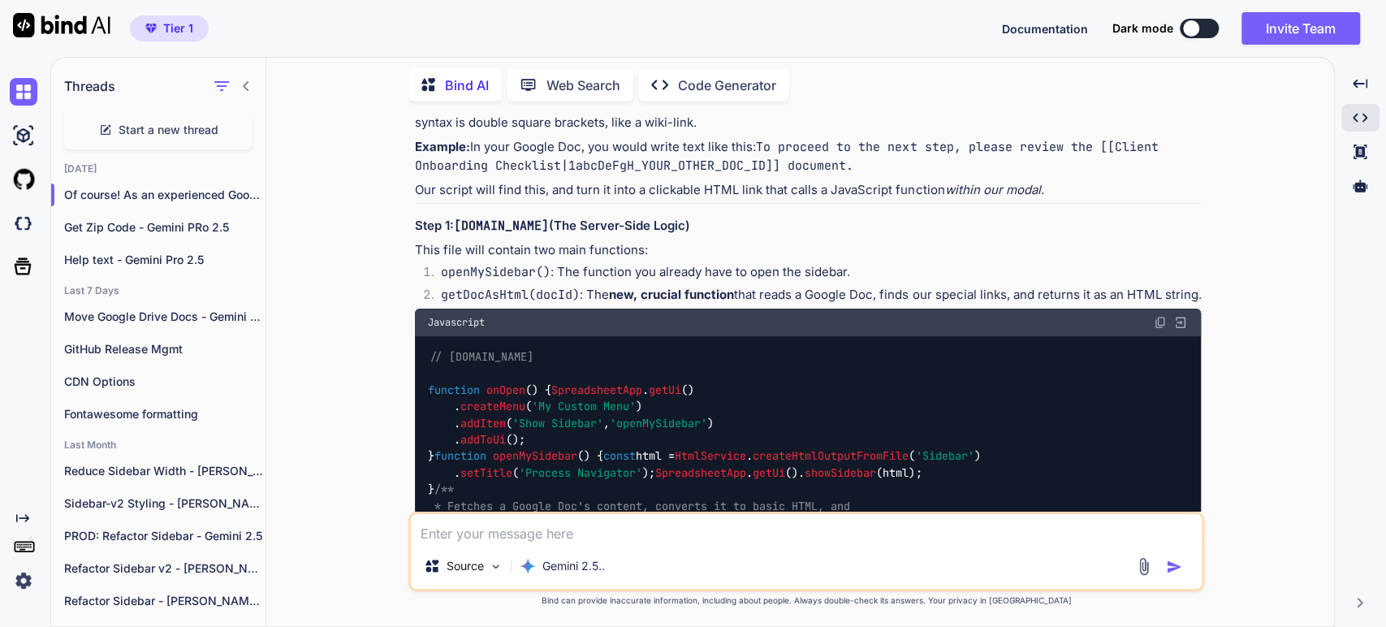
click at [547, 235] on h3 "Step 1: [DOMAIN_NAME] (The Server-Side Logic)" at bounding box center [808, 226] width 786 height 19
click at [672, 285] on li "openMySidebar() : The function you already have to open the sidebar." at bounding box center [814, 274] width 773 height 23
click at [518, 280] on code "openMySidebar()" at bounding box center [496, 272] width 110 height 16
click at [658, 286] on li "openMySidebar() : The function you already have to open the sidebar." at bounding box center [814, 274] width 773 height 23
click at [618, 308] on li "getDocAsHtml(docId) : The new, crucial function that reads a Google Doc, finds …" at bounding box center [814, 297] width 773 height 23
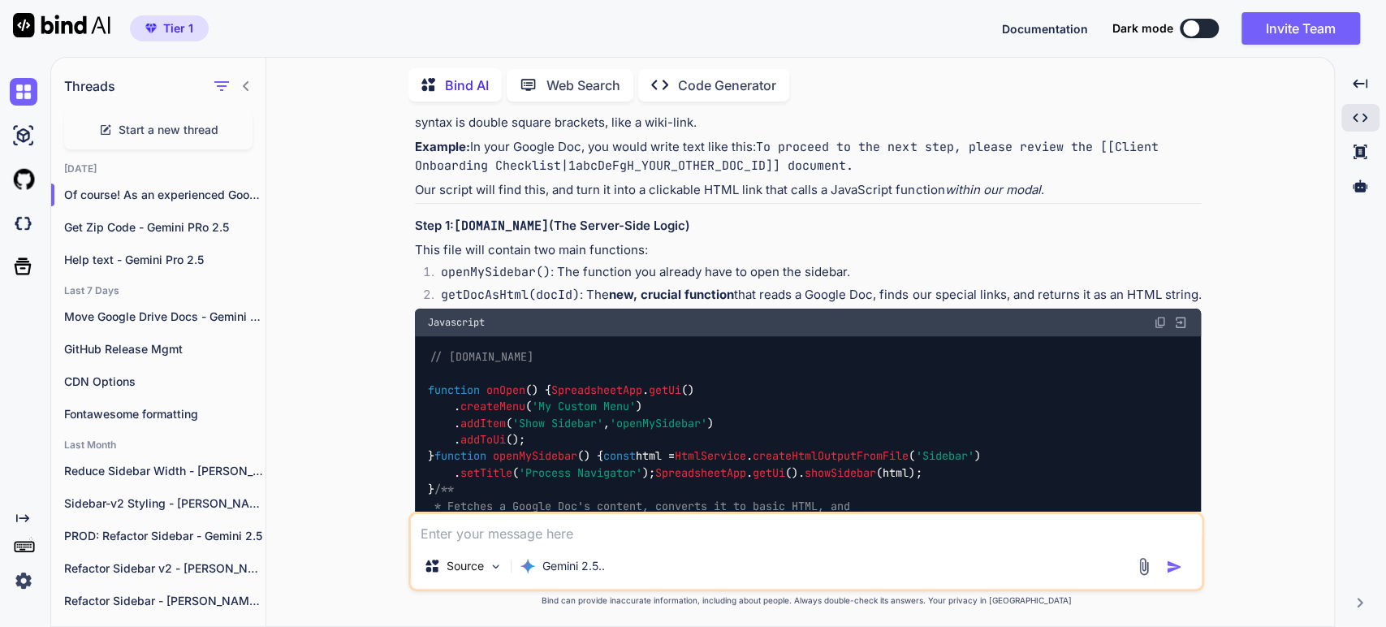
click at [956, 308] on li "getDocAsHtml(docId) : The new, crucial function that reads a Google Doc, finds …" at bounding box center [814, 297] width 773 height 23
click at [929, 308] on li "getDocAsHtml(docId) : The new, crucial function that reads a Google Doc, finds …" at bounding box center [814, 297] width 773 height 23
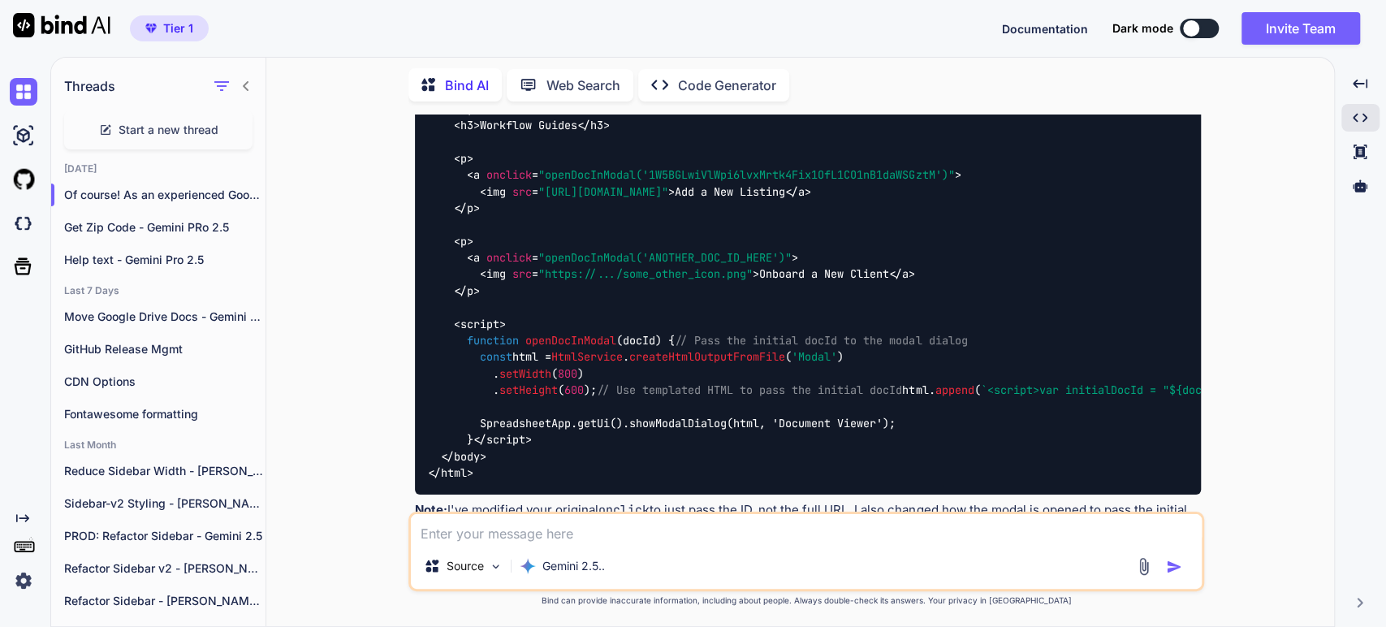
scroll to position [1624, 0]
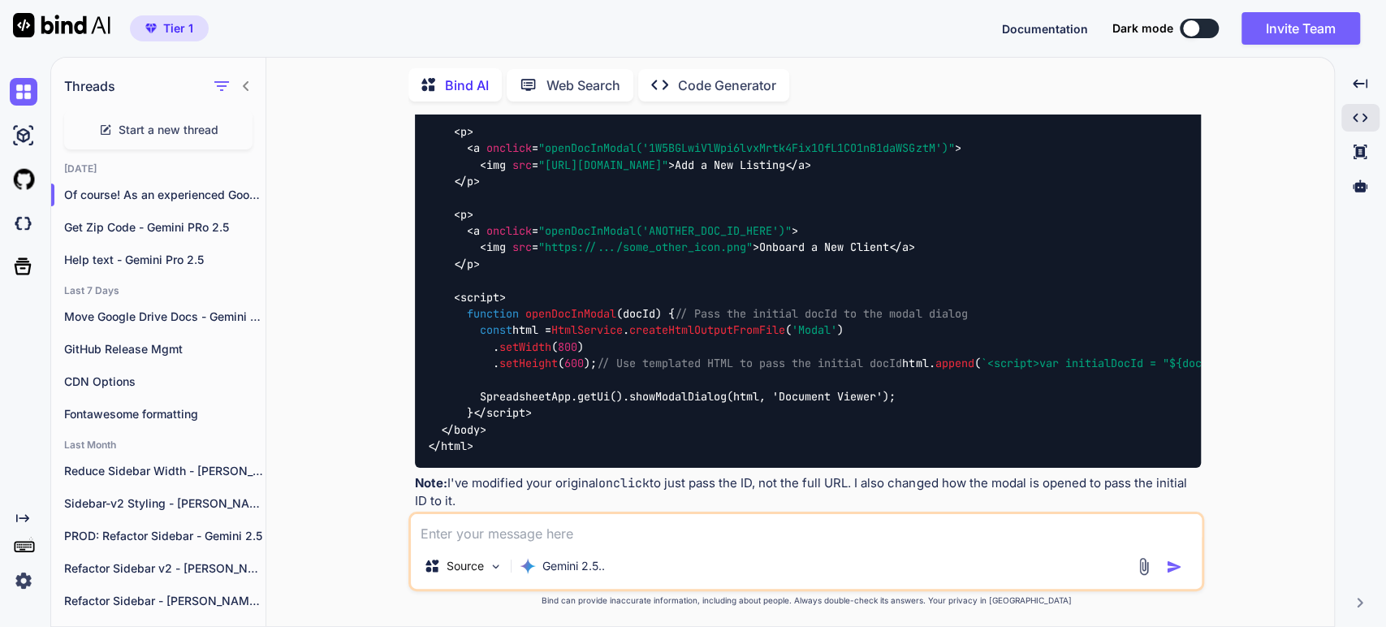
click at [468, 403] on div "Of course! As an experienced Google Sheets / App Script developer, I'd be happy…" at bounding box center [808, 252] width 786 height 2887
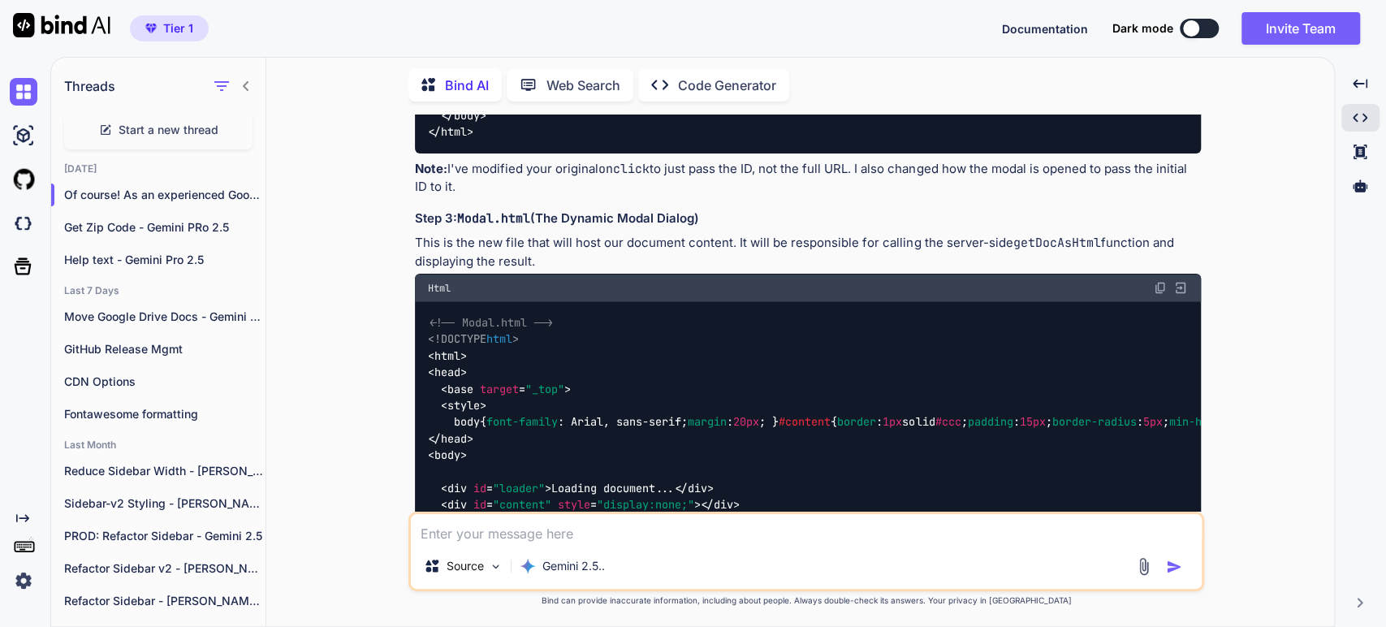
scroll to position [1984, 0]
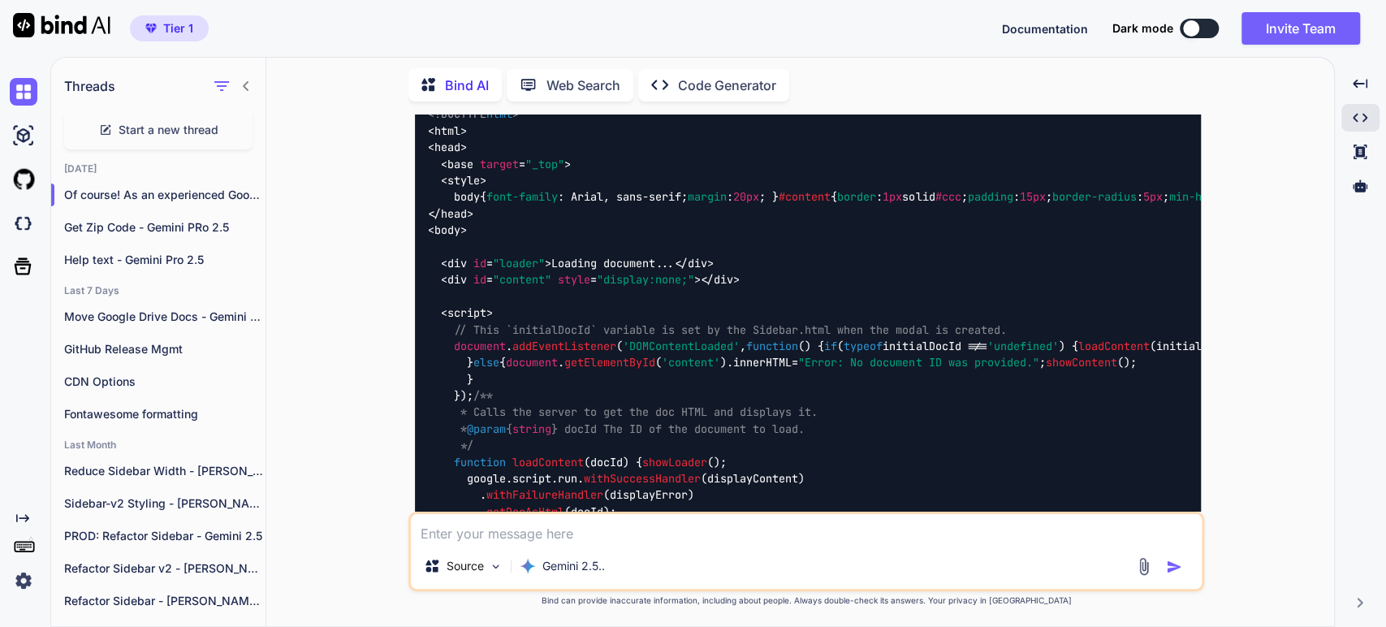
scroll to position [2164, 0]
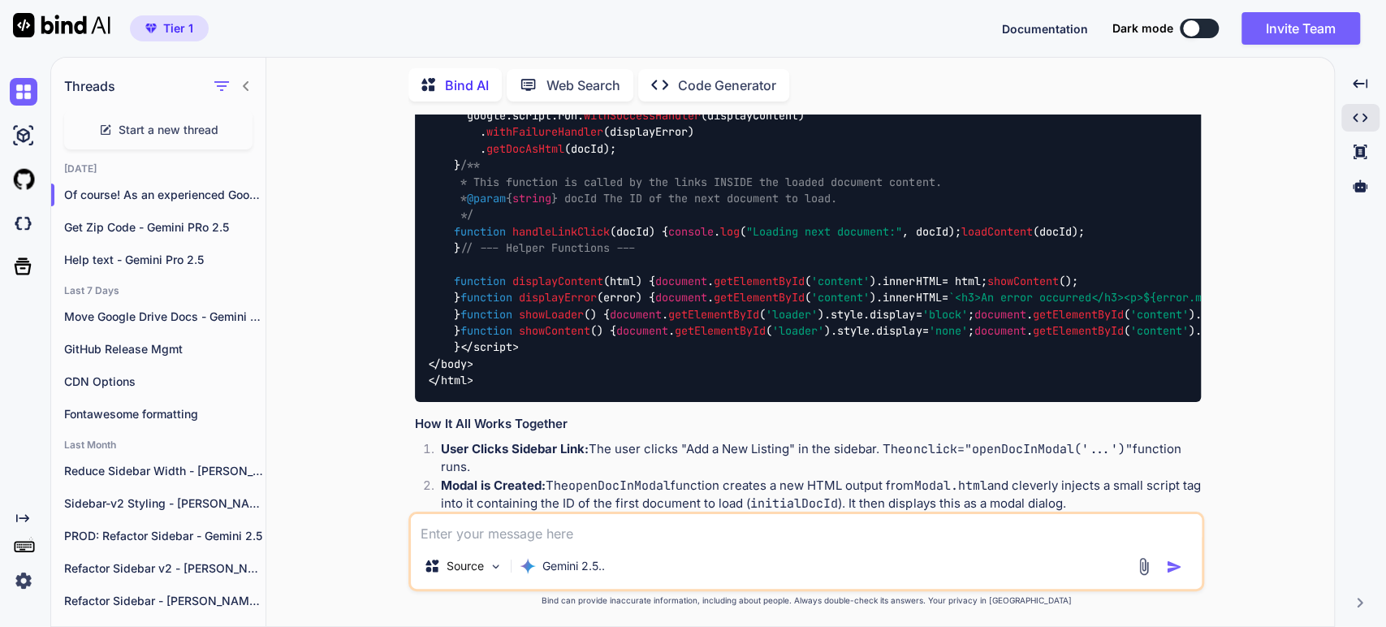
scroll to position [2615, 0]
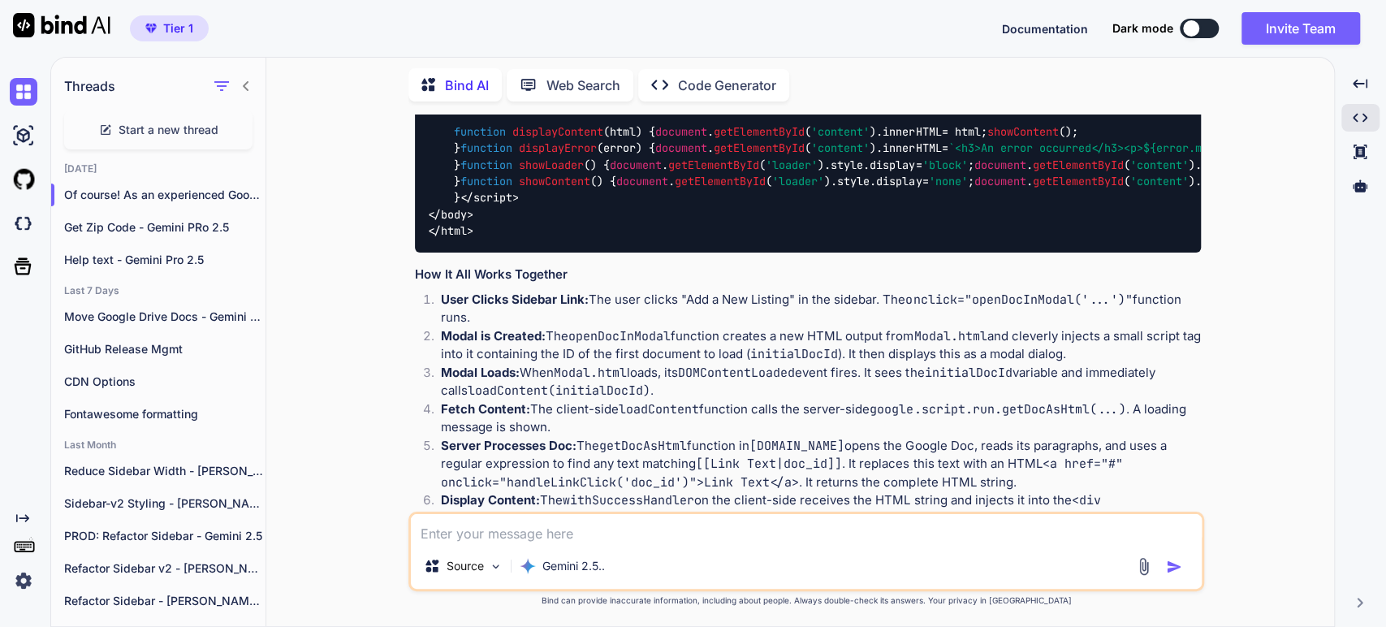
scroll to position [2706, 0]
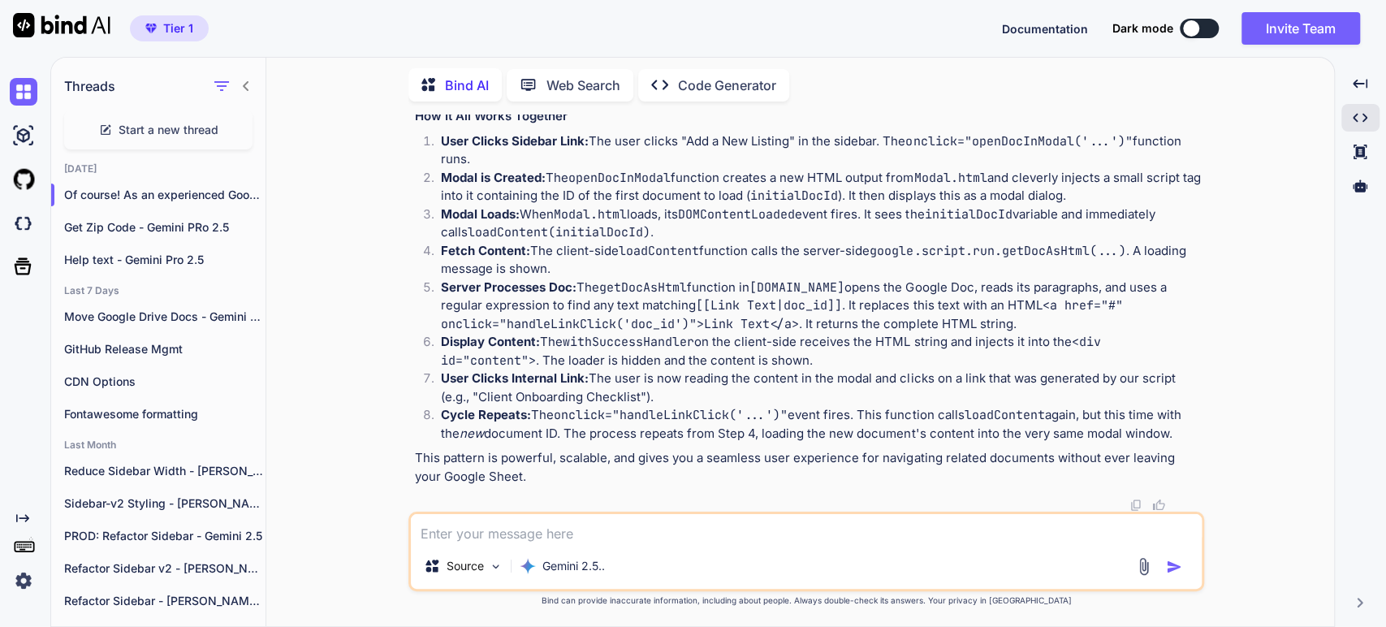
scroll to position [3968, 0]
click at [485, 149] on strong "User Clicks Sidebar Link:" at bounding box center [515, 140] width 148 height 15
click at [614, 169] on li "User Clicks Sidebar Link: The user clicks "Add a New Listing" in the sidebar. T…" at bounding box center [814, 150] width 773 height 37
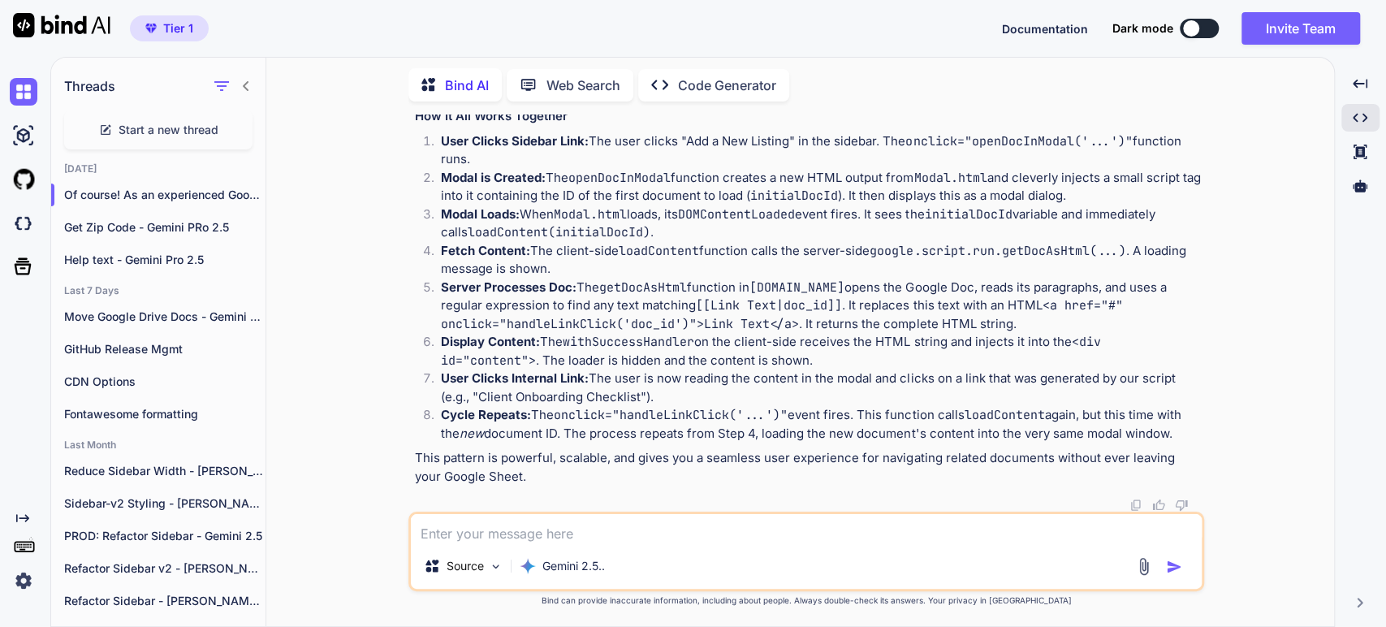
click at [423, 518] on textarea at bounding box center [806, 528] width 791 height 29
click at [416, 545] on div "Source Gemini 2.5.." at bounding box center [806, 551] width 796 height 80
click at [422, 534] on textarea at bounding box center [806, 528] width 791 height 29
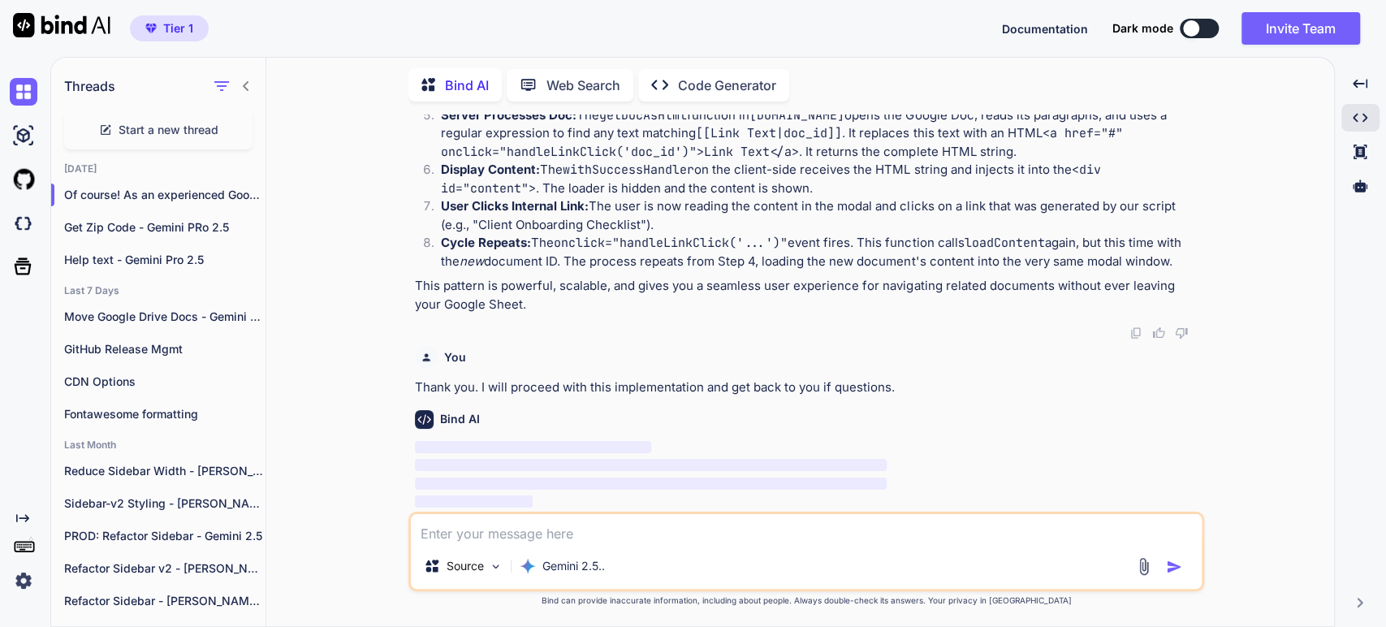
scroll to position [4354, 0]
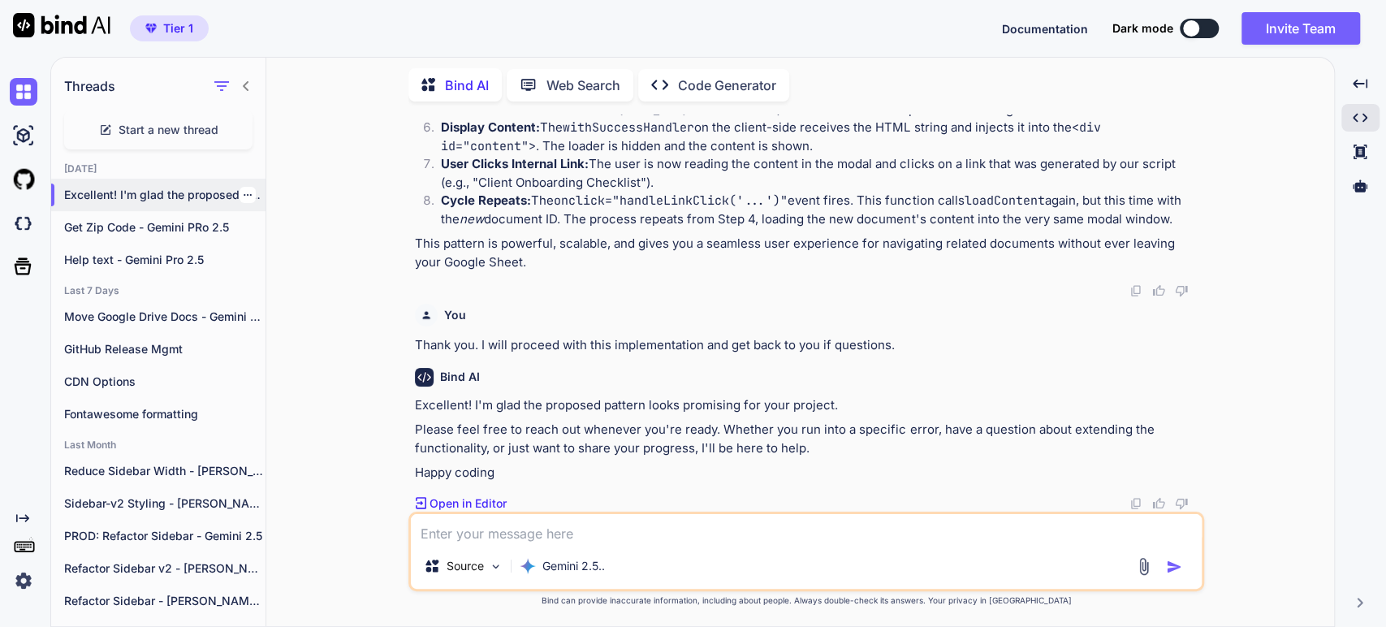
click at [113, 192] on p "Excellent! I'm glad the proposed pattern..." at bounding box center [164, 195] width 201 height 16
click at [244, 190] on icon "button" at bounding box center [248, 195] width 10 height 10
click at [326, 230] on span "Rename and Save" at bounding box center [315, 224] width 97 height 16
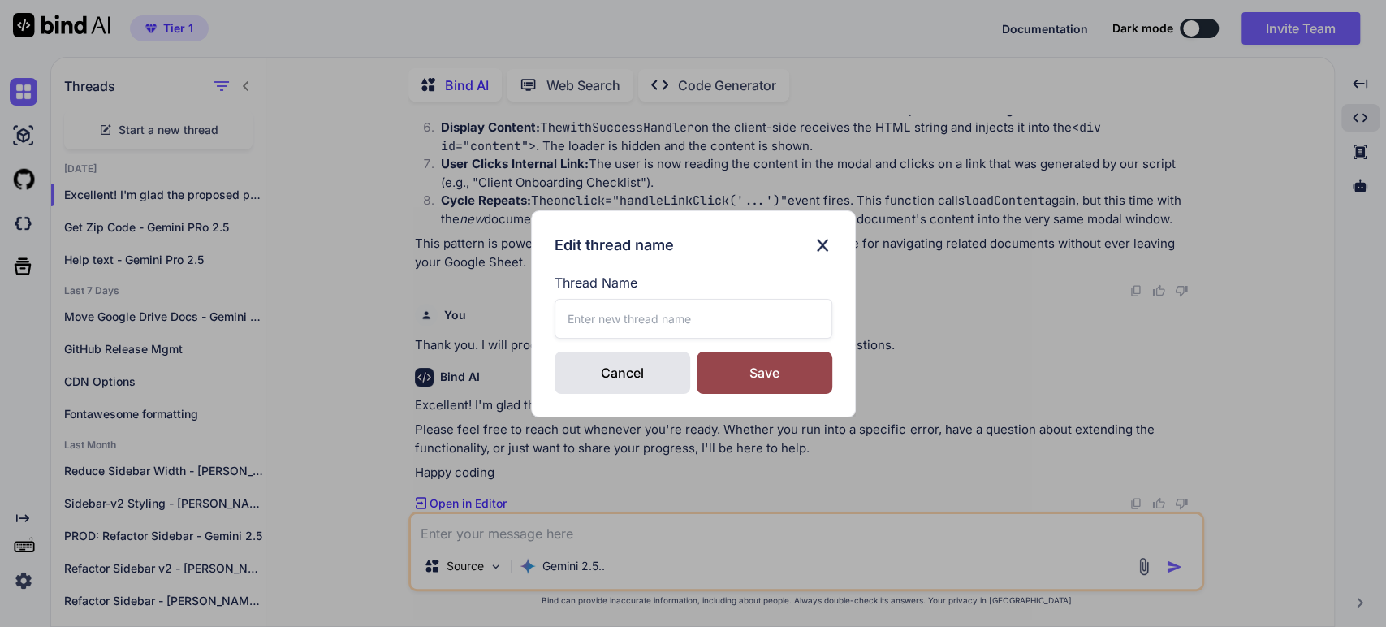
click at [583, 318] on input "text" at bounding box center [693, 319] width 278 height 40
click at [761, 377] on div "Save" at bounding box center [764, 372] width 136 height 42
